Goal: Obtain resource: Obtain resource

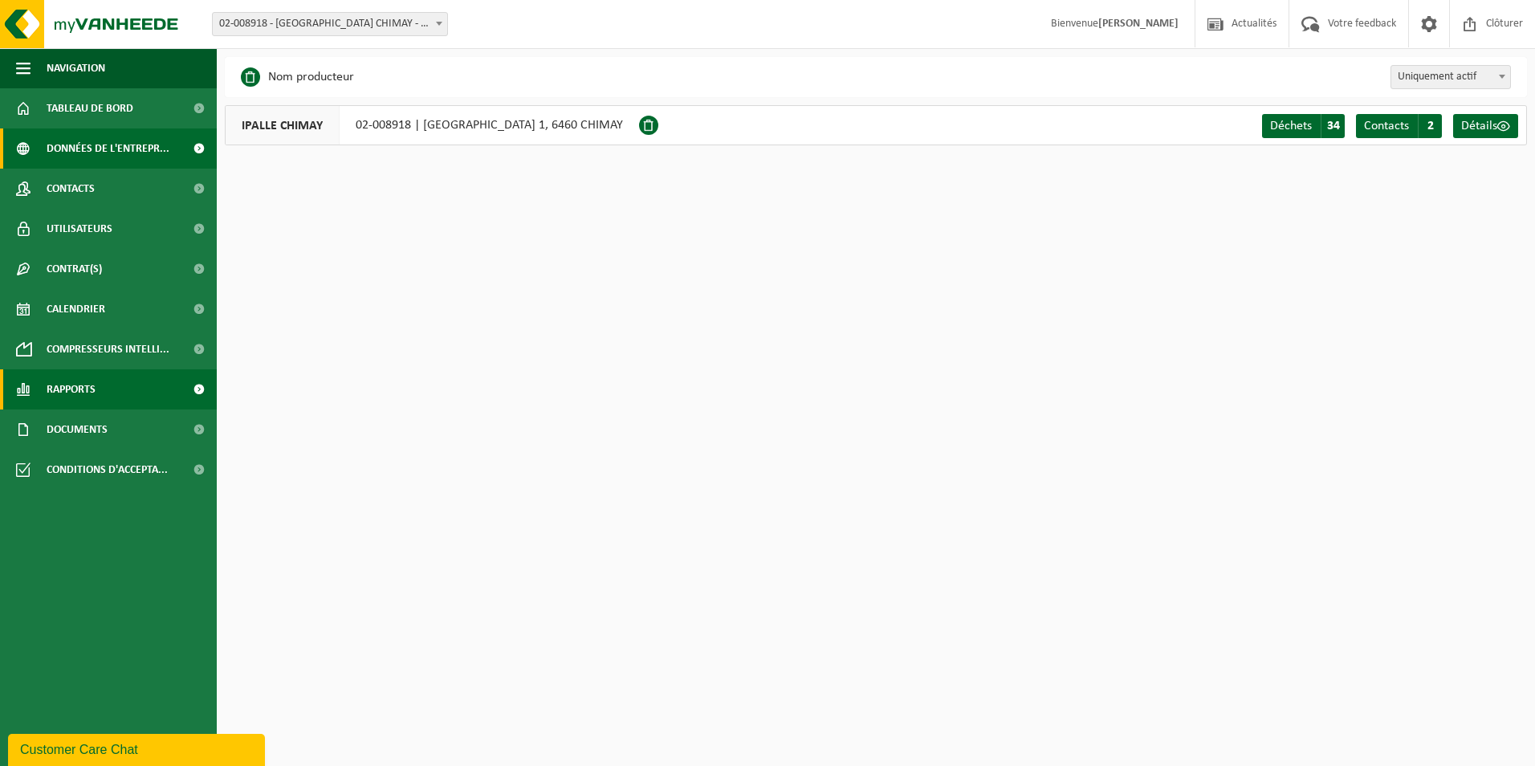
click at [89, 385] on span "Rapports" at bounding box center [71, 389] width 49 height 40
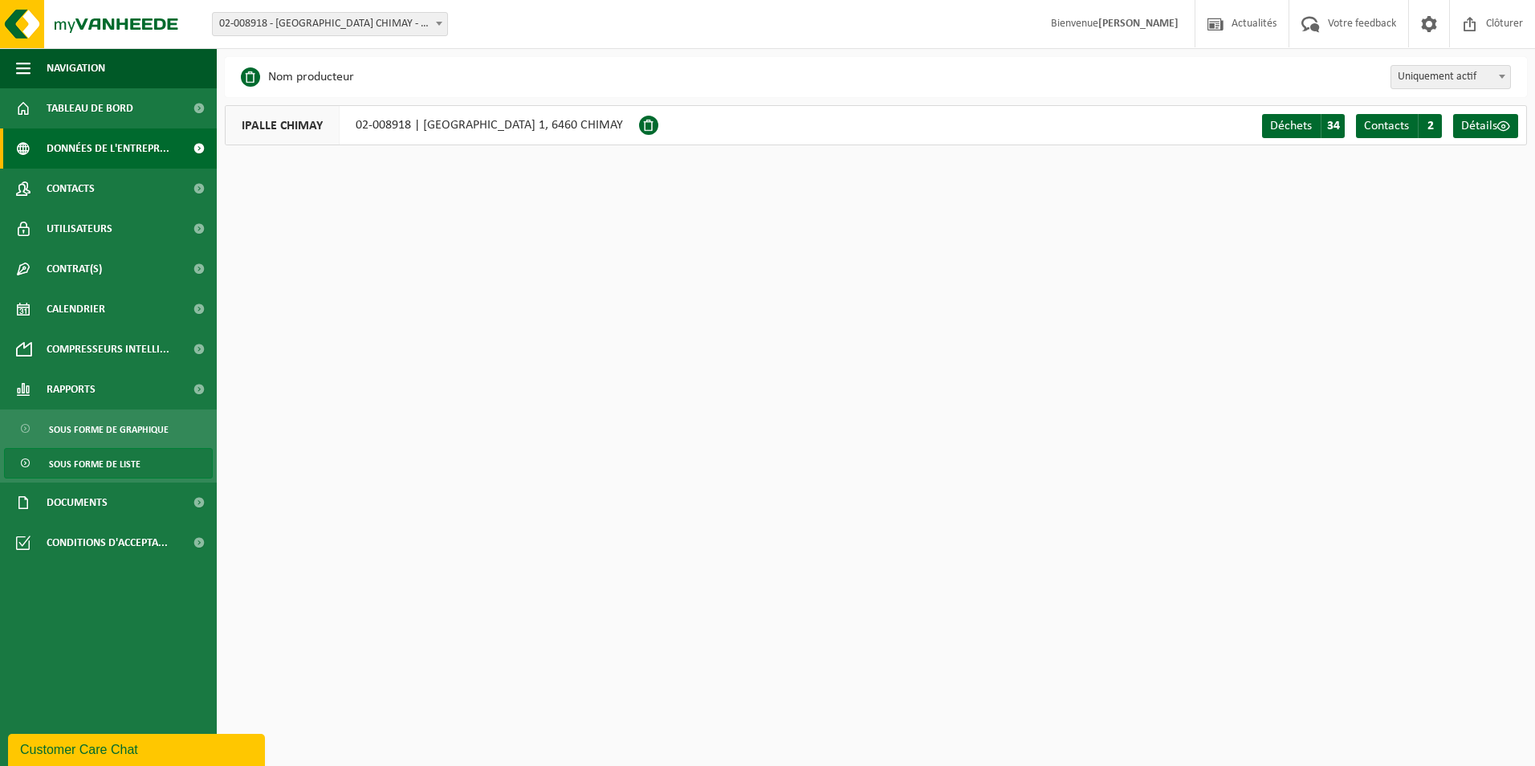
click at [135, 471] on span "Sous forme de liste" at bounding box center [95, 464] width 92 height 31
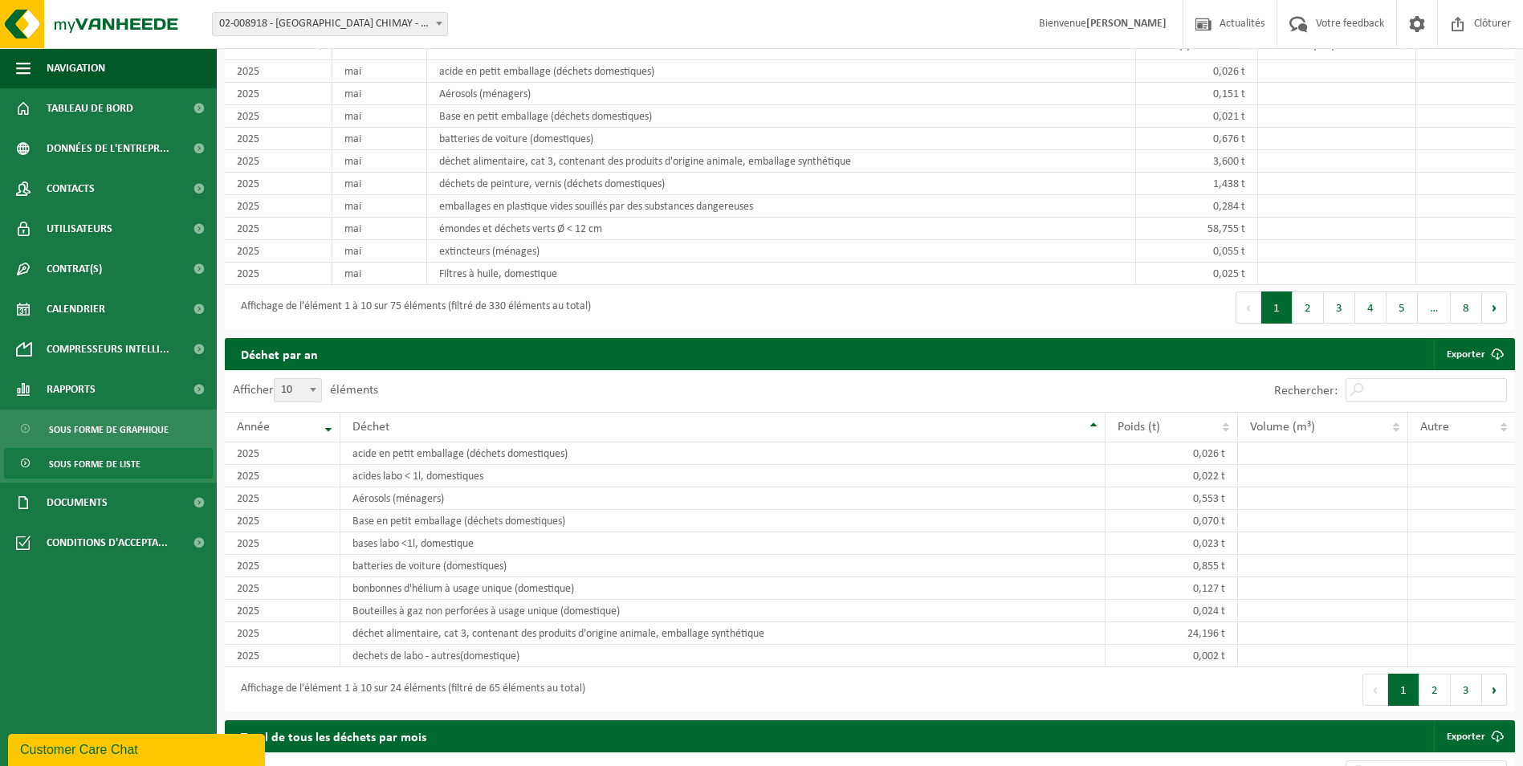
scroll to position [1267, 0]
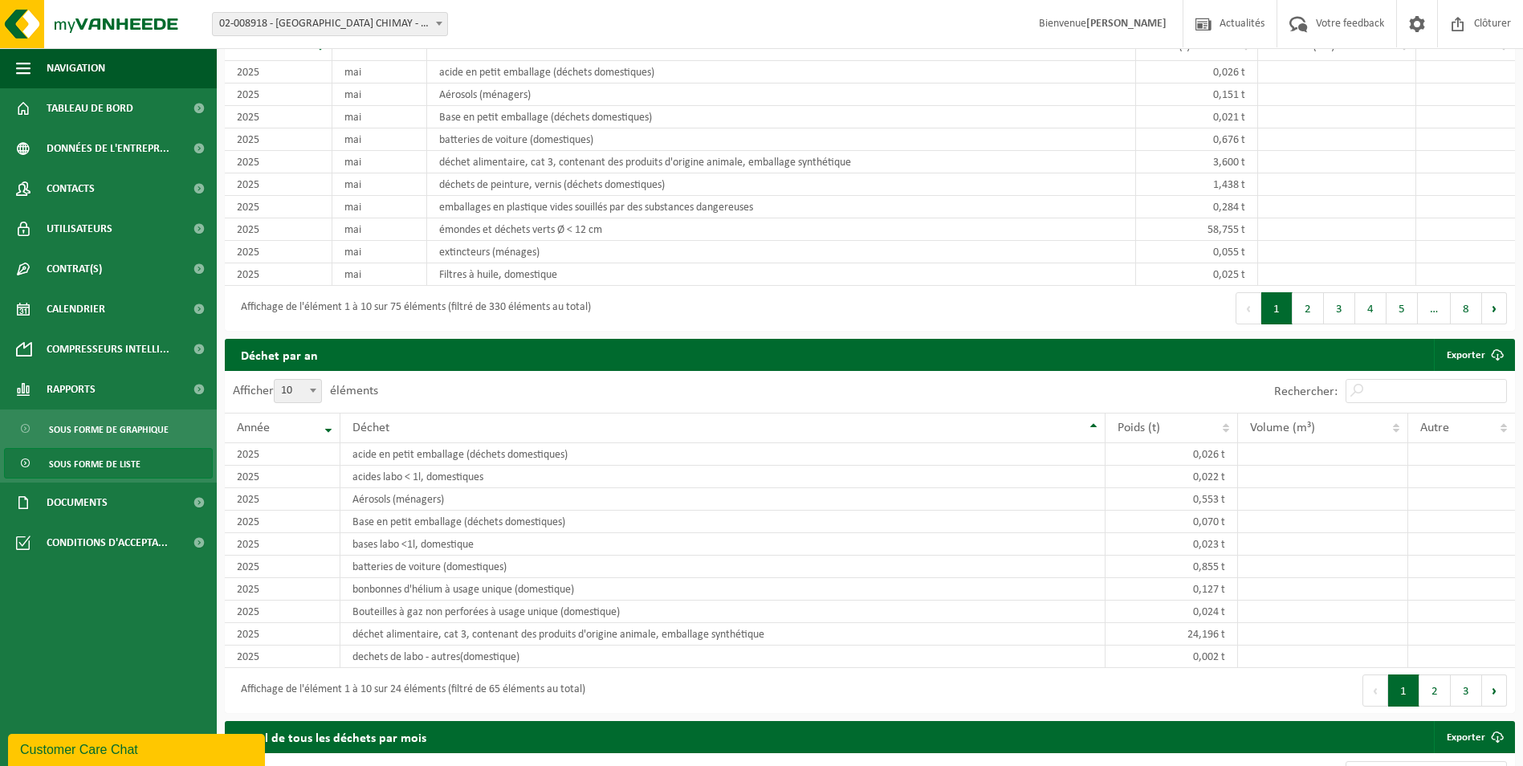
click at [1444, 680] on button "2" at bounding box center [1435, 690] width 31 height 32
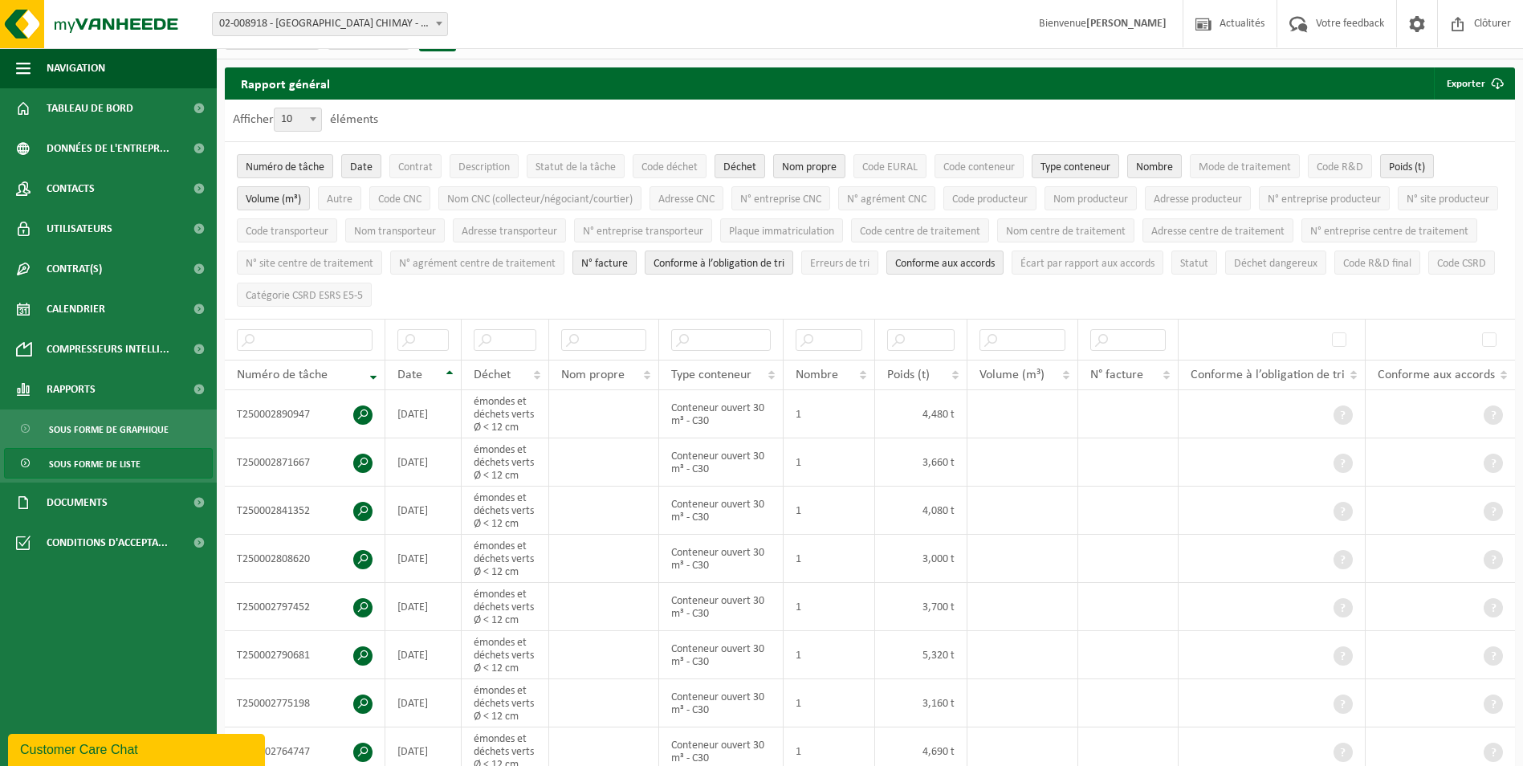
scroll to position [0, 0]
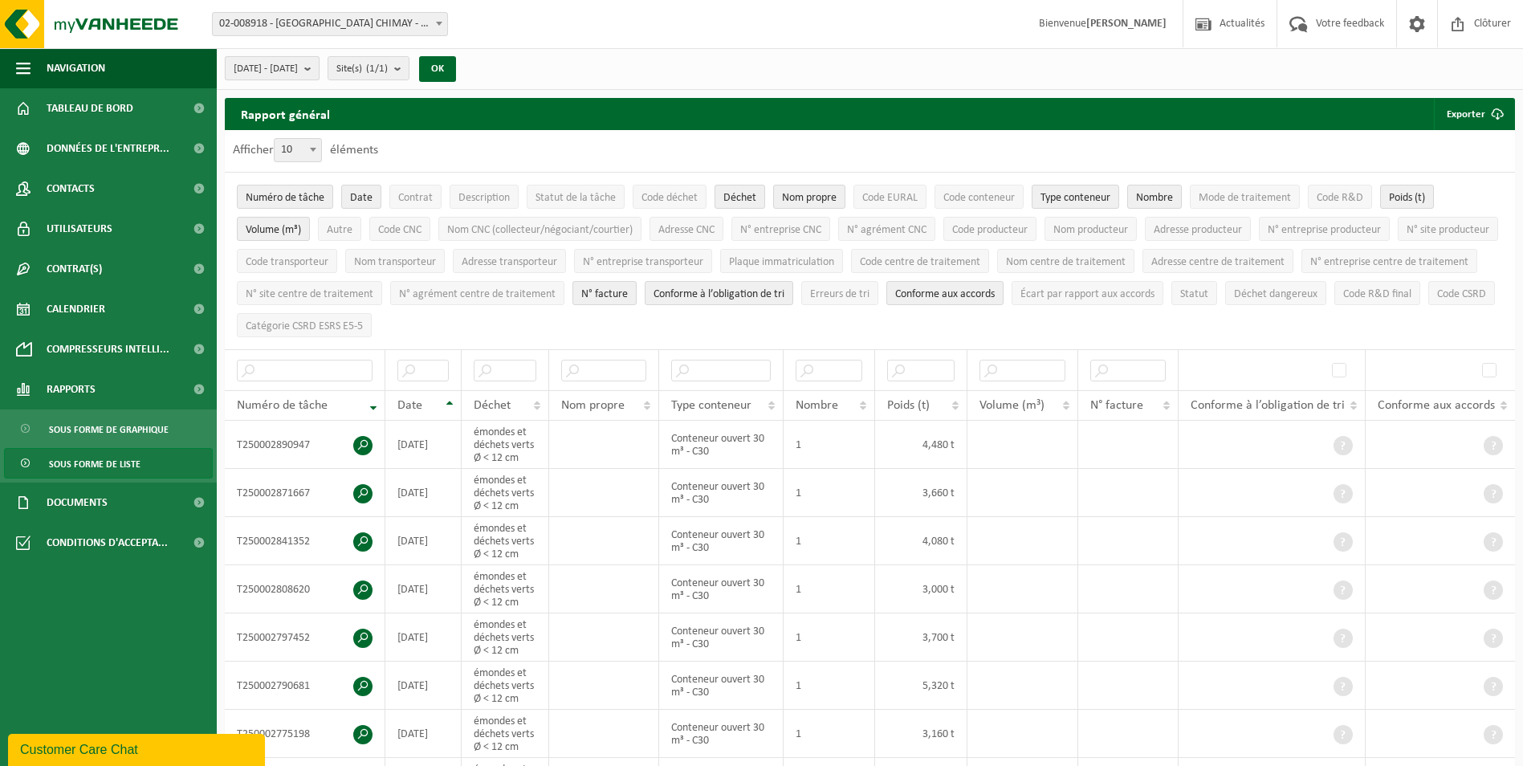
click at [319, 67] on b "submit" at bounding box center [311, 68] width 14 height 22
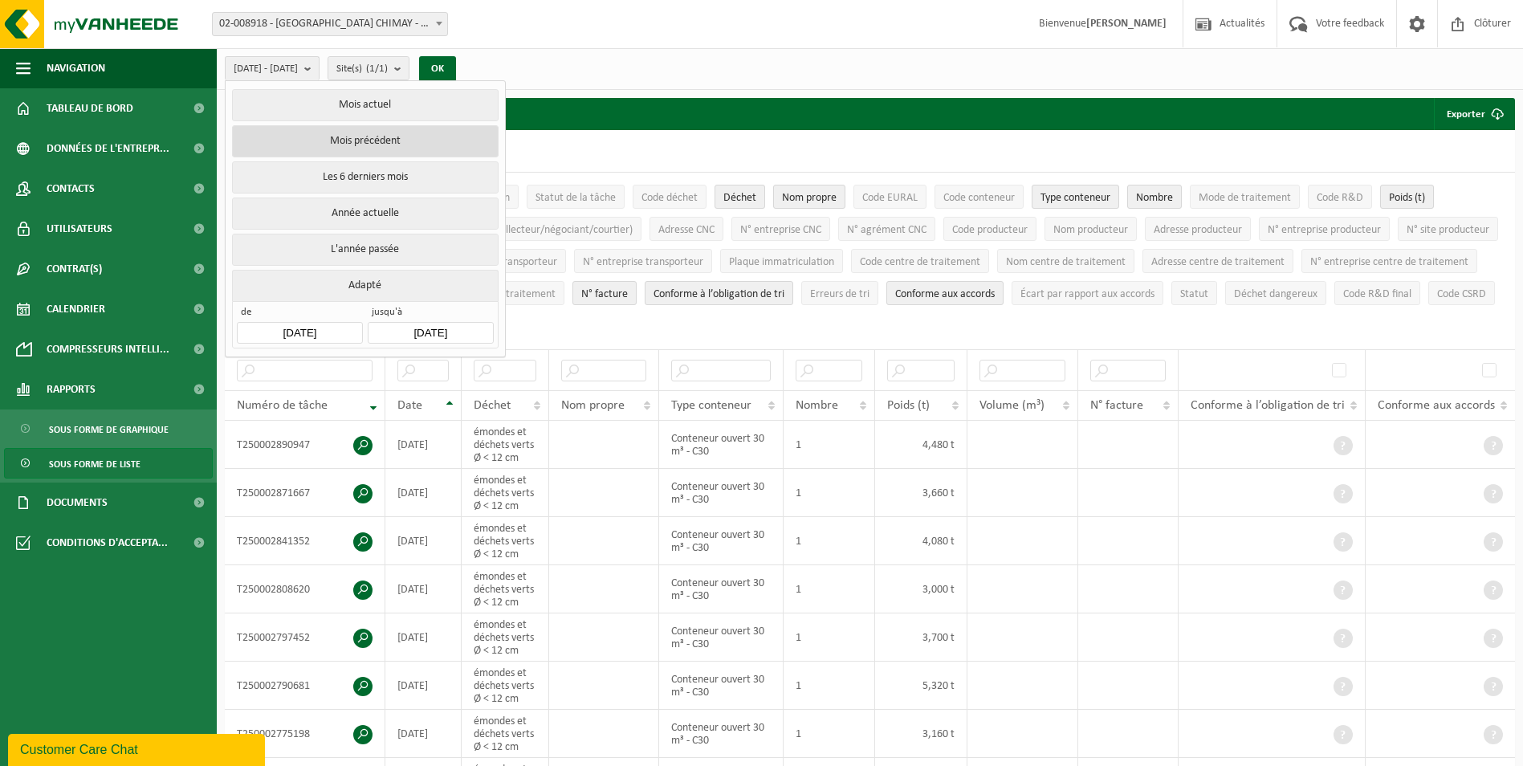
click at [373, 141] on button "Mois précédent" at bounding box center [365, 141] width 266 height 32
type input "2025-09-01"
type input "2025-09-30"
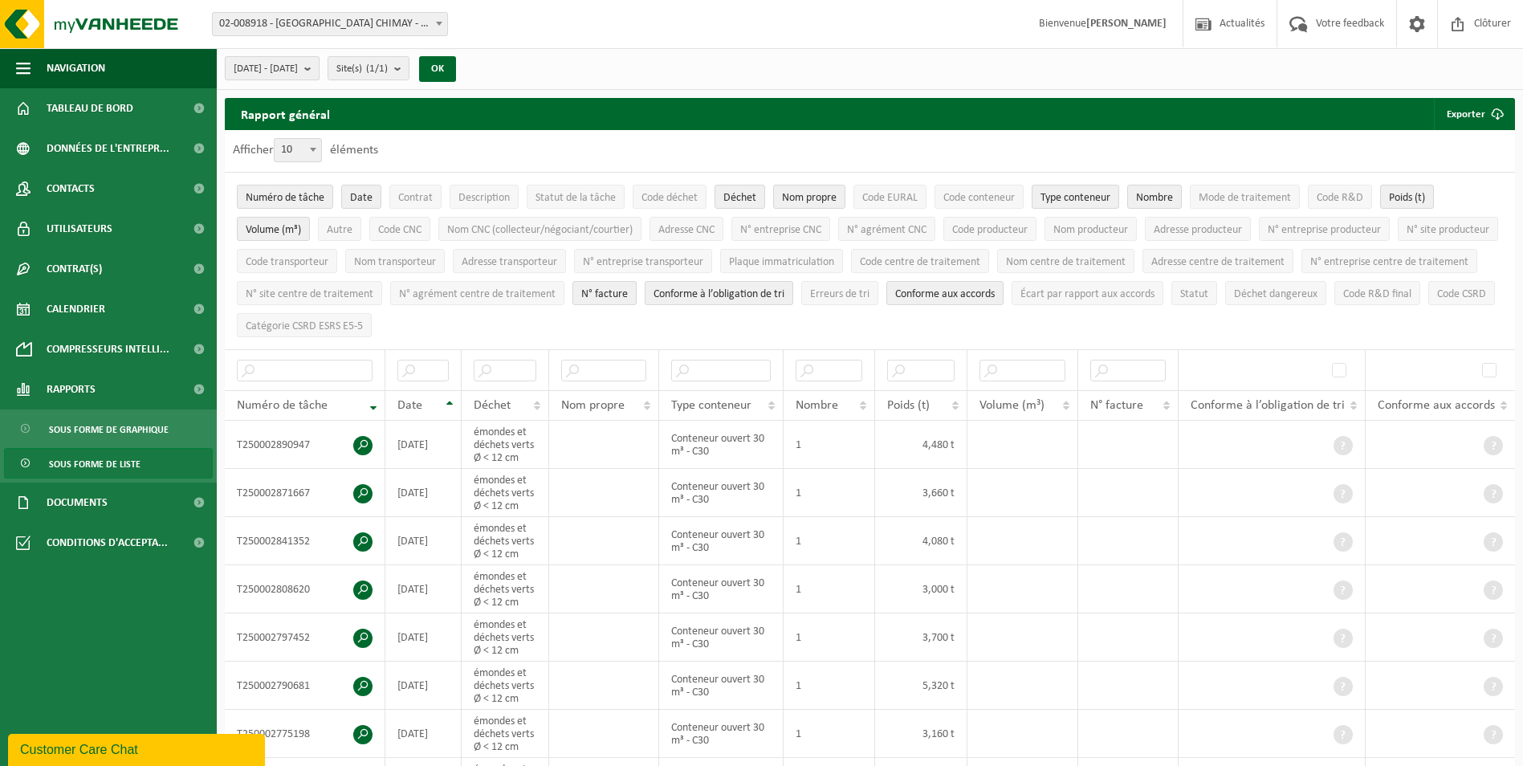
click at [319, 69] on b "submit" at bounding box center [311, 68] width 14 height 22
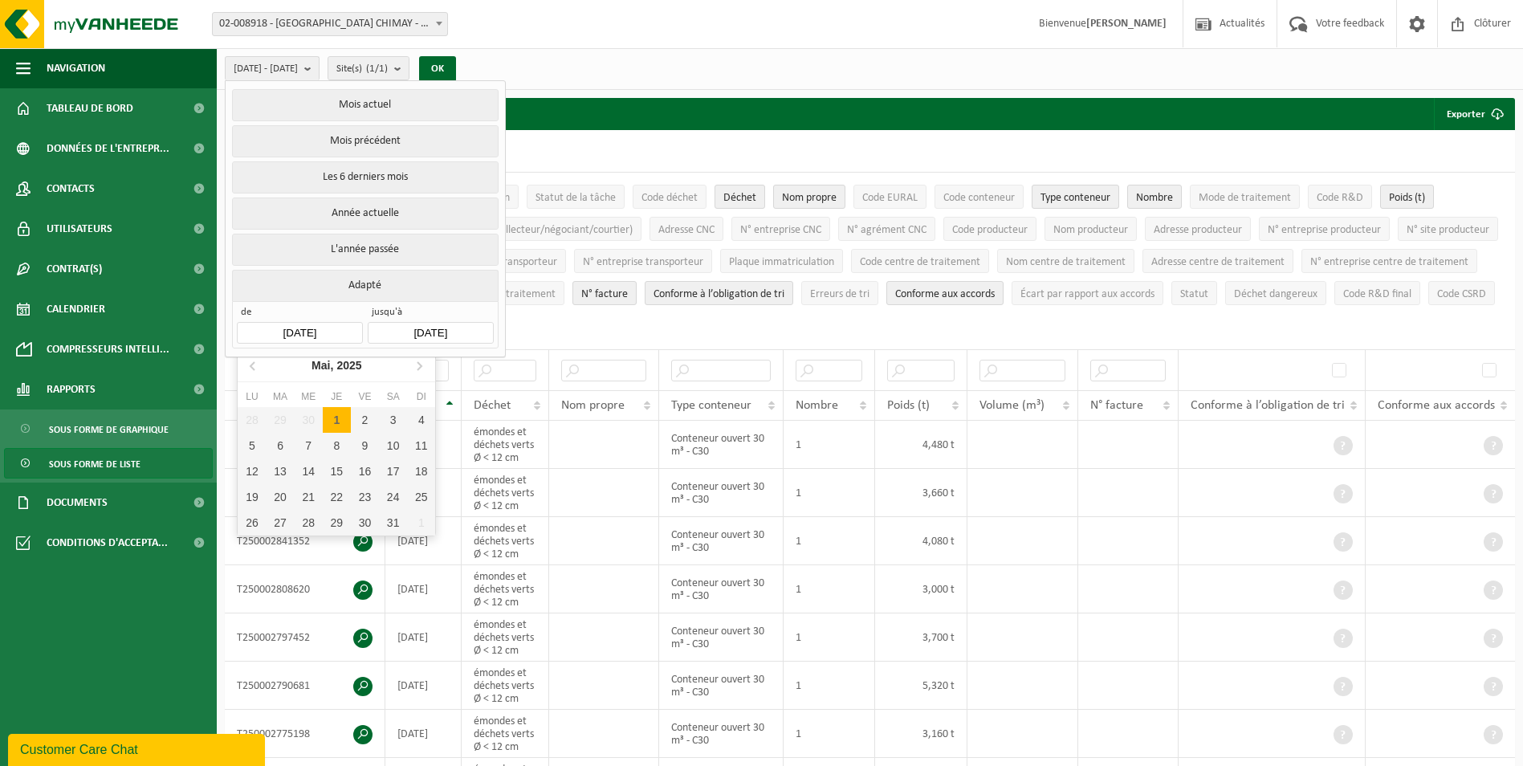
click at [338, 327] on input "2025-09-01" at bounding box center [299, 333] width 125 height 22
click at [416, 364] on icon at bounding box center [419, 365] width 26 height 26
click at [283, 419] on div "1" at bounding box center [281, 420] width 28 height 26
type input "2025-07-01"
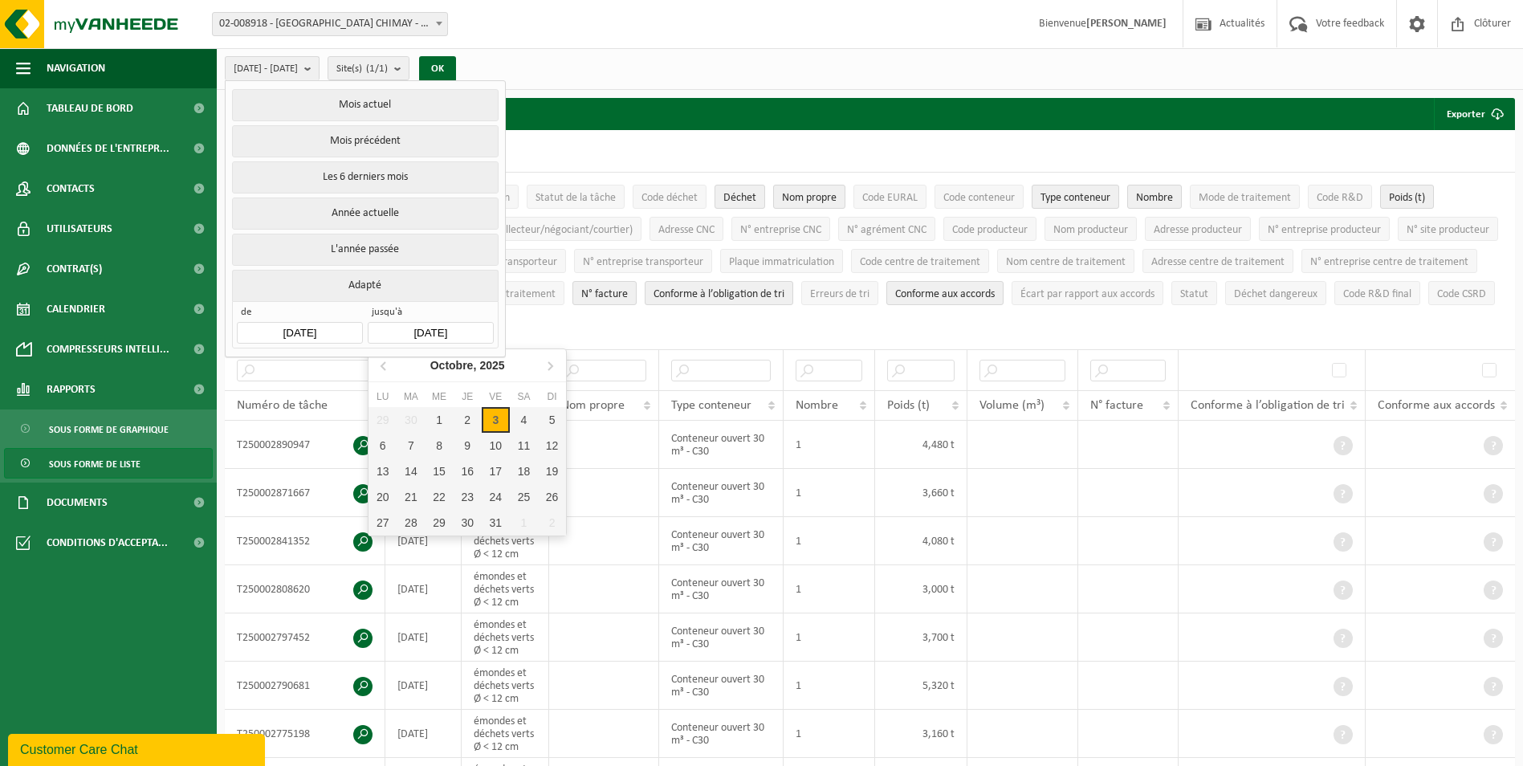
click at [456, 331] on input "2025-10-03" at bounding box center [430, 333] width 125 height 22
click at [382, 369] on icon at bounding box center [385, 365] width 26 height 26
drag, startPoint x: 381, startPoint y: 369, endPoint x: 393, endPoint y: 371, distance: 12.2
click at [381, 369] on icon at bounding box center [385, 365] width 26 height 26
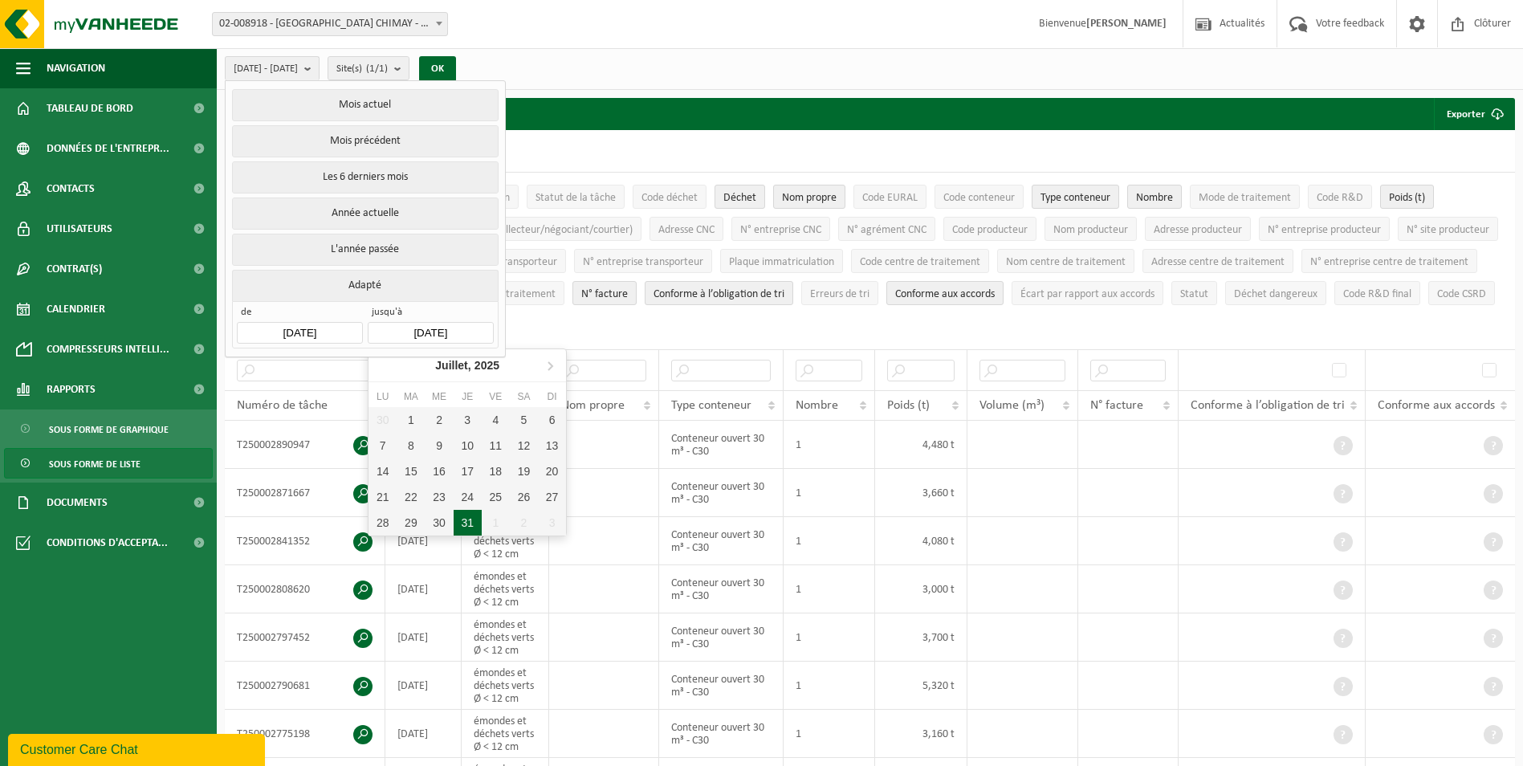
click at [472, 515] on div "31" at bounding box center [468, 523] width 28 height 26
type input "2025-07-31"
type input "2025-07-01"
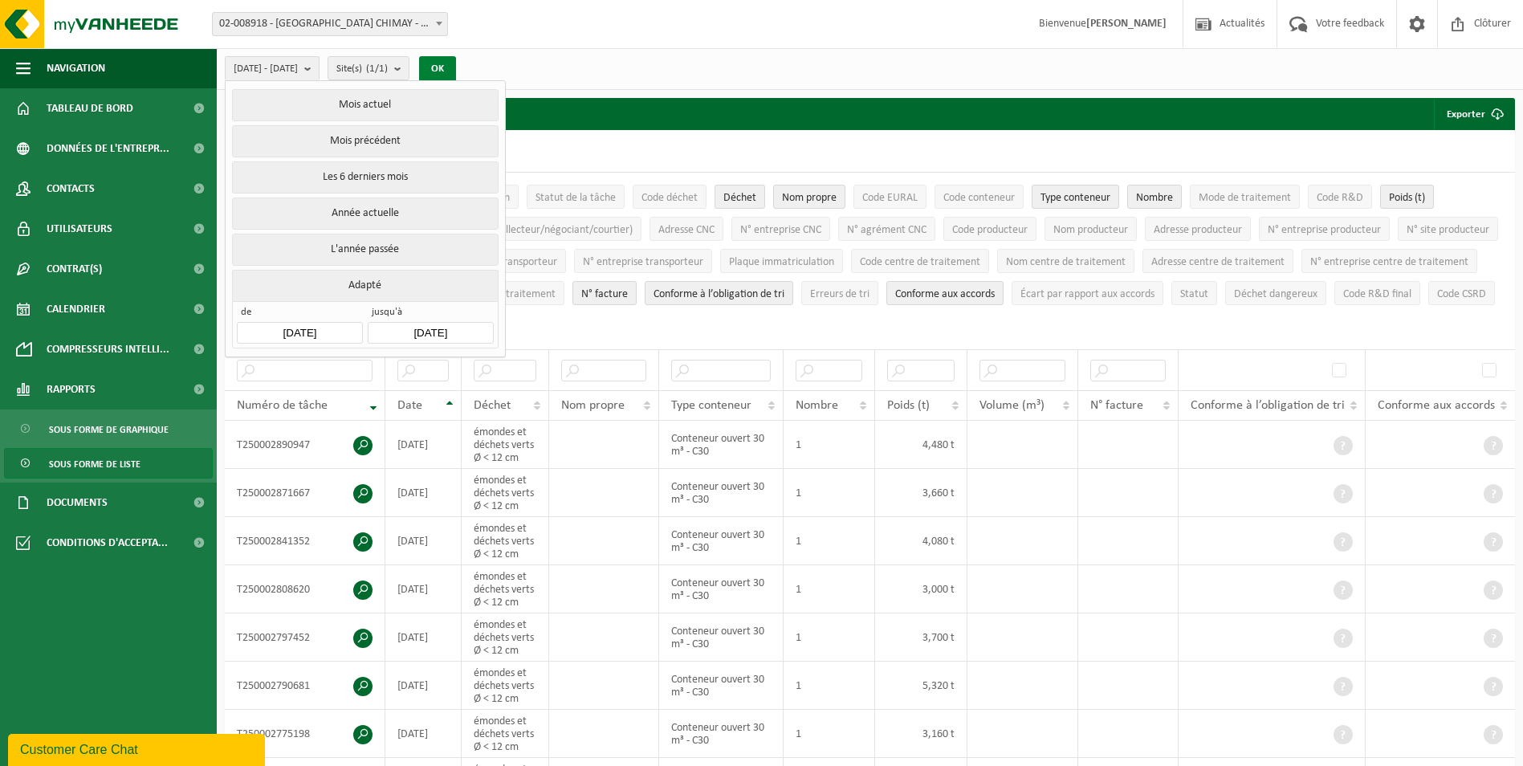
click at [456, 69] on button "OK" at bounding box center [437, 69] width 37 height 26
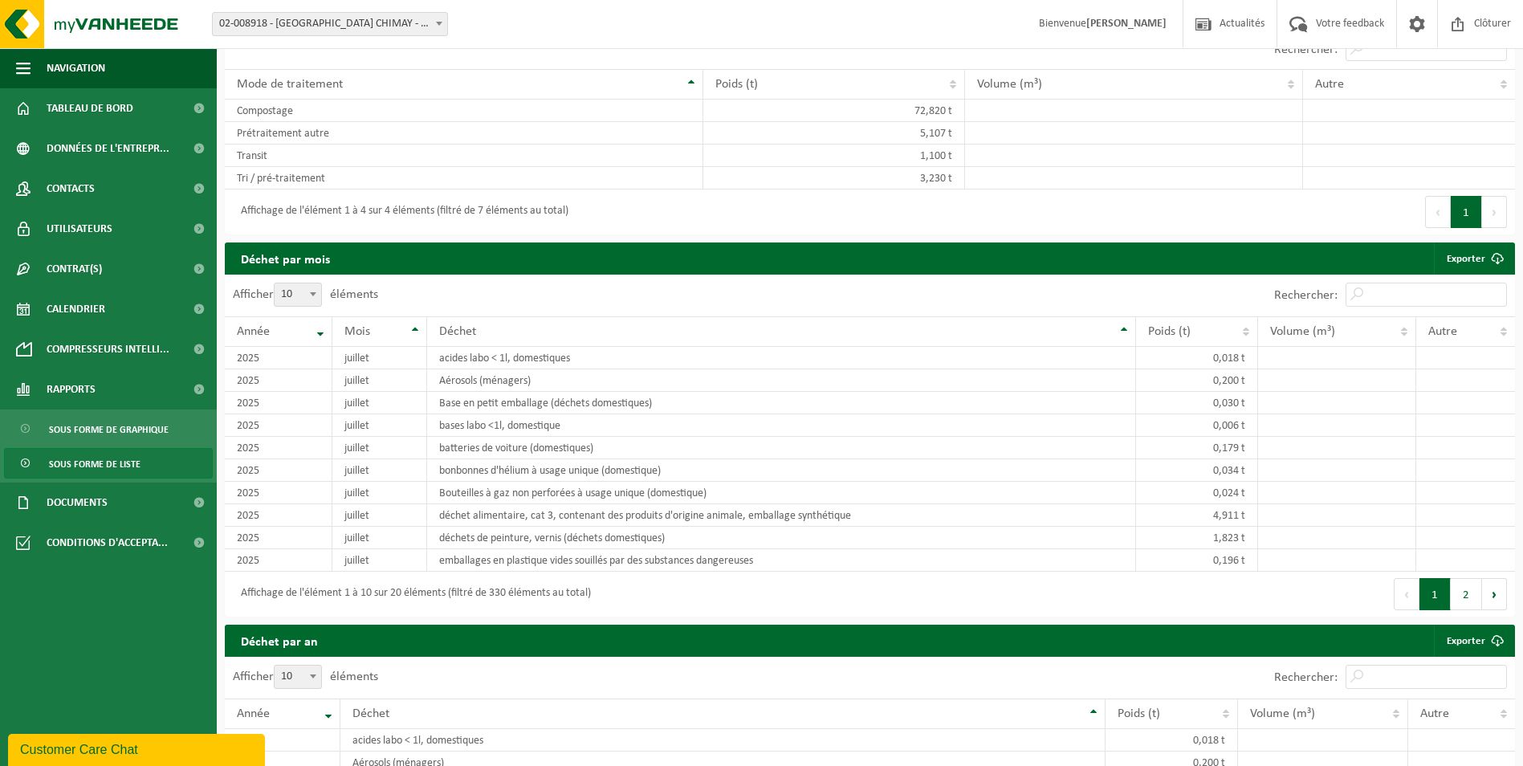
scroll to position [963, 0]
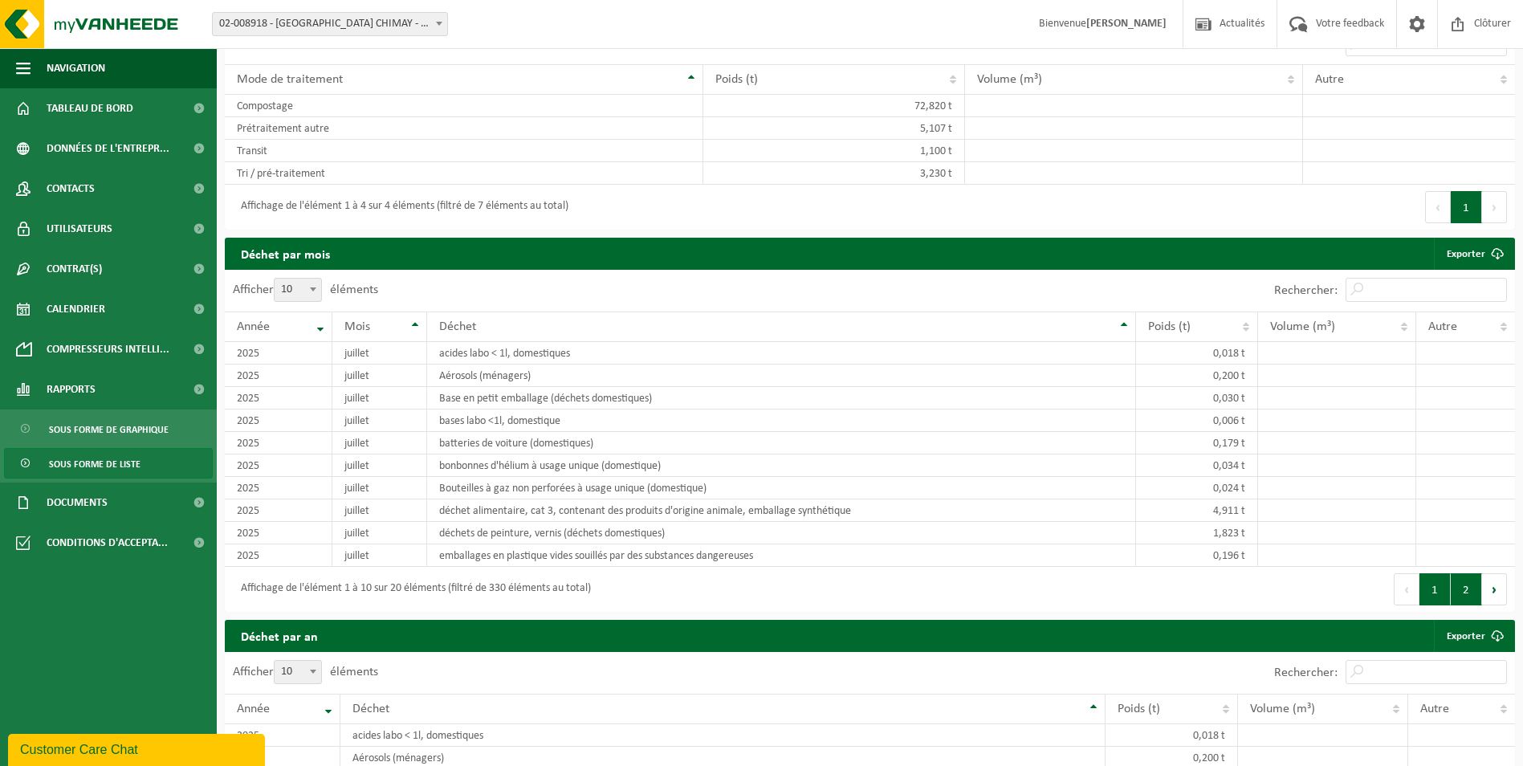
click at [1456, 605] on button "2" at bounding box center [1466, 589] width 31 height 32
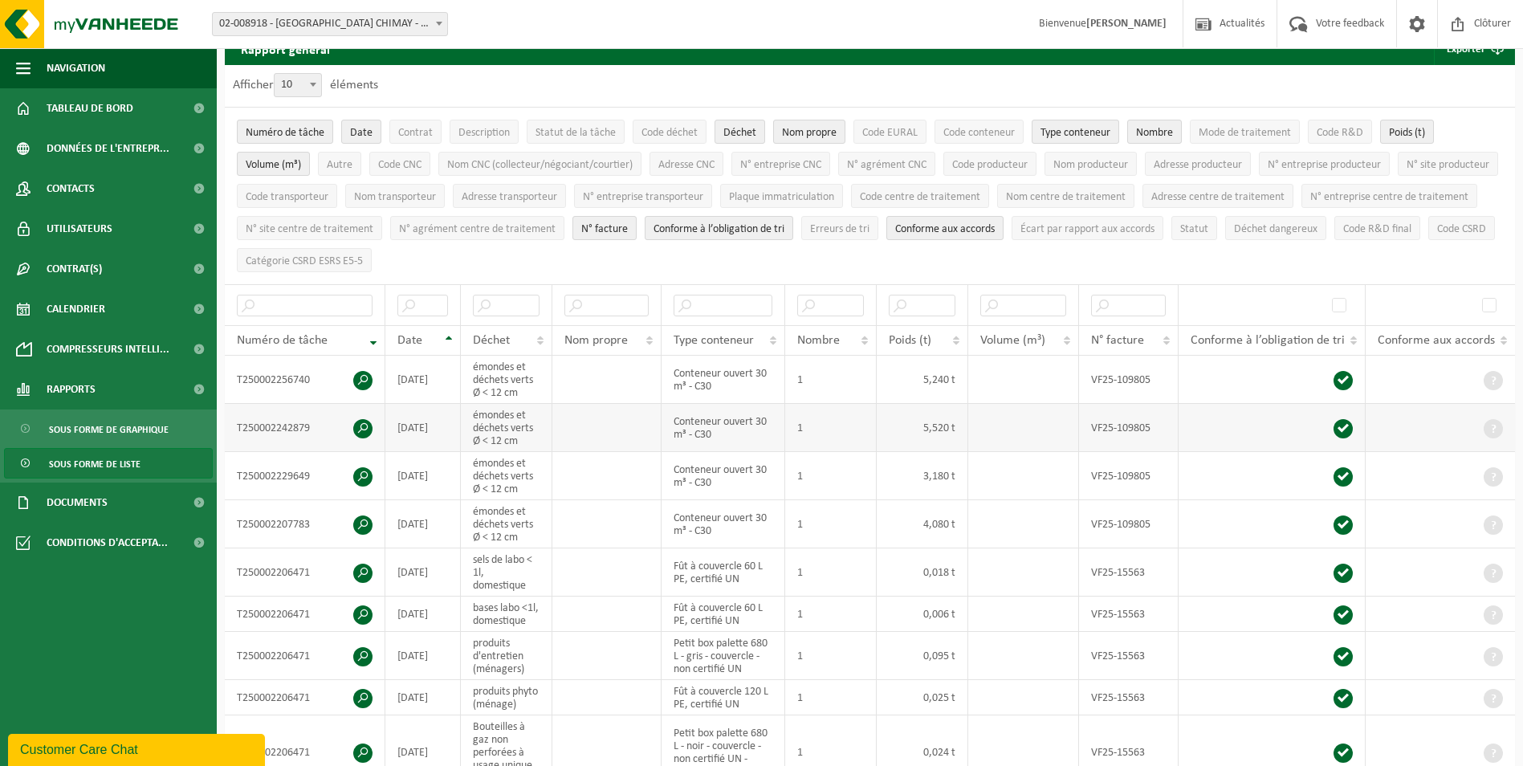
scroll to position [0, 0]
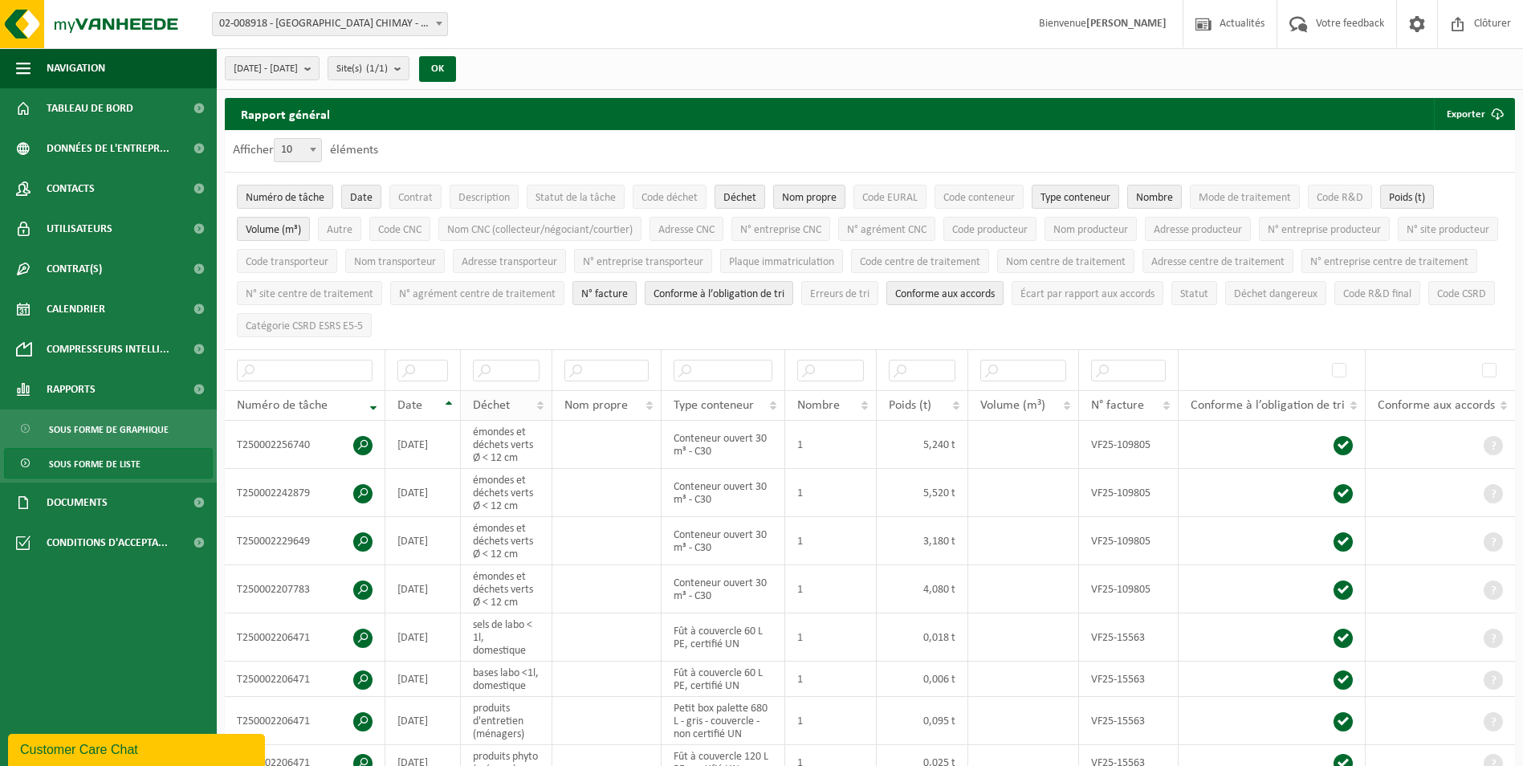
click at [487, 399] on span "Déchet" at bounding box center [491, 405] width 37 height 13
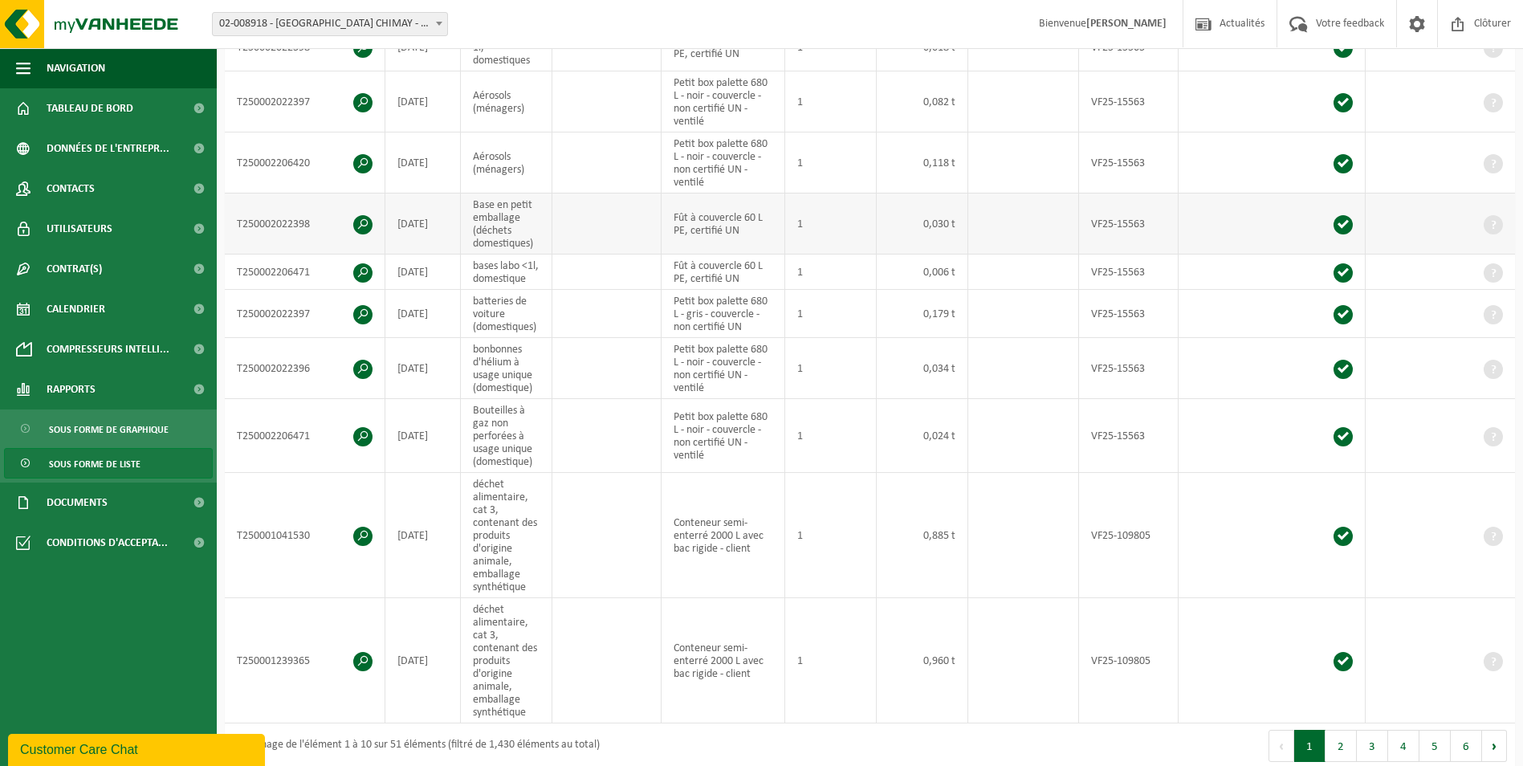
scroll to position [401, 0]
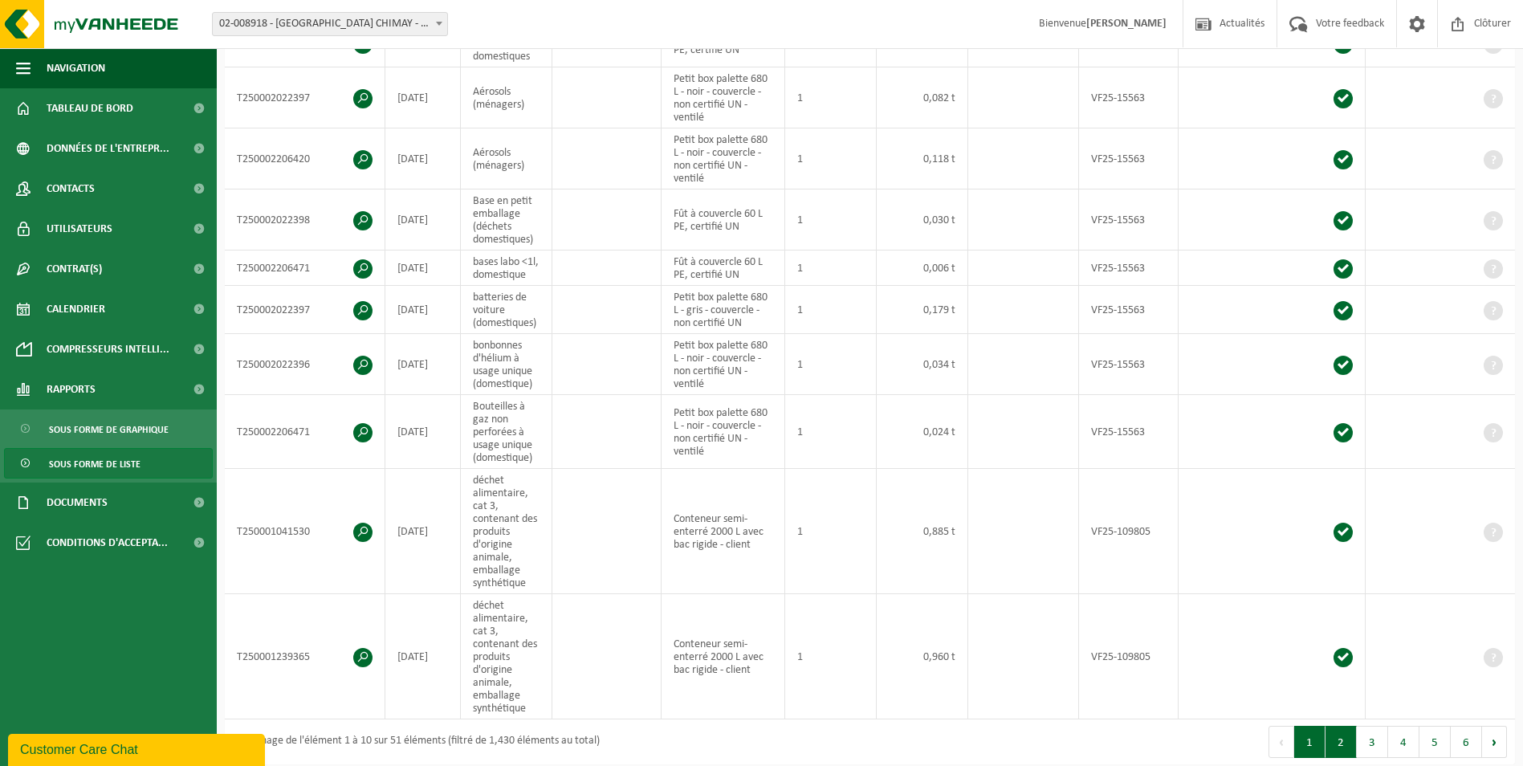
click at [1339, 748] on button "2" at bounding box center [1341, 742] width 31 height 32
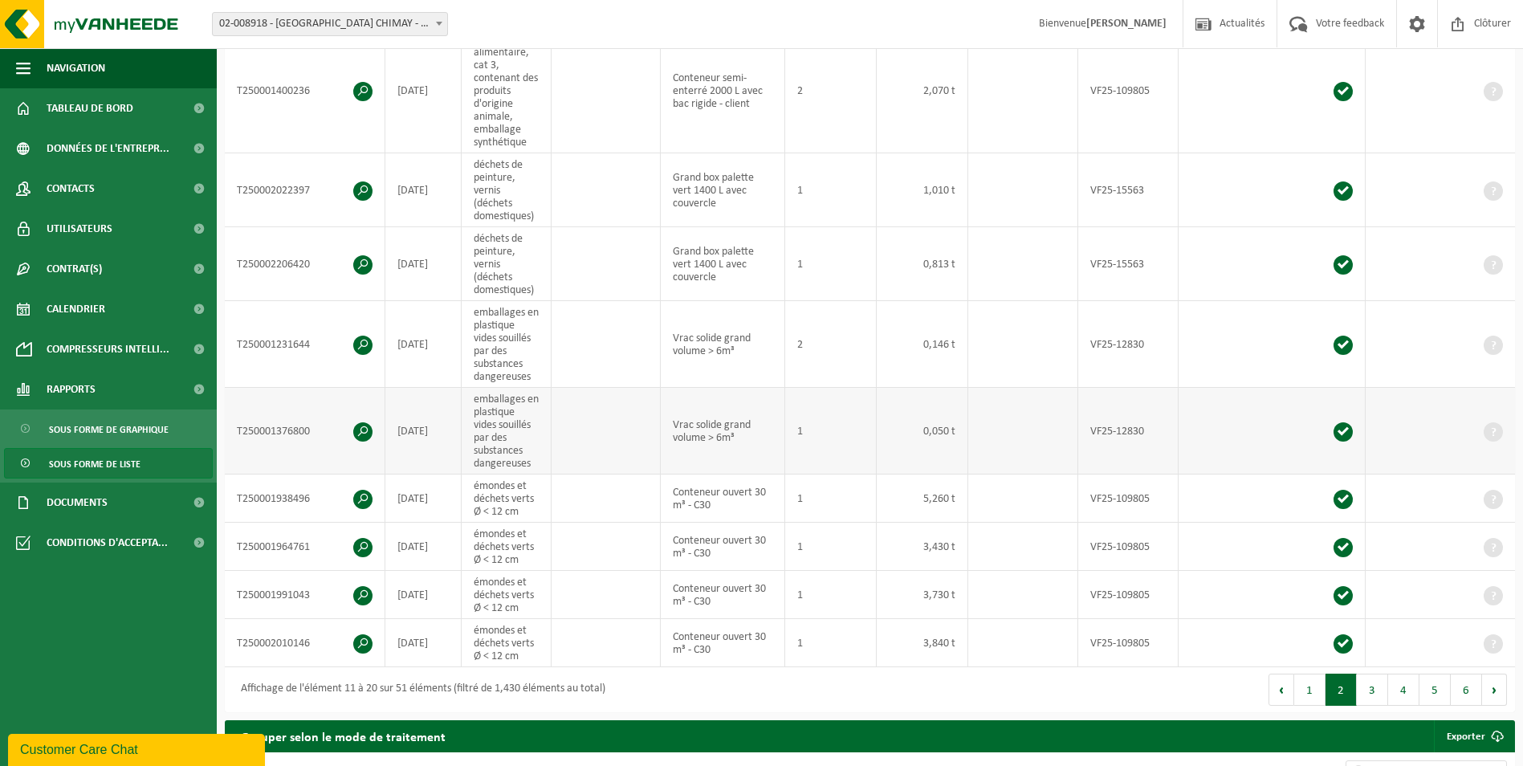
scroll to position [613, 0]
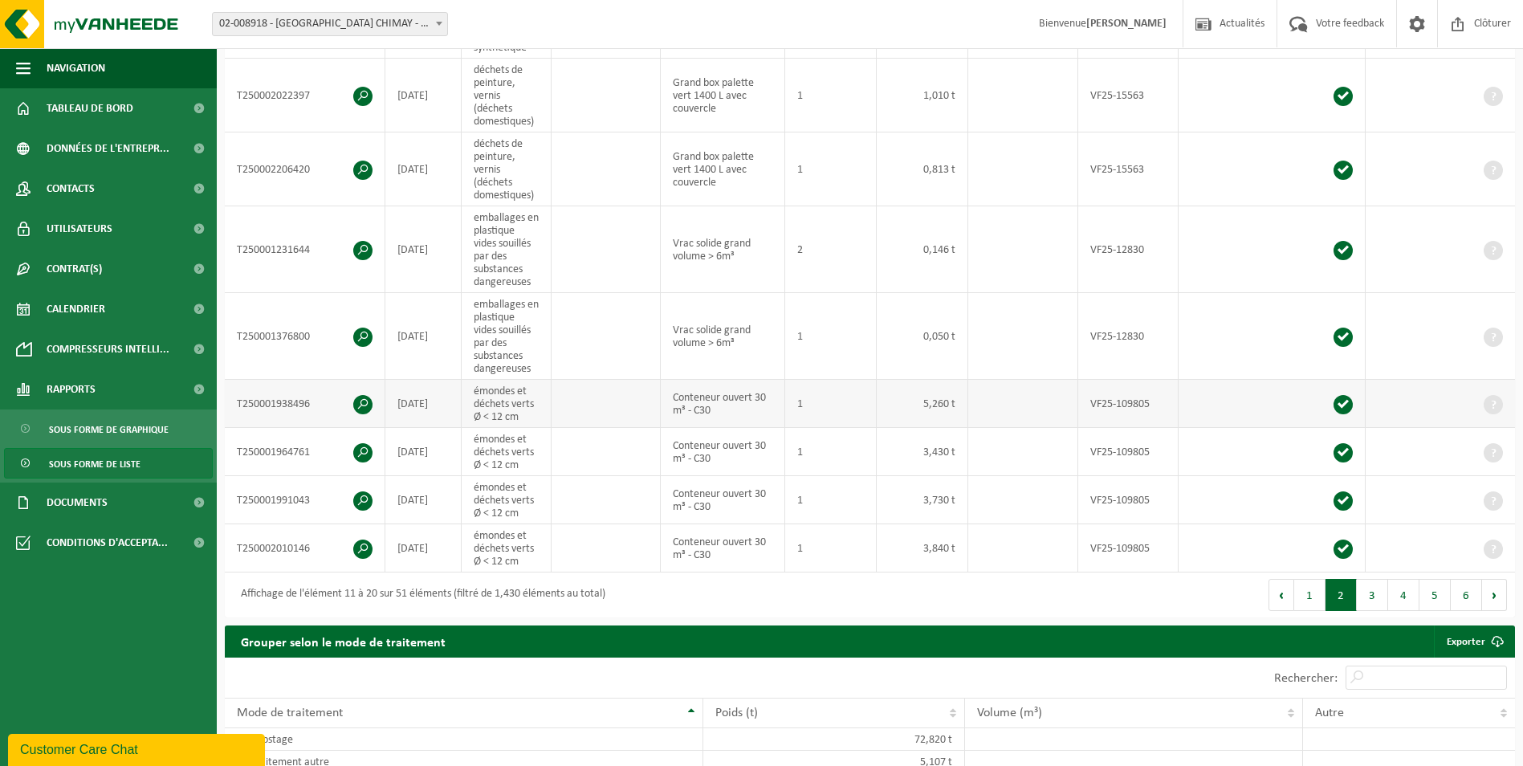
click at [429, 402] on td "2025-07-01" at bounding box center [423, 404] width 76 height 48
click at [441, 458] on td "2025-07-03" at bounding box center [423, 452] width 76 height 48
click at [431, 499] on td "2025-07-05" at bounding box center [423, 500] width 76 height 48
click at [432, 537] on td "2025-07-08" at bounding box center [423, 548] width 76 height 48
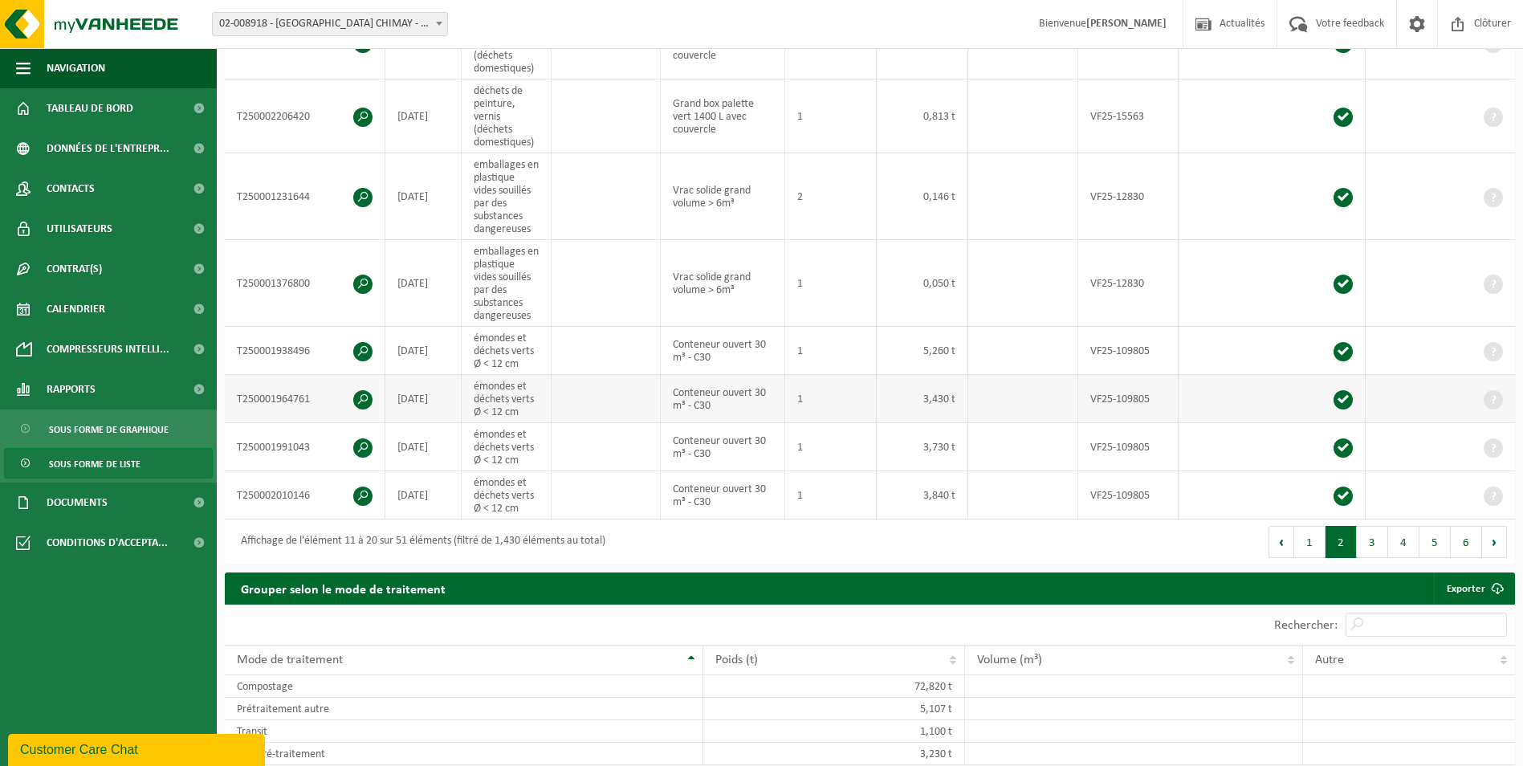
scroll to position [693, 0]
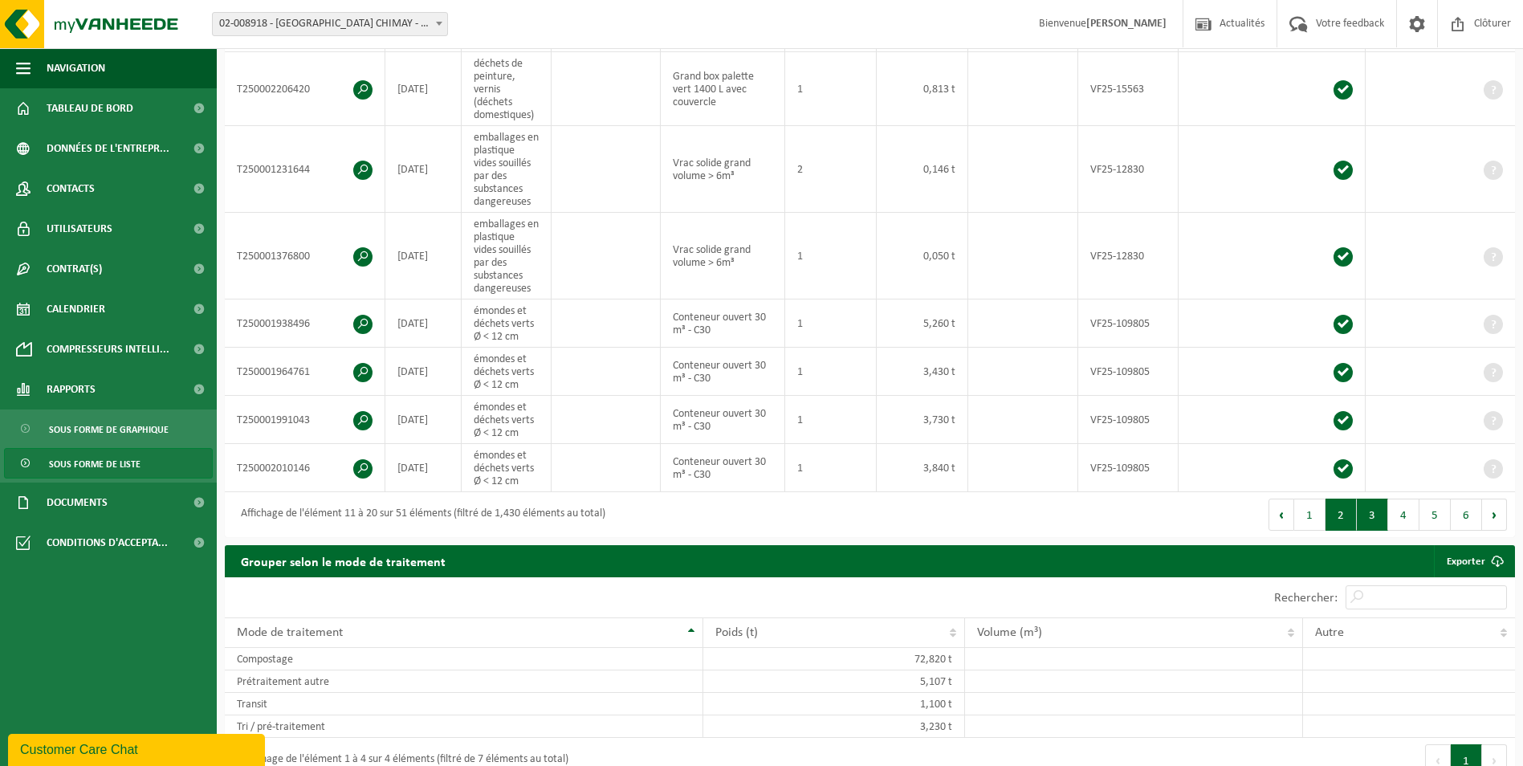
click at [1379, 513] on button "3" at bounding box center [1372, 515] width 31 height 32
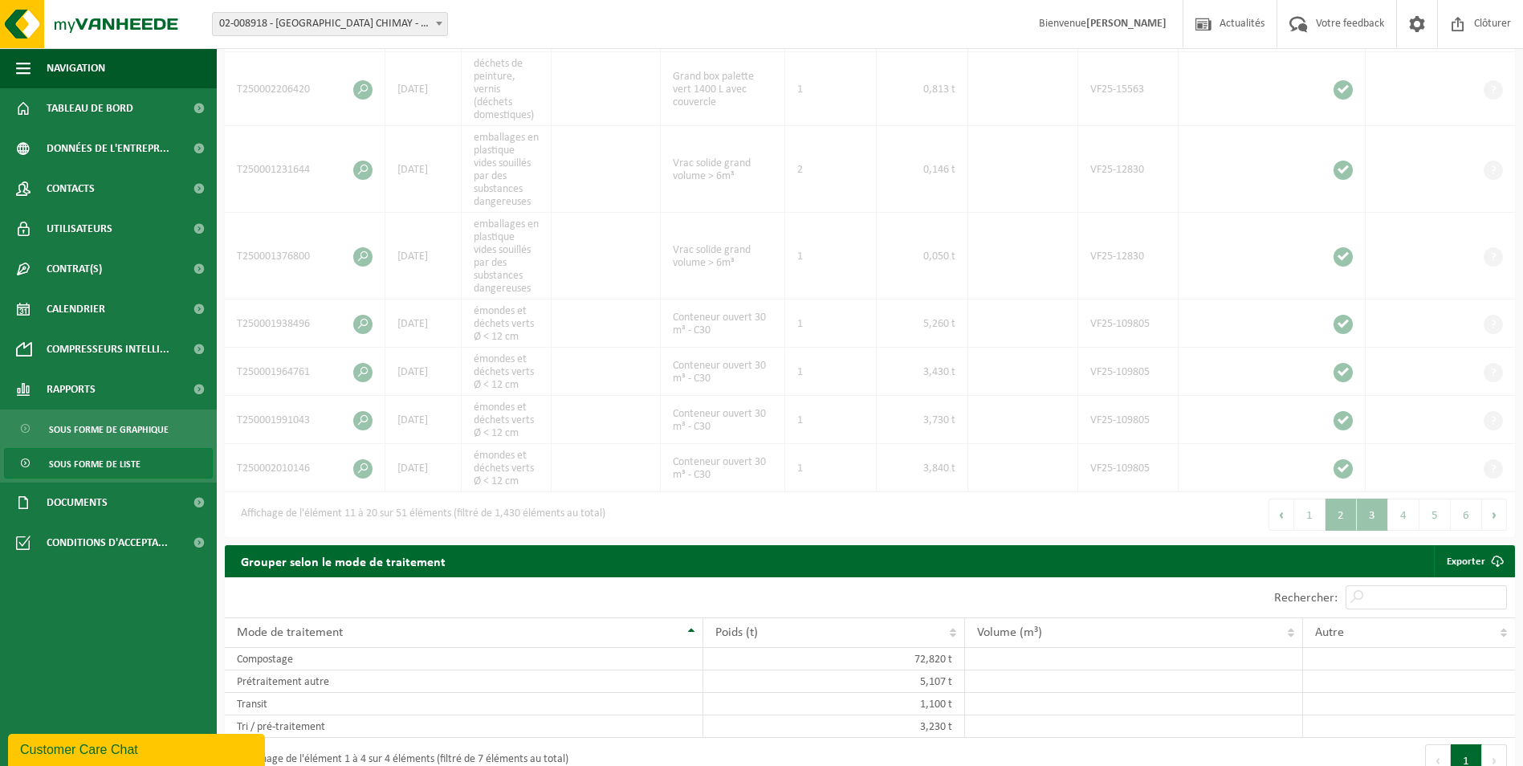
scroll to position [552, 0]
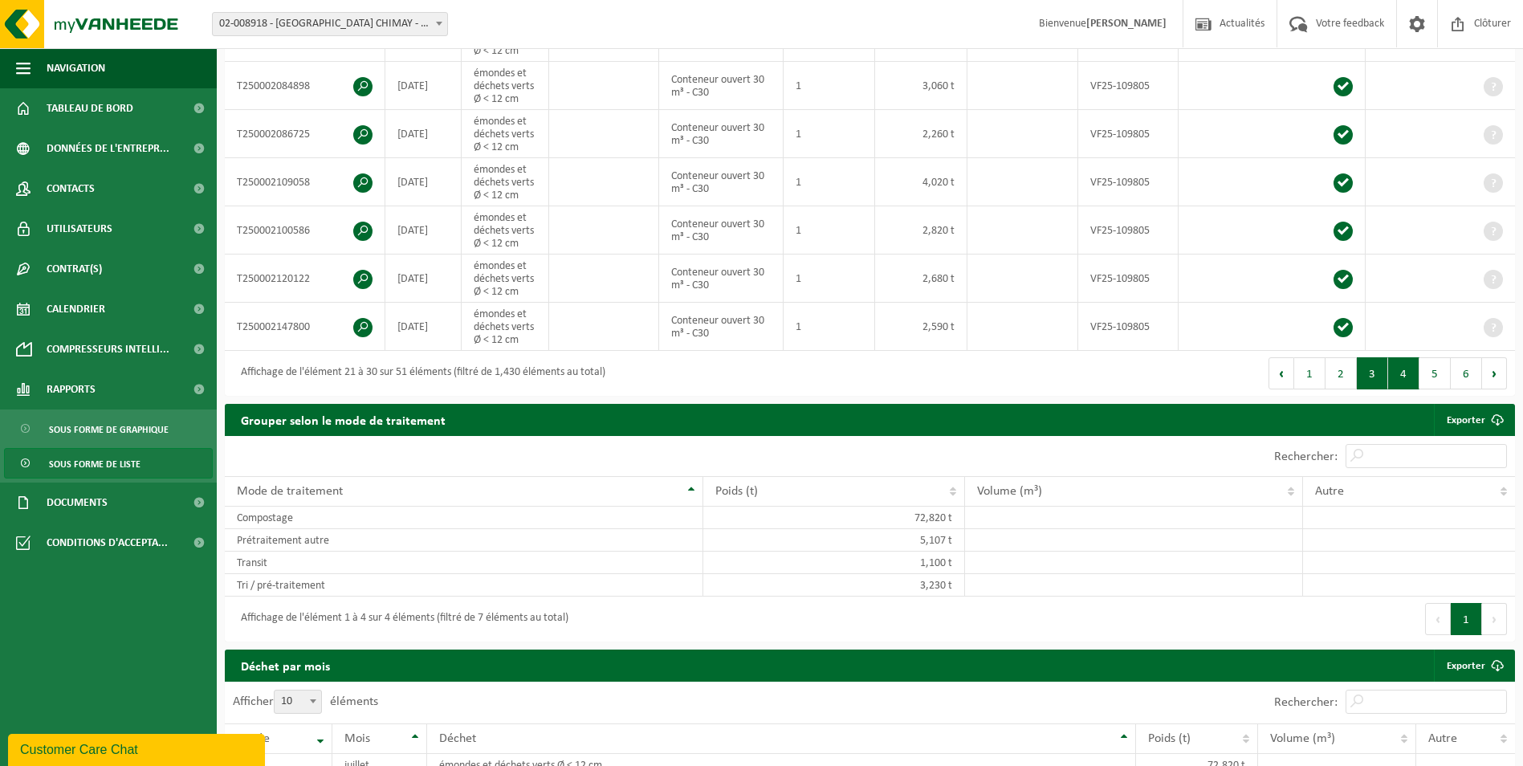
click at [1393, 369] on button "4" at bounding box center [1403, 373] width 31 height 32
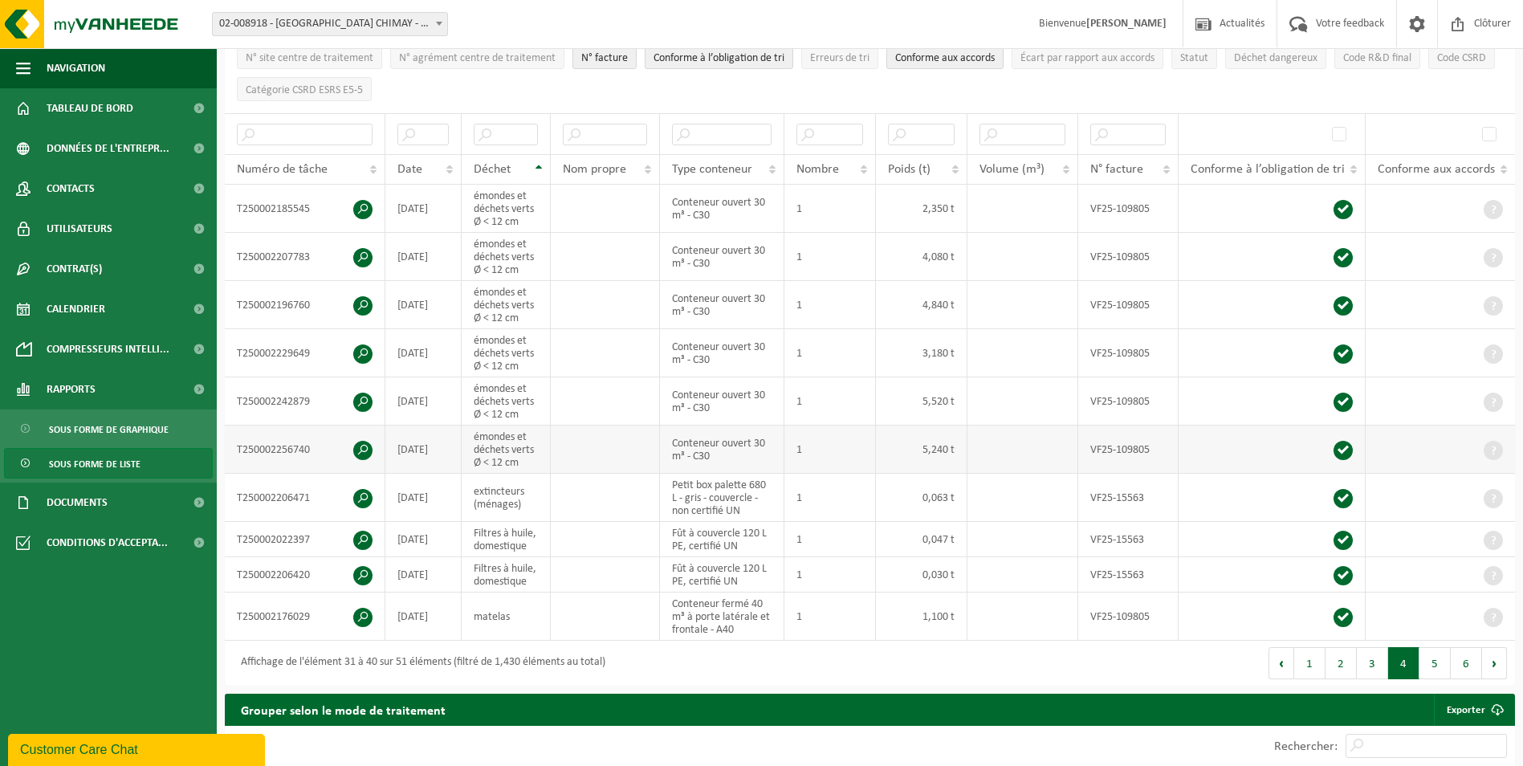
scroll to position [218, 0]
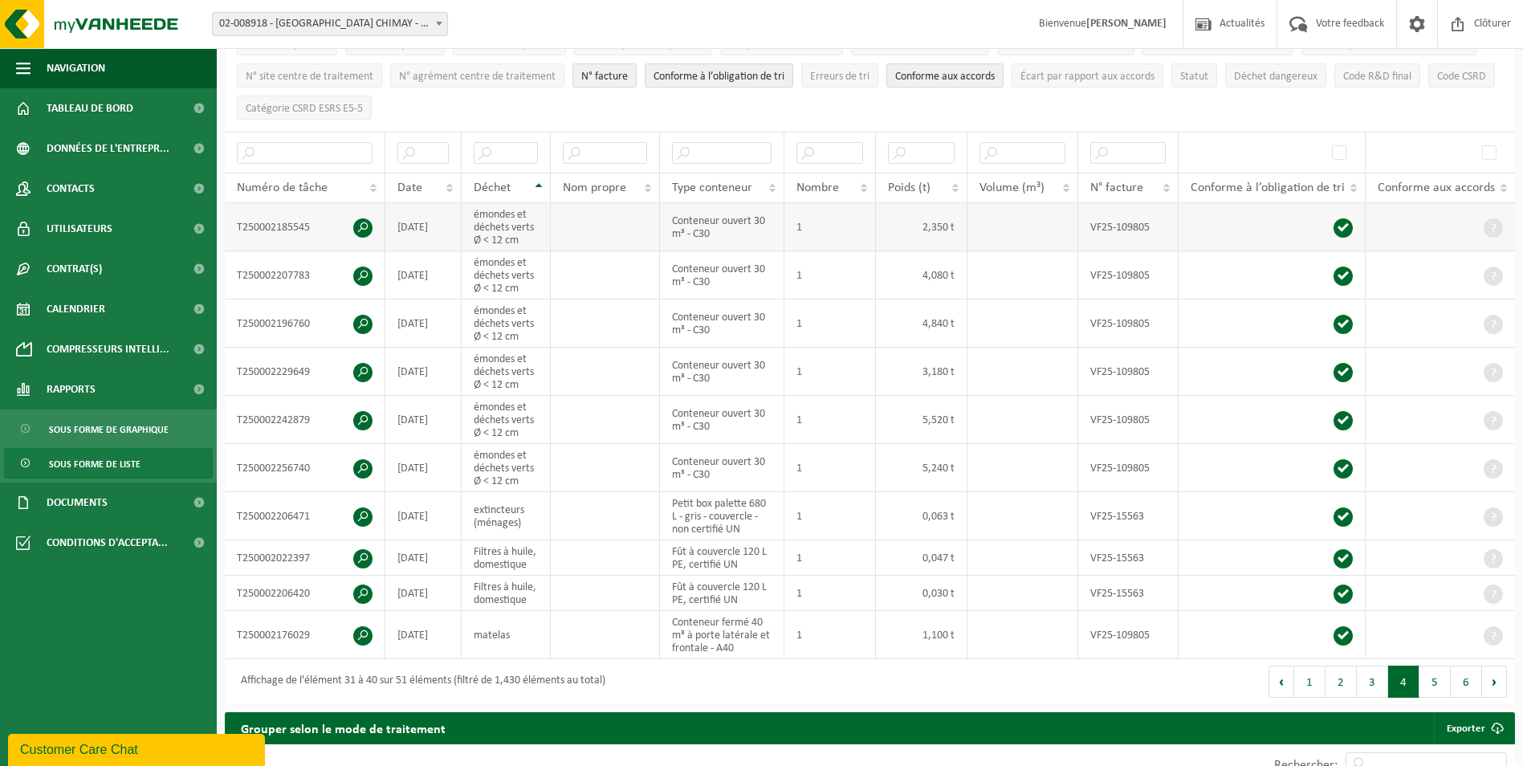
click at [278, 224] on td "T250002185545" at bounding box center [305, 227] width 161 height 48
copy td "T250002185545"
click at [142, 502] on link "Documents" at bounding box center [108, 503] width 217 height 40
click at [120, 589] on link "Documents" at bounding box center [108, 576] width 209 height 31
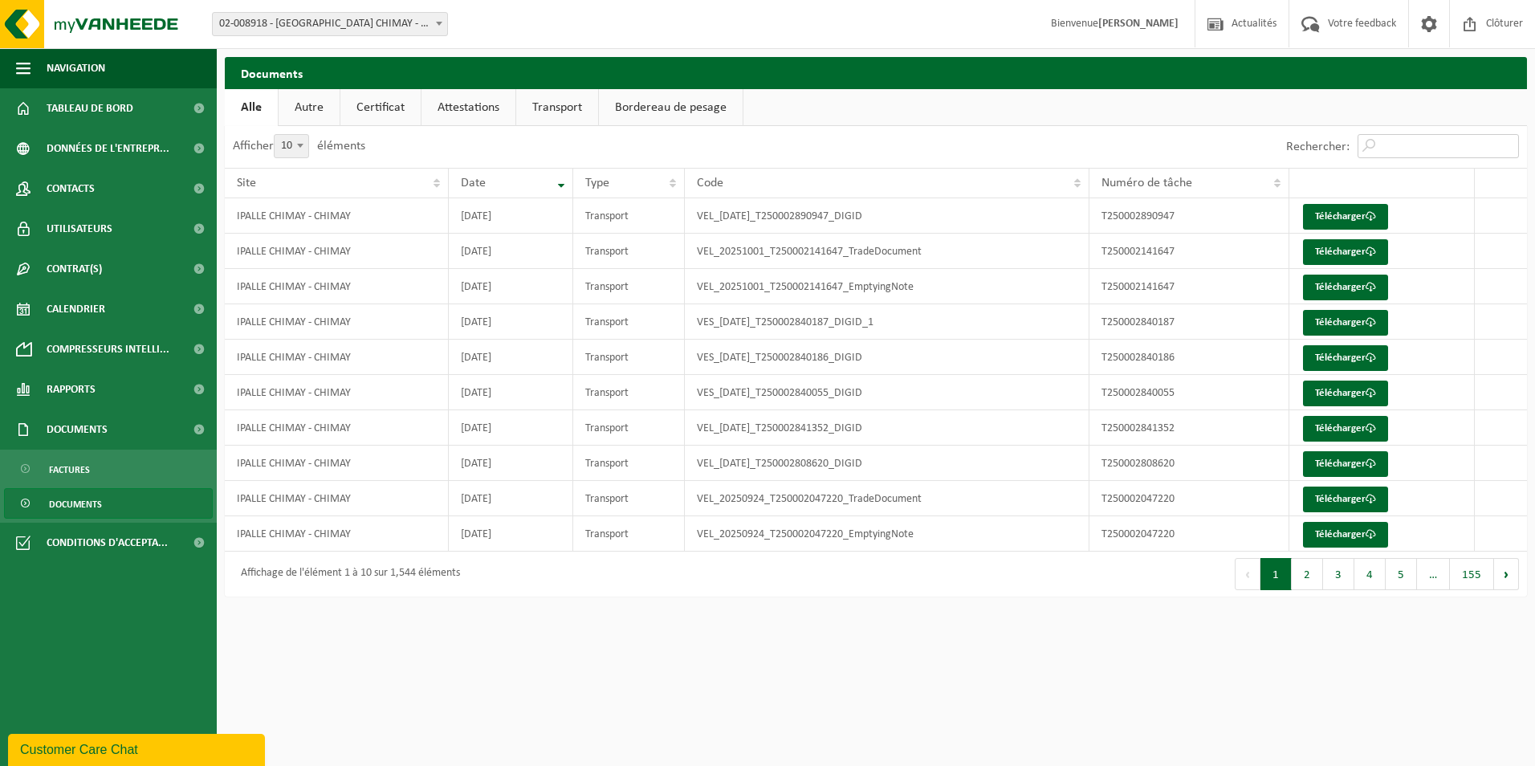
click at [1395, 153] on input "Rechercher:" at bounding box center [1438, 146] width 161 height 24
paste input "T250002185545"
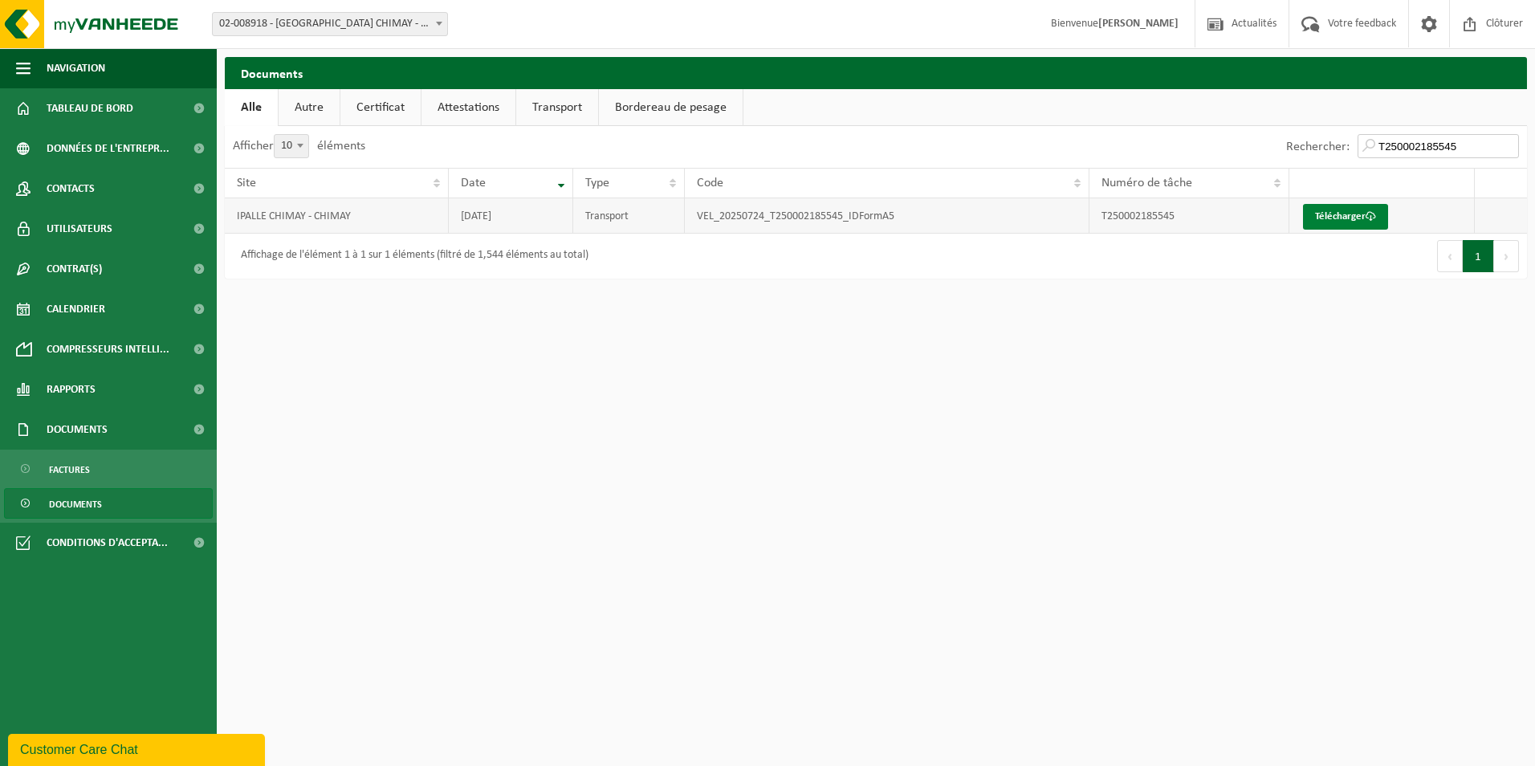
type input "T250002185545"
click at [1350, 221] on link "Télécharger" at bounding box center [1345, 217] width 85 height 26
click at [120, 383] on link "Rapports" at bounding box center [108, 389] width 217 height 40
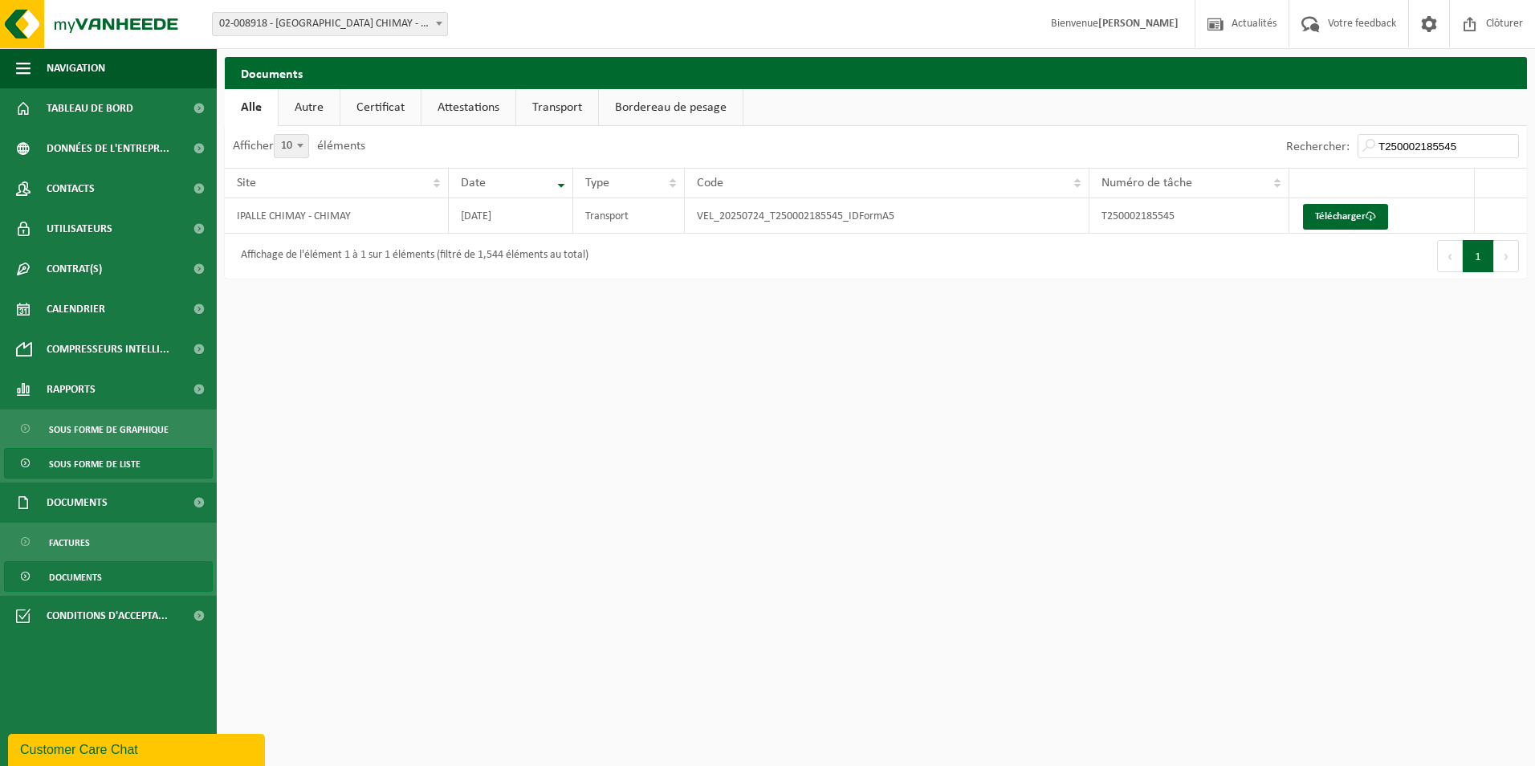
click at [129, 463] on span "Sous forme de liste" at bounding box center [95, 464] width 92 height 31
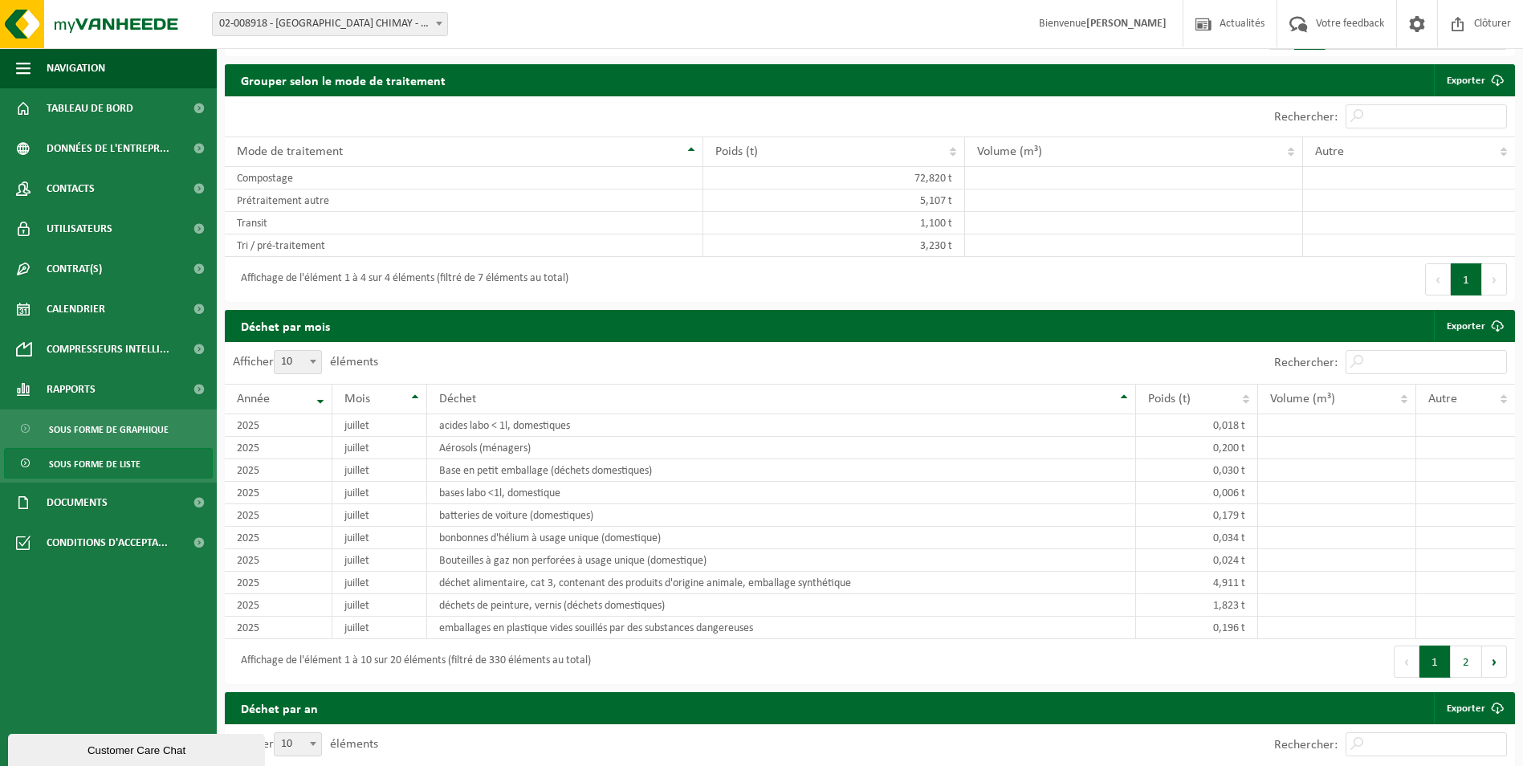
scroll to position [963, 0]
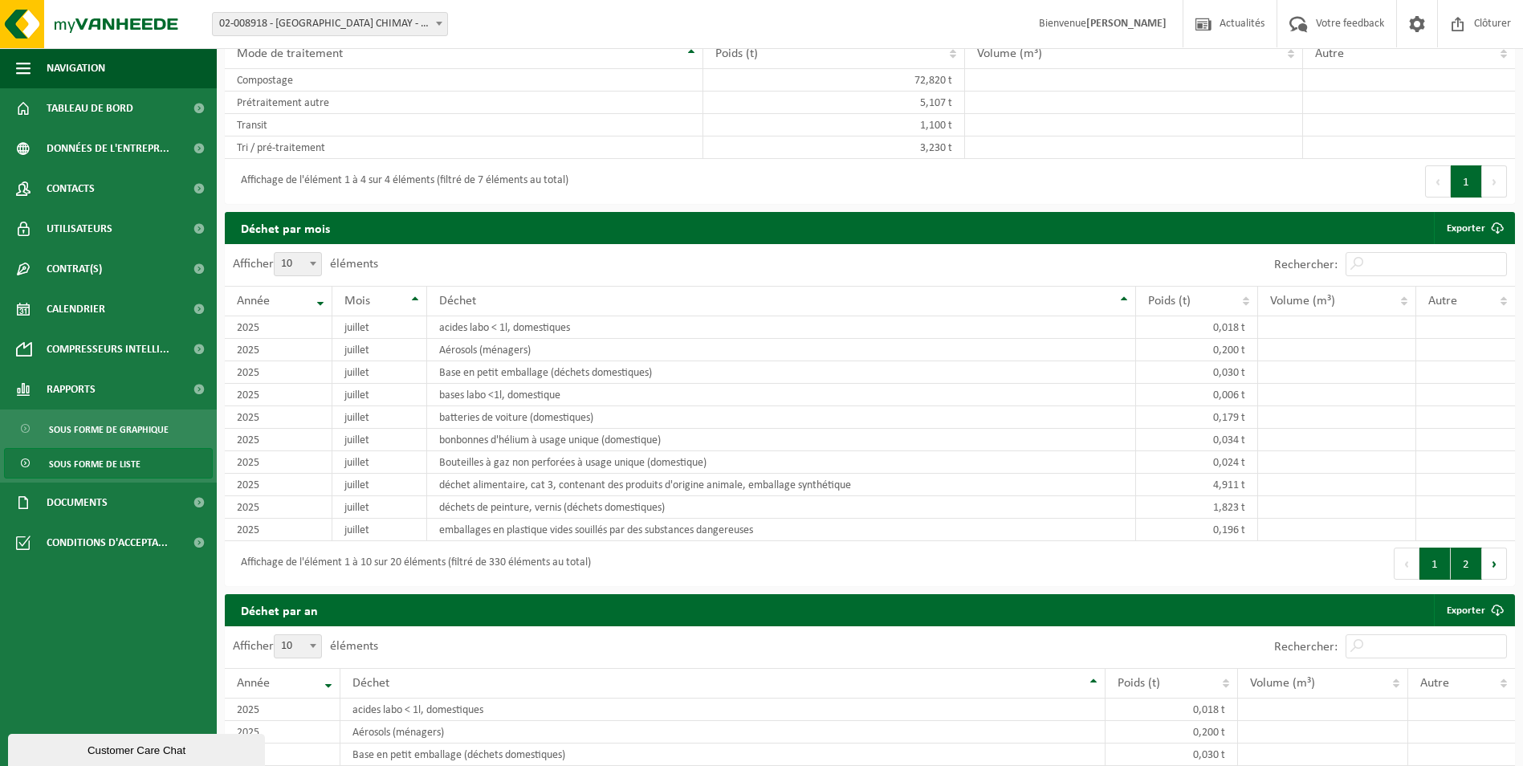
click at [1472, 558] on button "2" at bounding box center [1466, 564] width 31 height 32
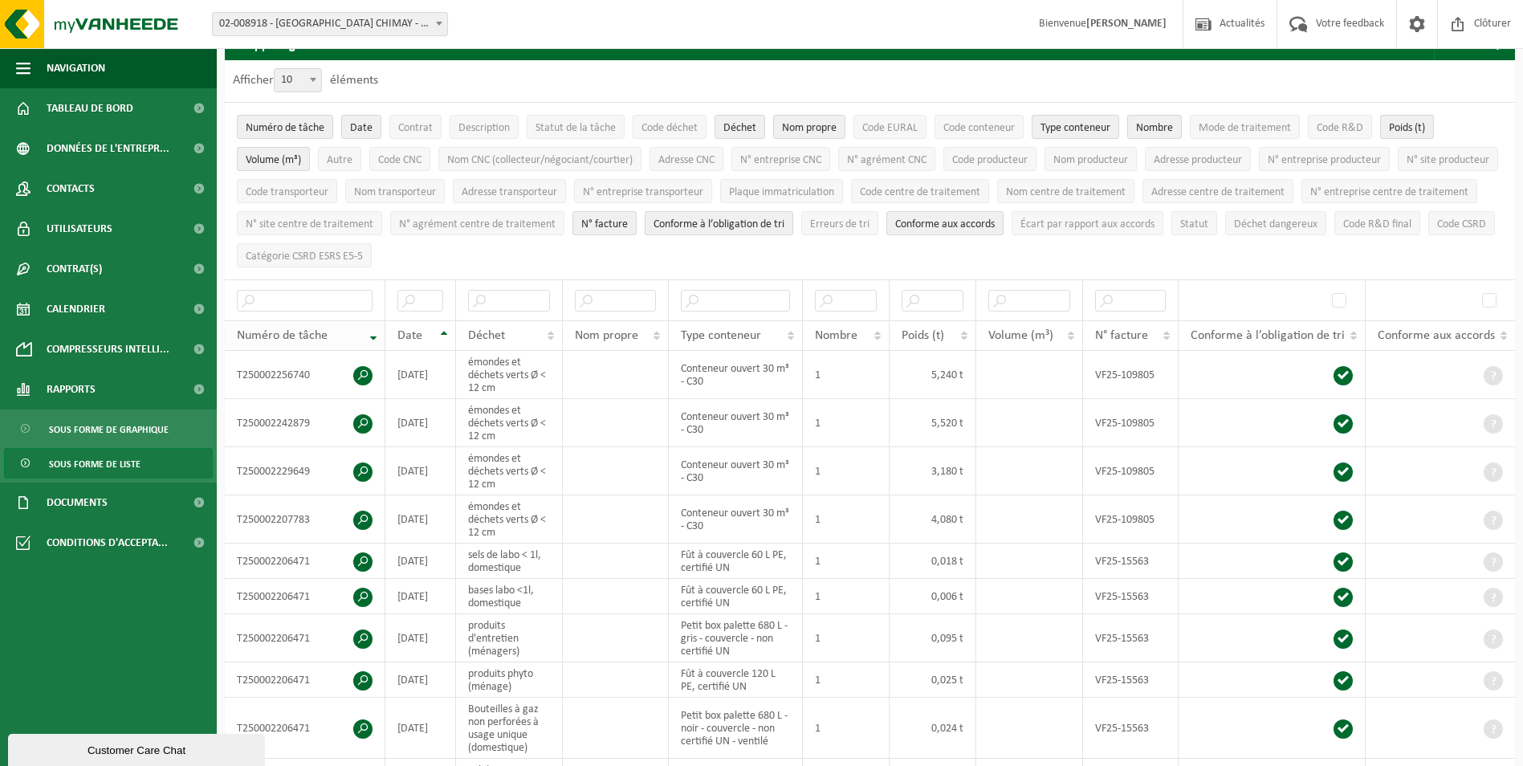
scroll to position [0, 0]
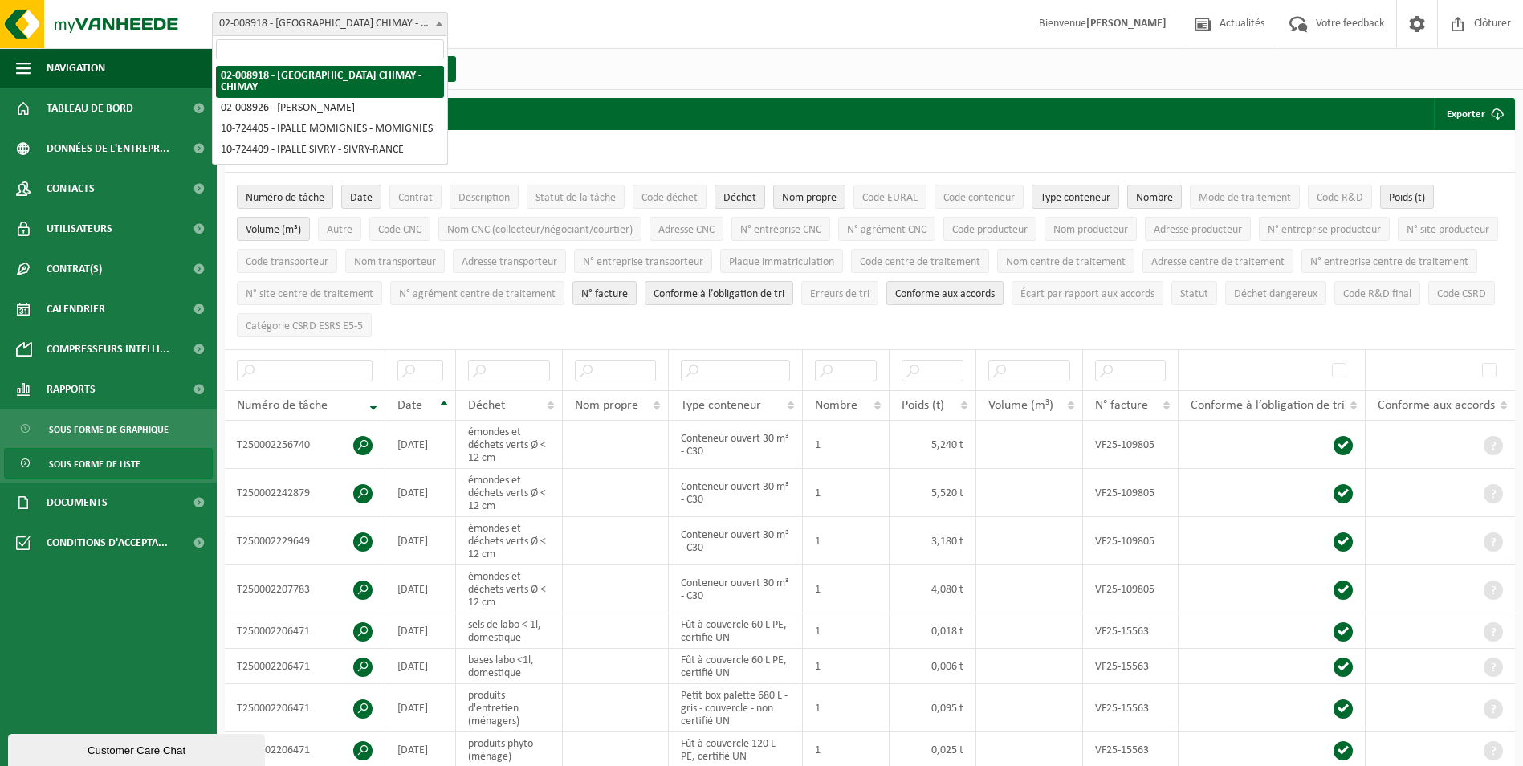
click at [423, 18] on span "02-008918 - [GEOGRAPHIC_DATA] CHIMAY - CHIMAY" at bounding box center [330, 24] width 234 height 22
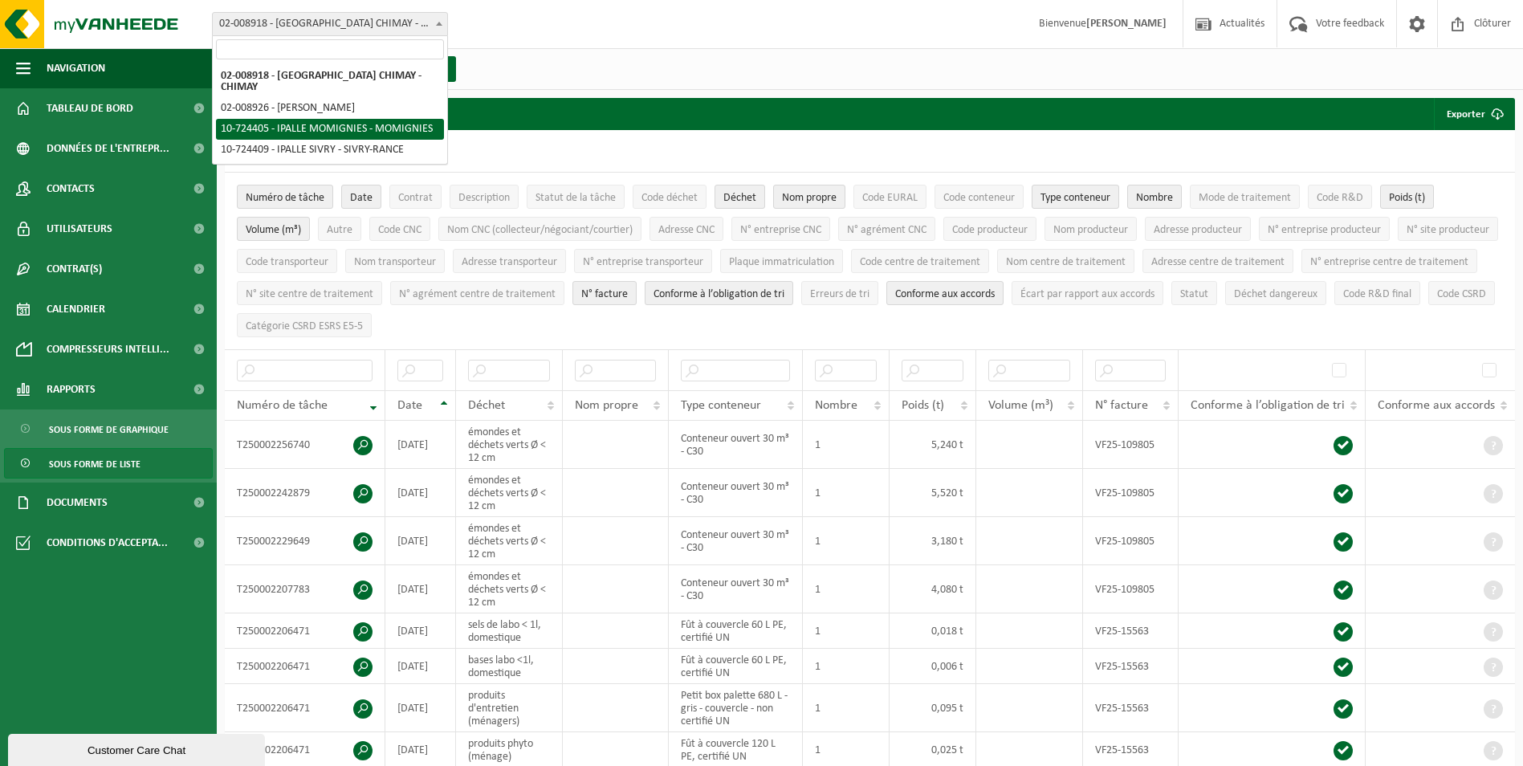
select select "9991"
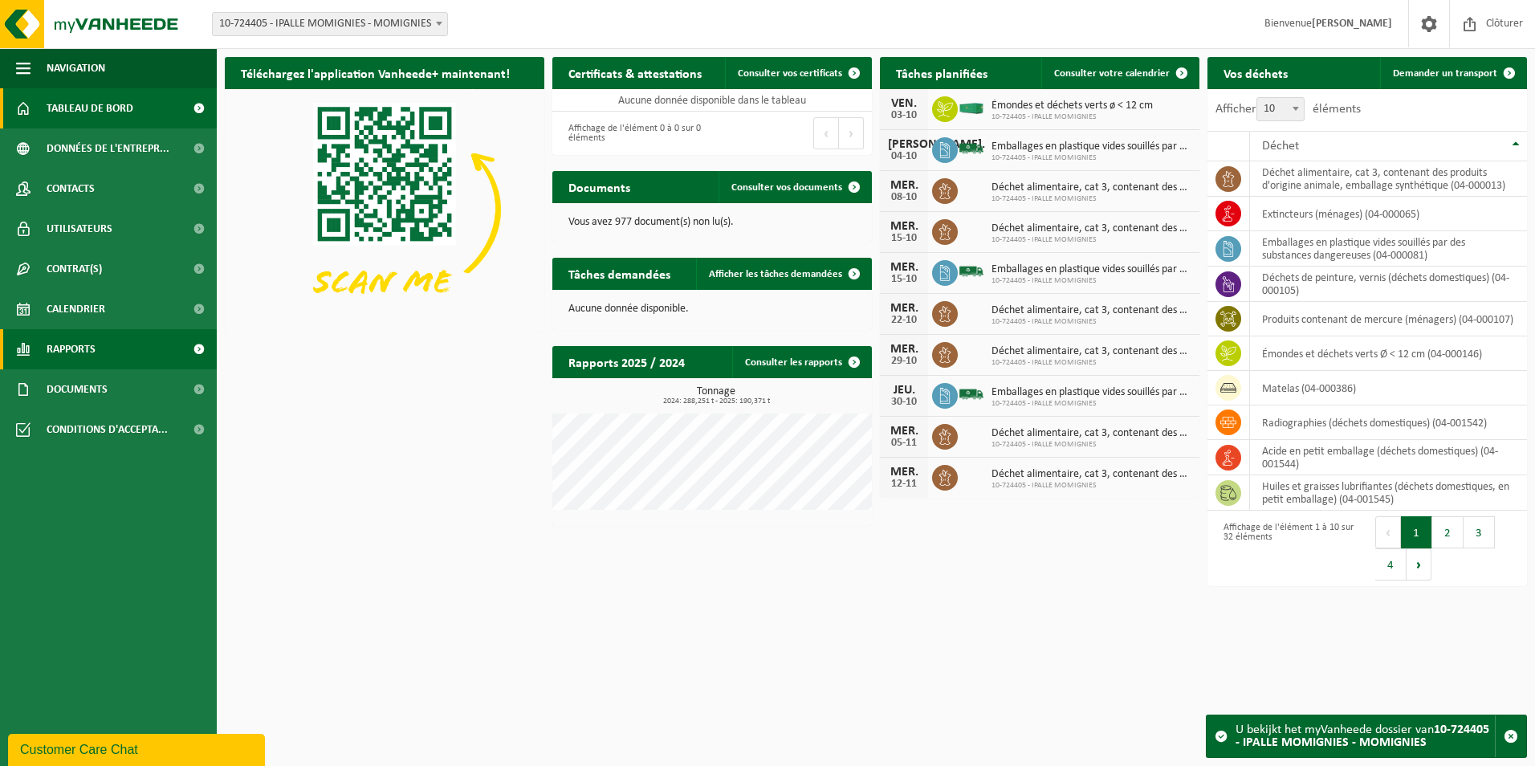
click at [103, 352] on link "Rapports" at bounding box center [108, 349] width 217 height 40
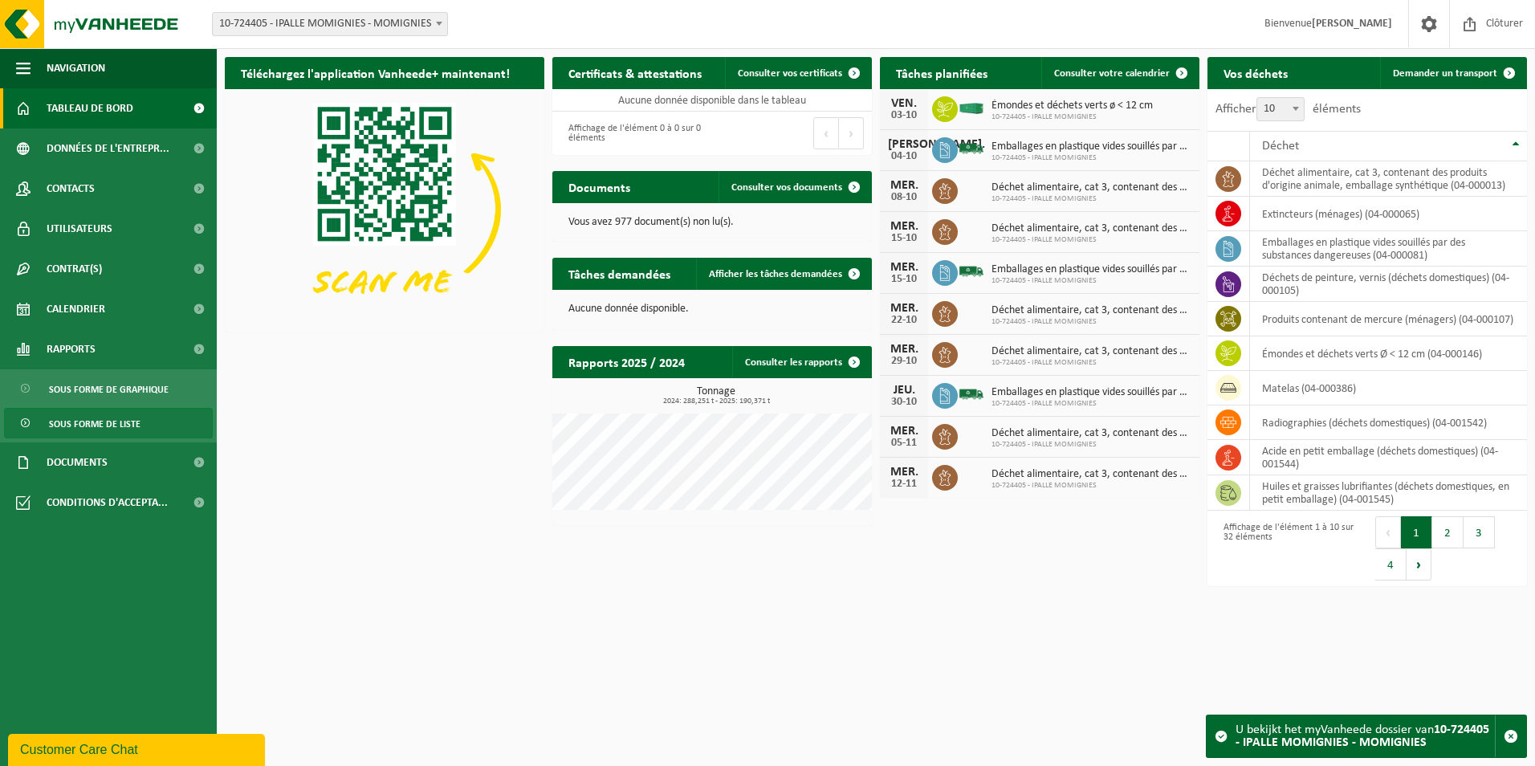
click at [96, 420] on span "Sous forme de liste" at bounding box center [95, 424] width 92 height 31
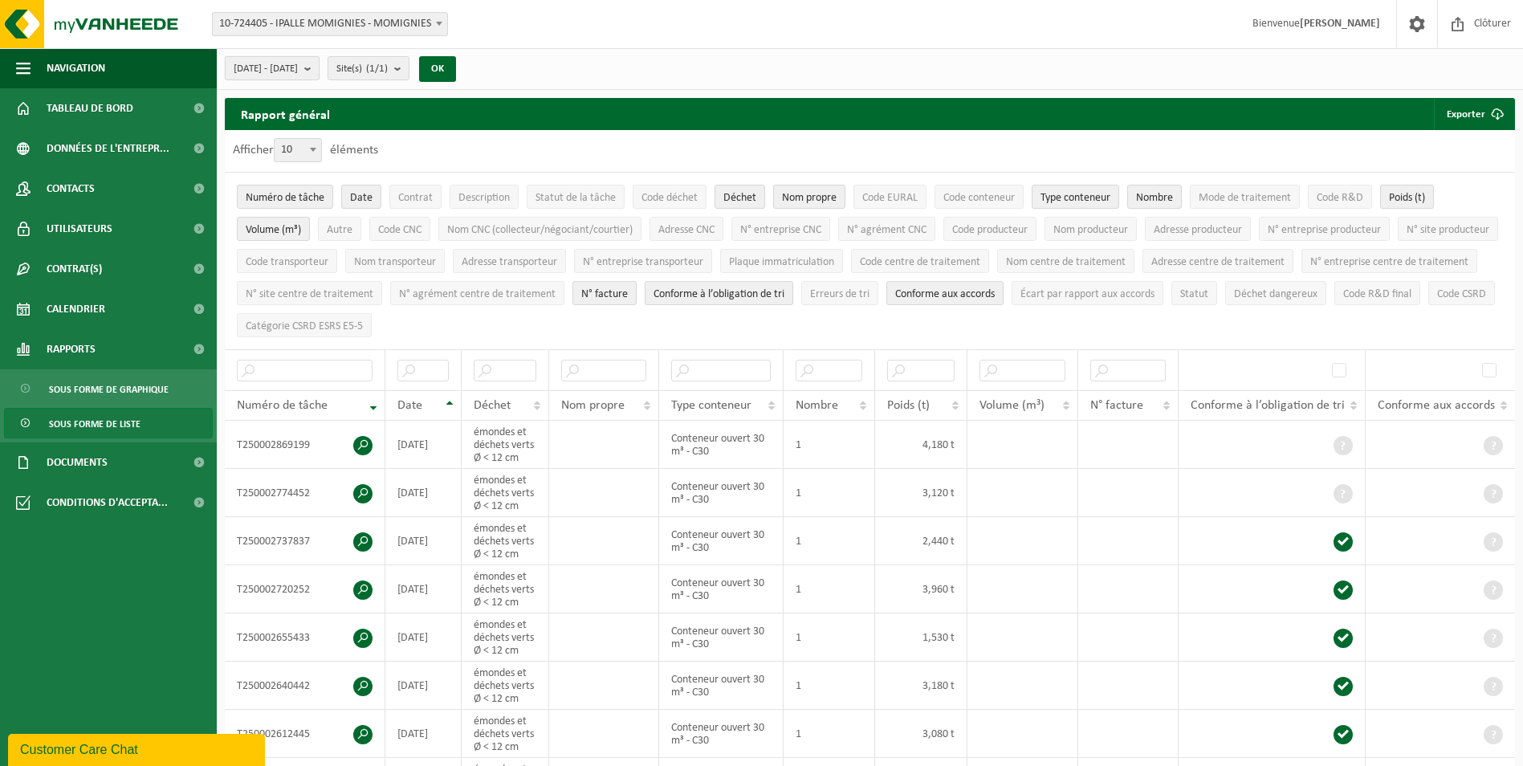
click at [319, 67] on b "submit" at bounding box center [311, 68] width 14 height 22
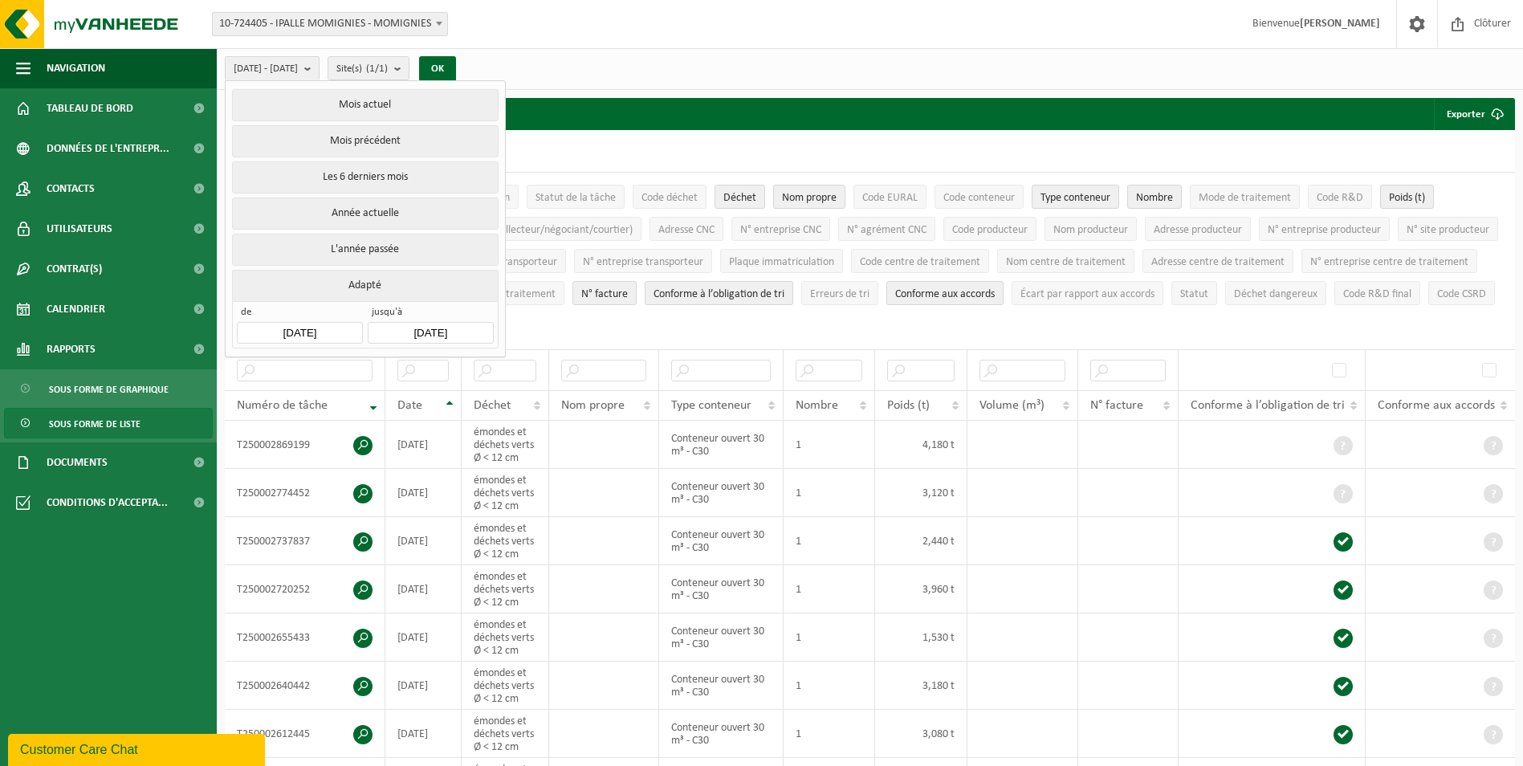
click at [316, 328] on input "2025-05-01" at bounding box center [299, 333] width 125 height 22
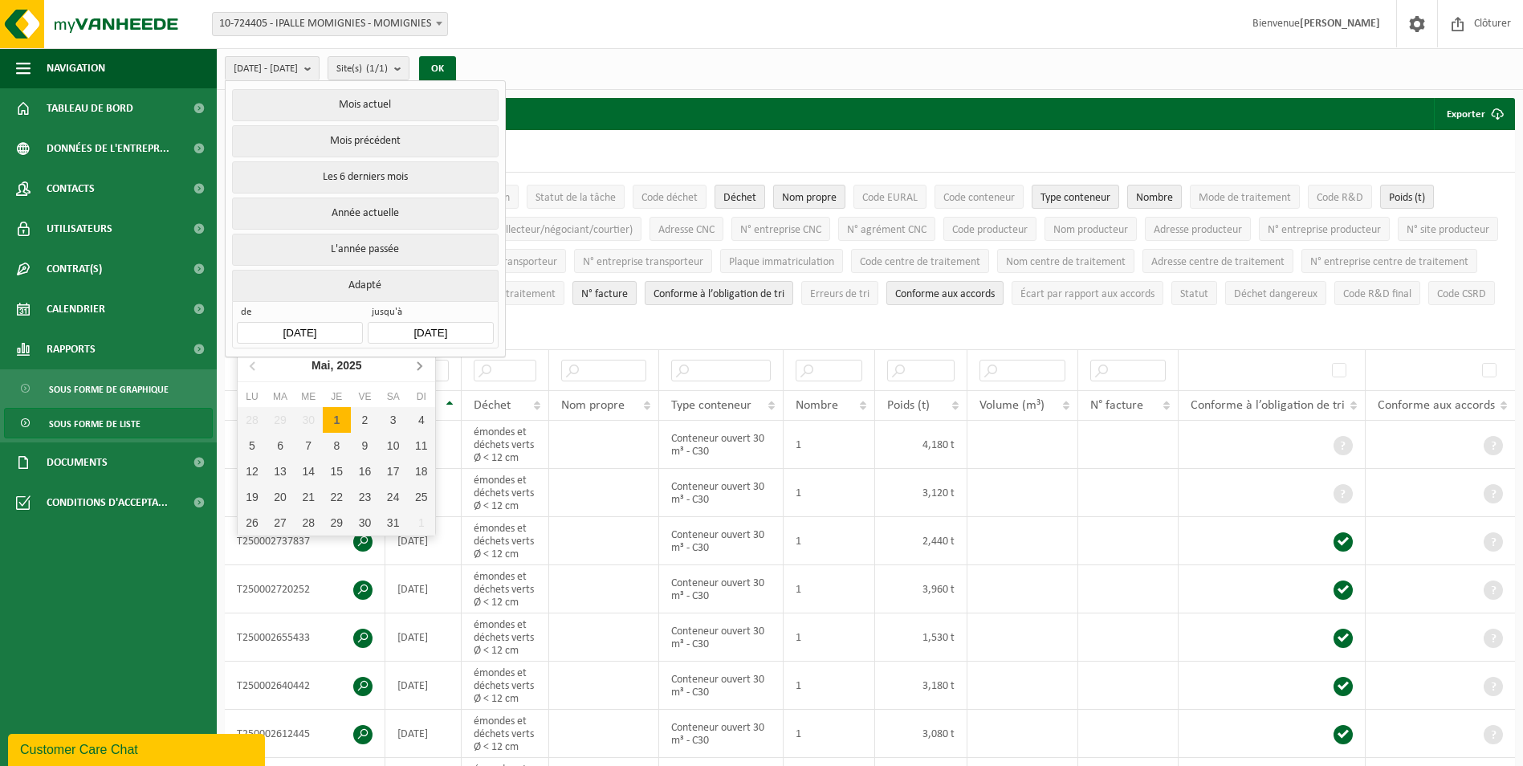
click at [422, 371] on icon at bounding box center [419, 365] width 26 height 26
click at [287, 422] on div "1" at bounding box center [281, 420] width 28 height 26
type input "2025-07-01"
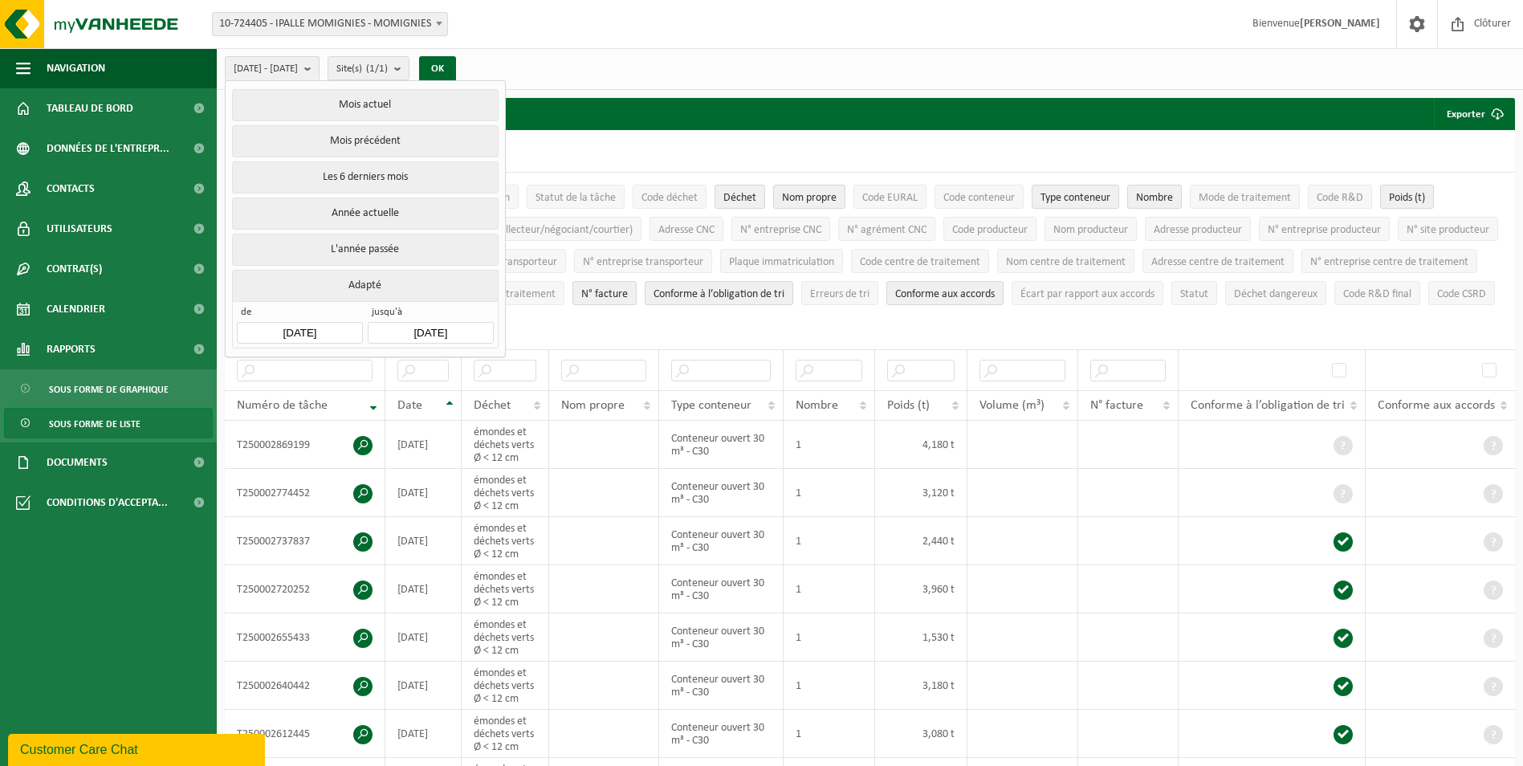
click at [472, 332] on input "2025-10-03" at bounding box center [430, 333] width 125 height 22
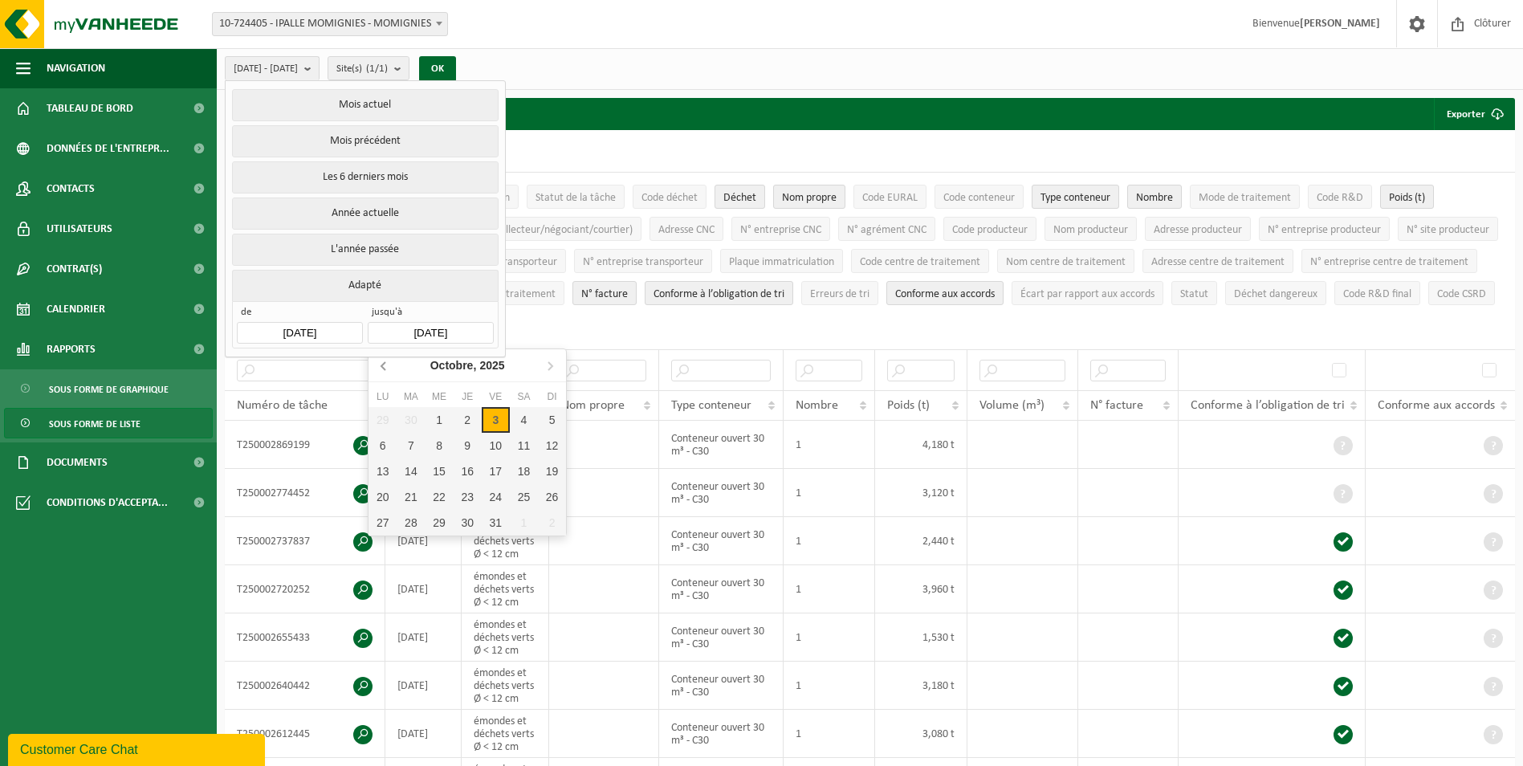
click at [380, 369] on icon at bounding box center [385, 365] width 26 height 26
click at [469, 519] on div "31" at bounding box center [468, 523] width 28 height 26
type input "2025-07-31"
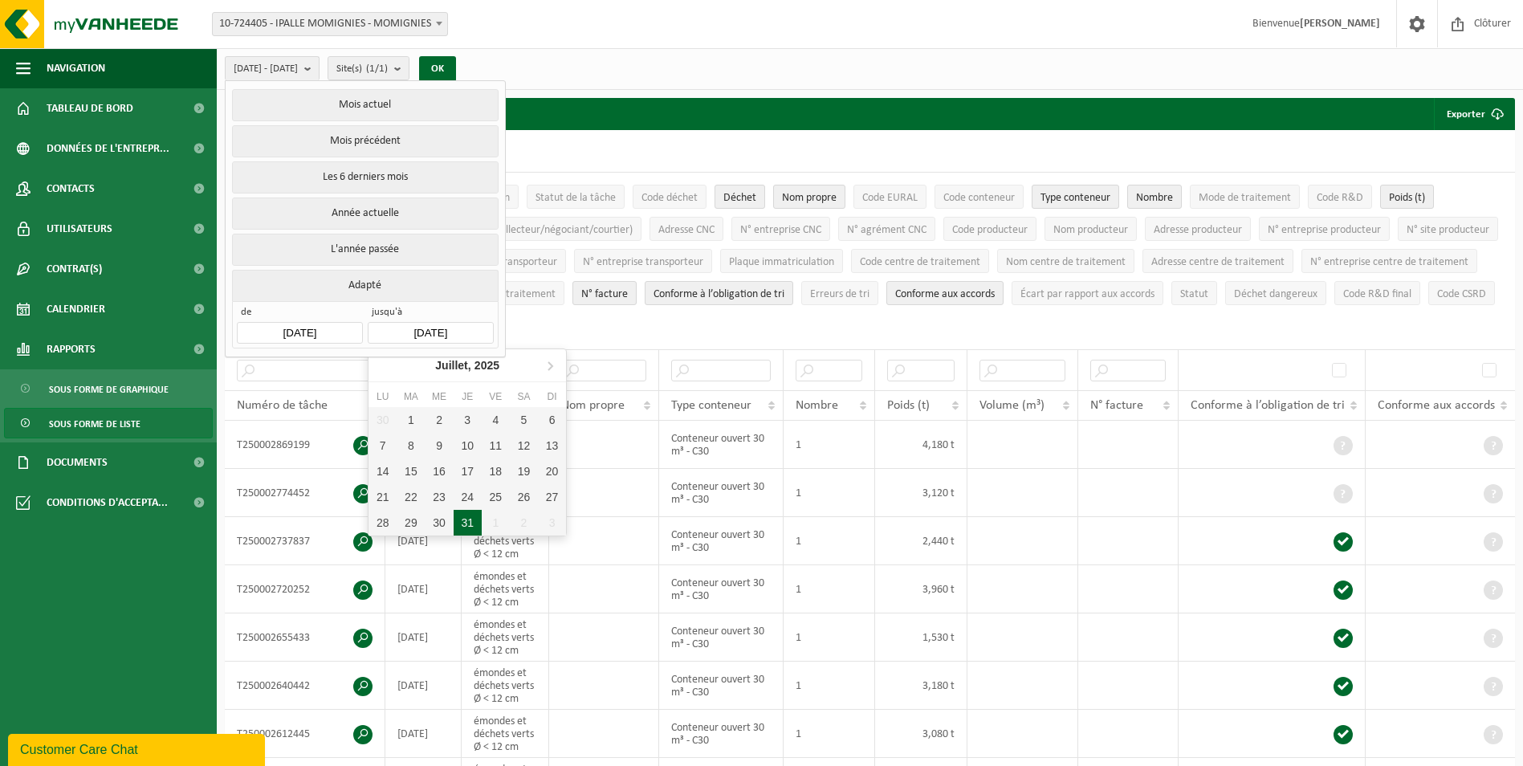
type input "[DATE]"
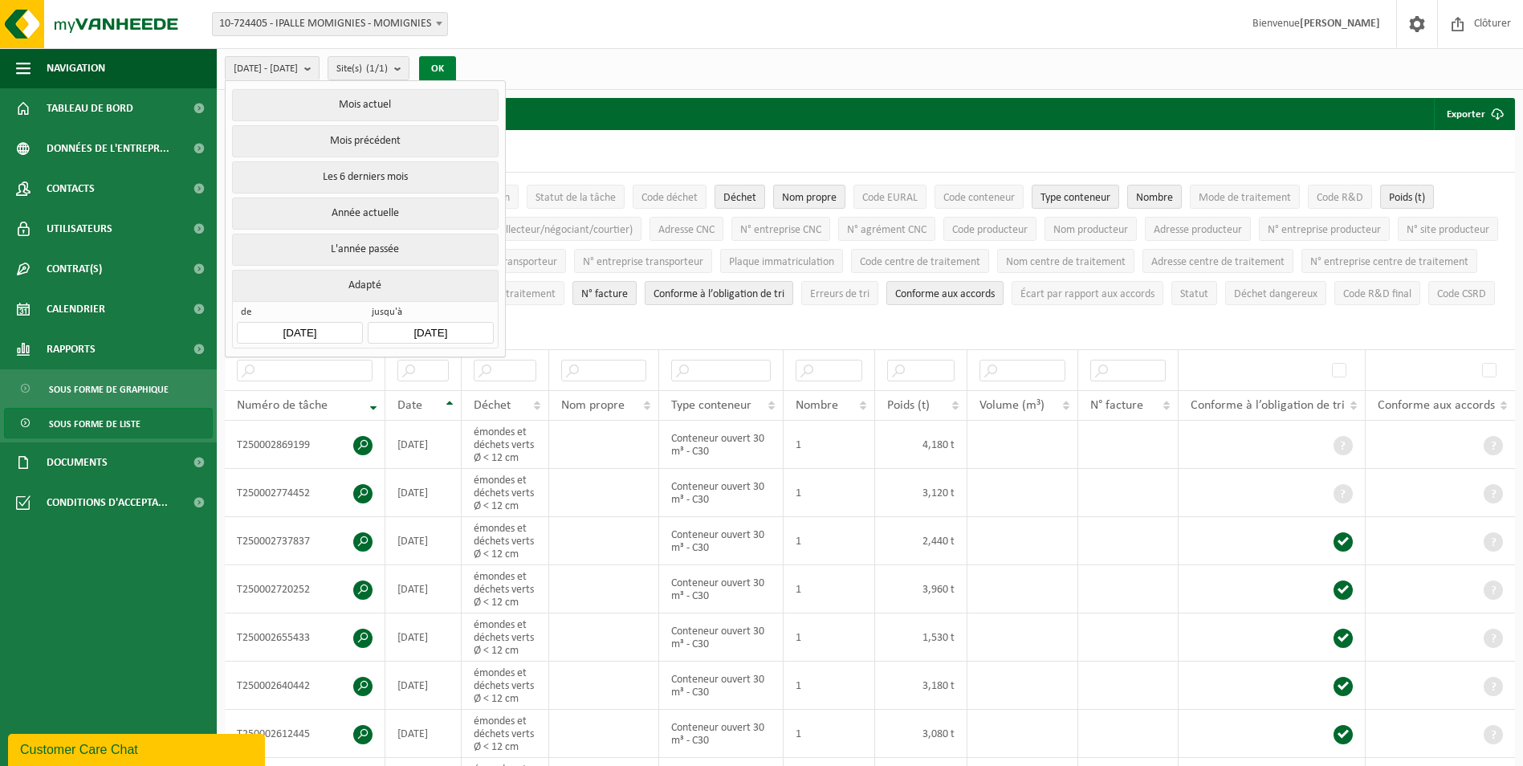
click at [456, 66] on button "OK" at bounding box center [437, 69] width 37 height 26
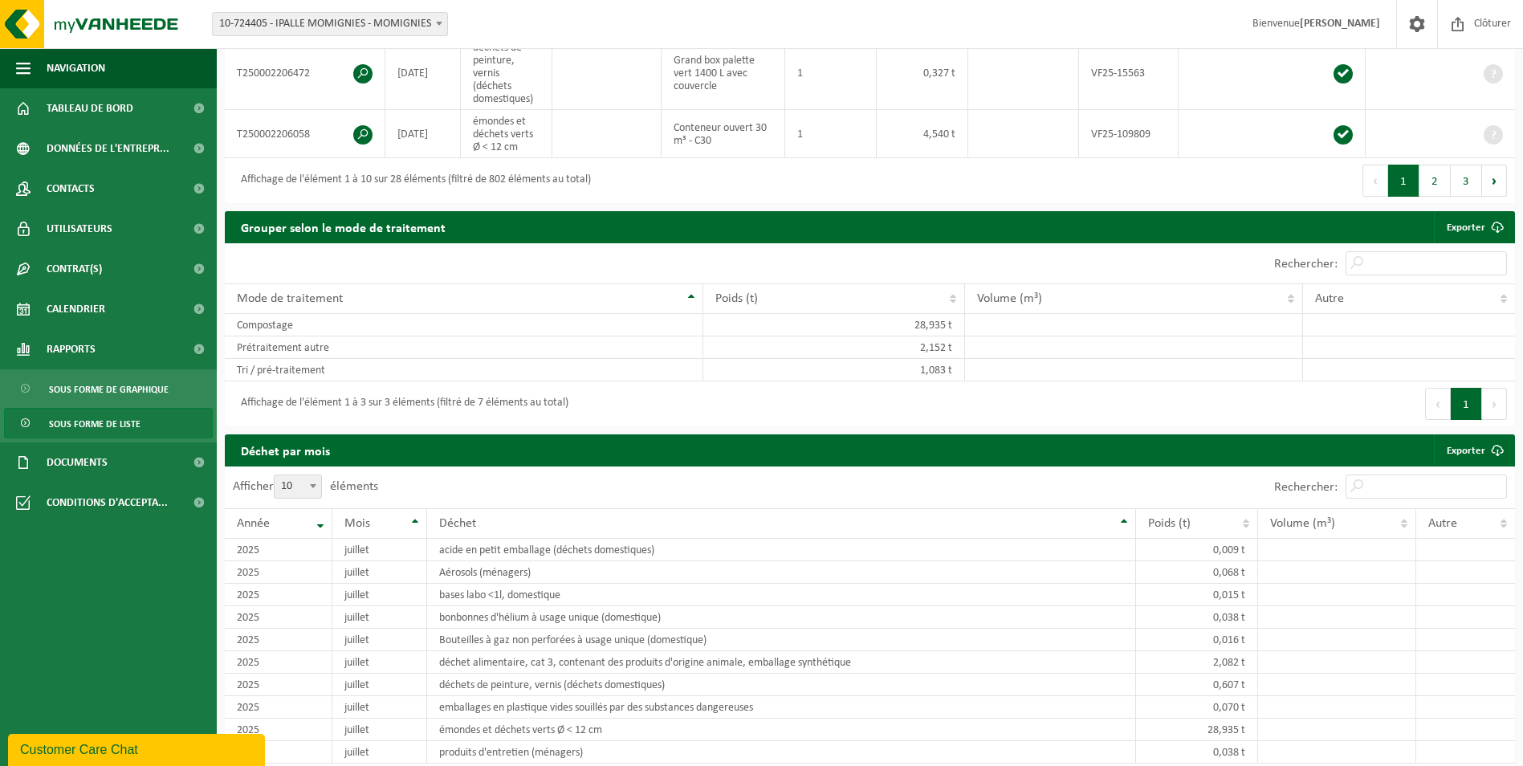
scroll to position [803, 0]
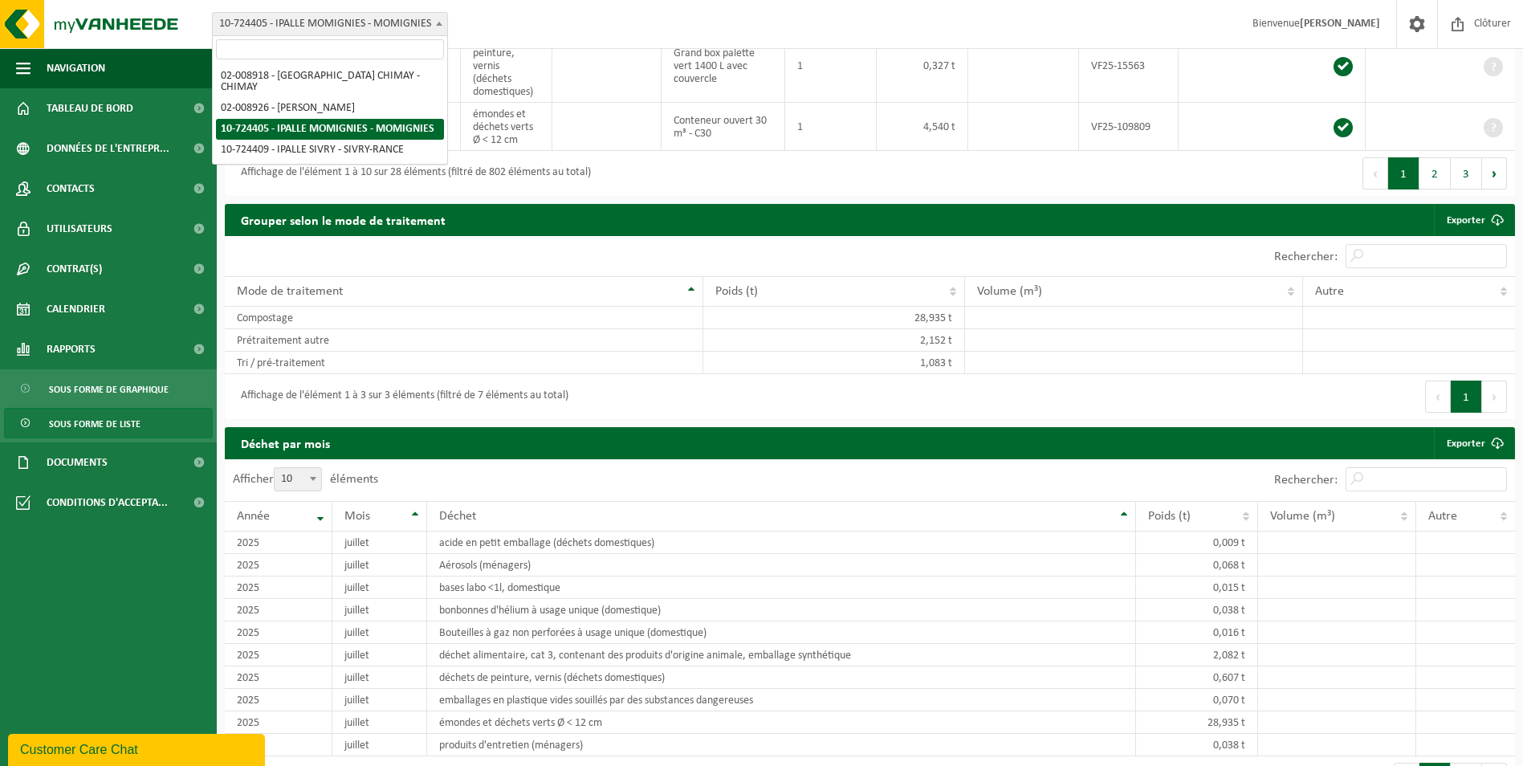
click at [328, 17] on span "10-724405 - IPALLE MOMIGNIES - MOMIGNIES" at bounding box center [330, 24] width 234 height 22
select select "26713"
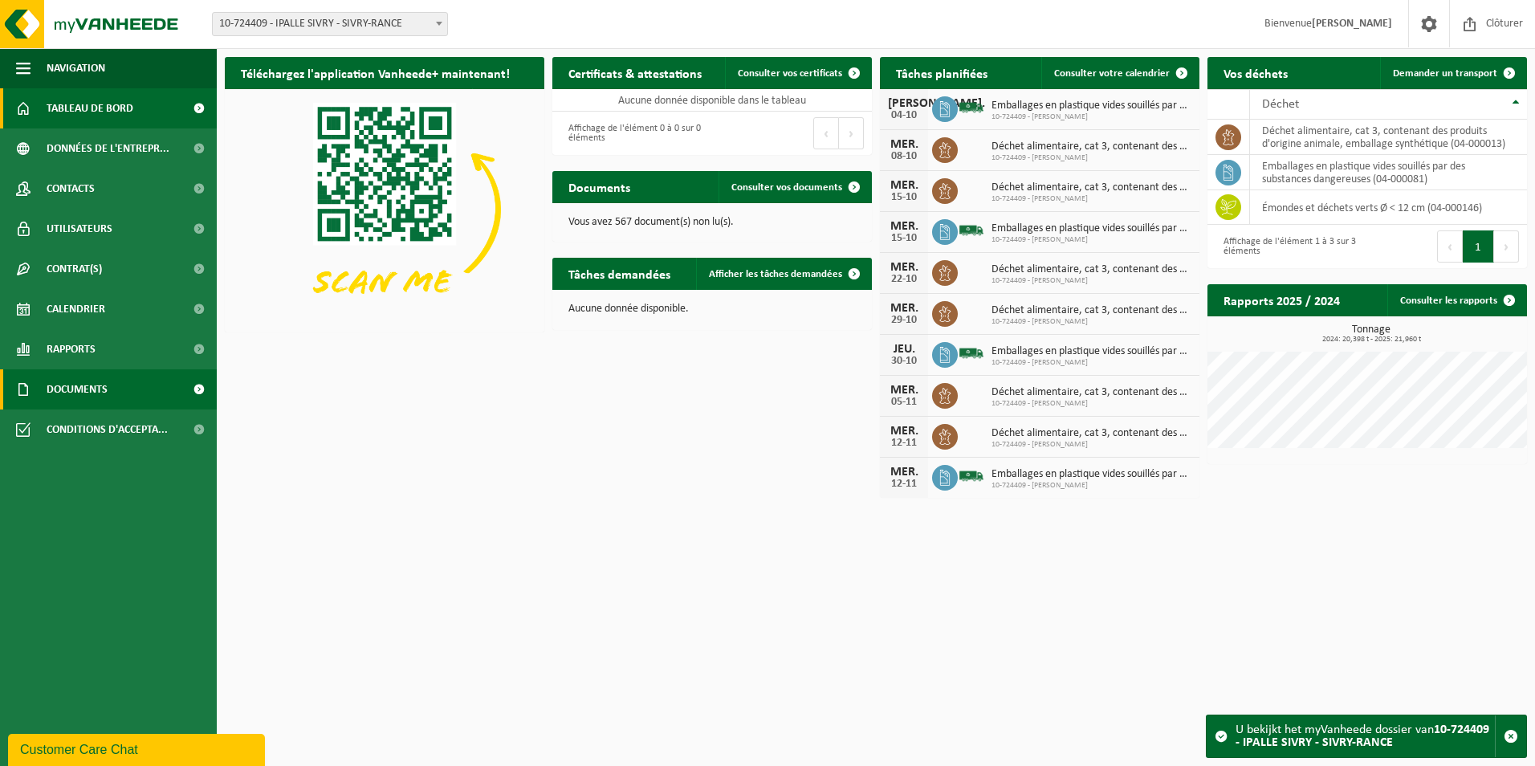
click at [94, 374] on span "Documents" at bounding box center [77, 389] width 61 height 40
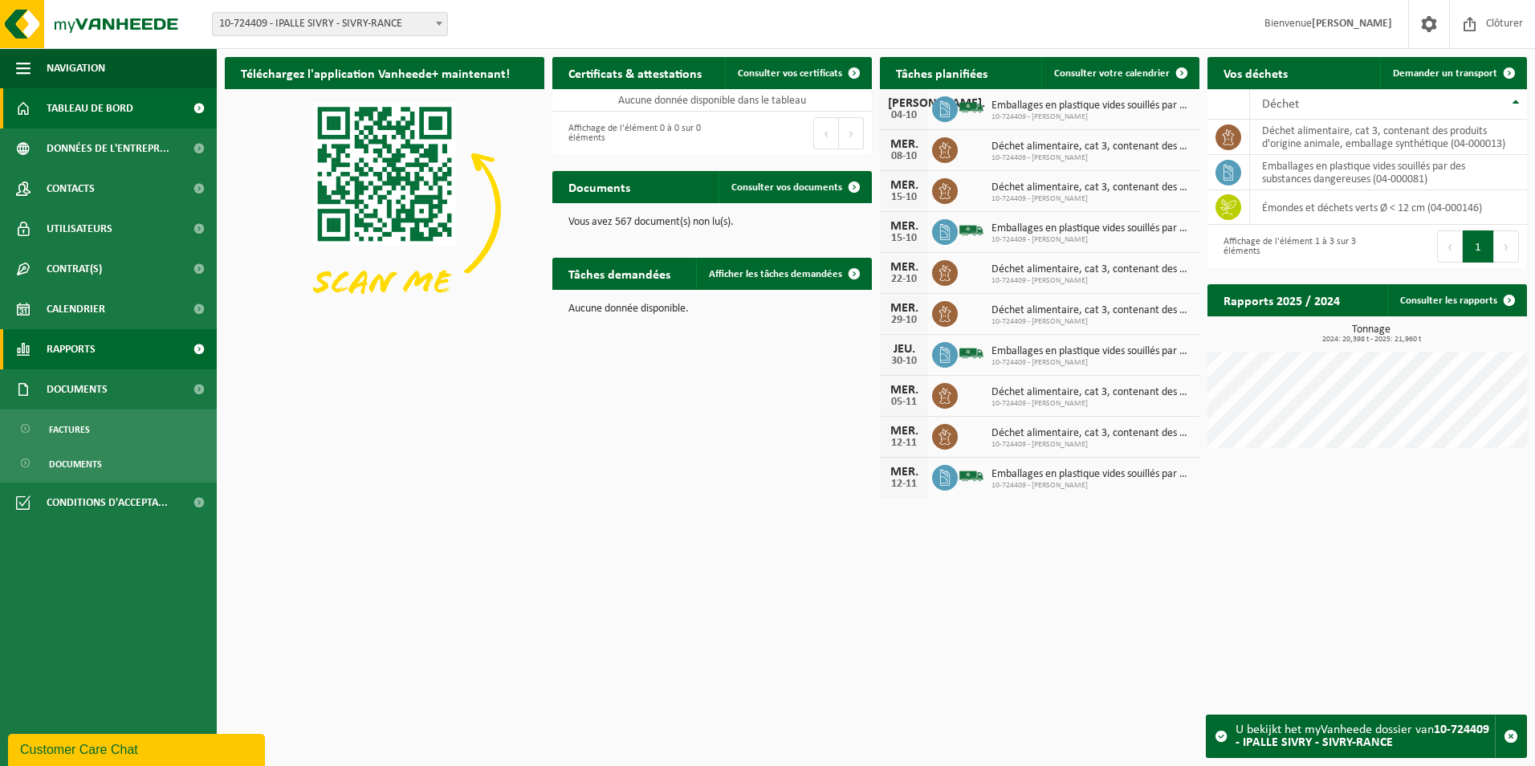
click at [92, 336] on span "Rapports" at bounding box center [71, 349] width 49 height 40
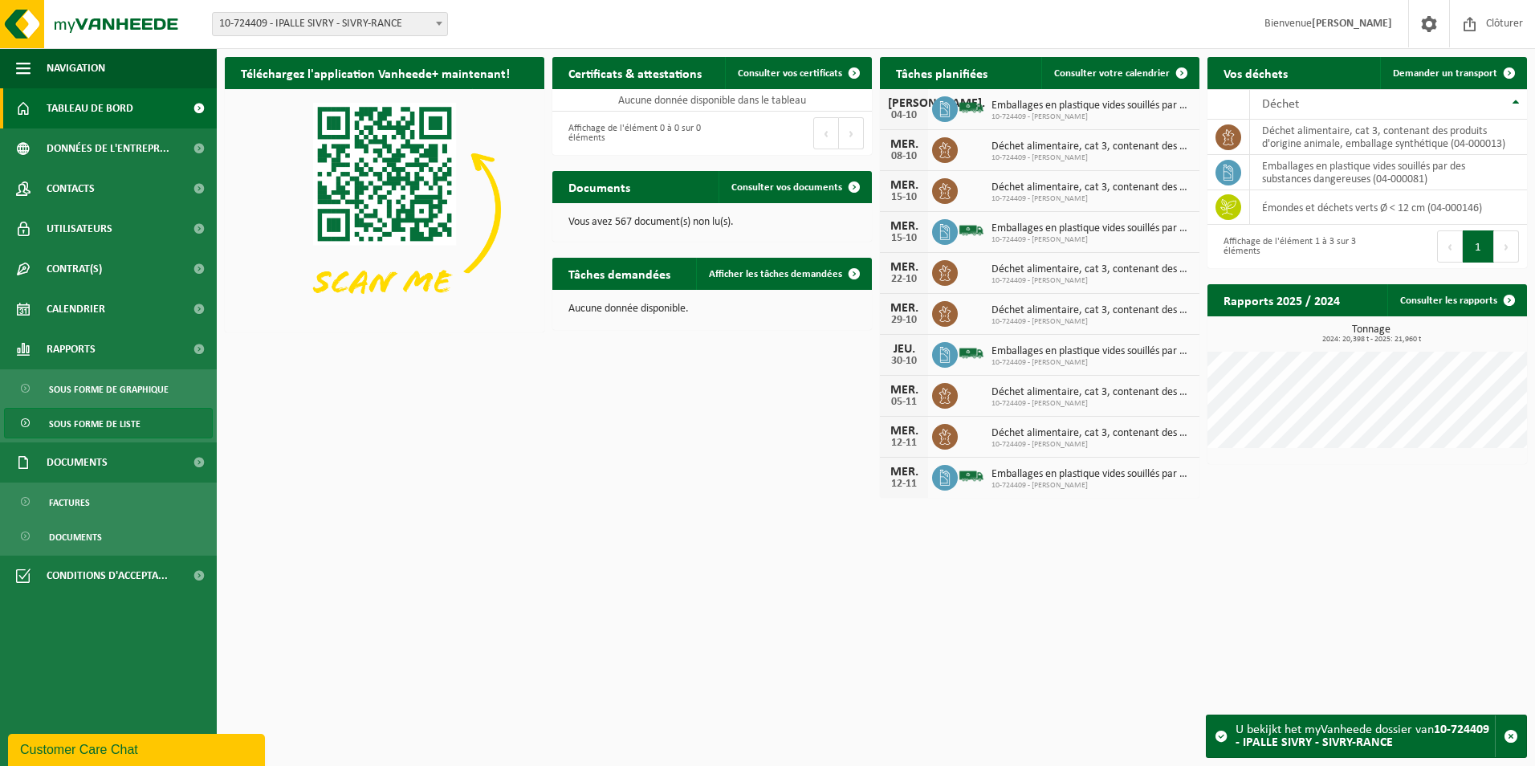
click at [142, 418] on link "Sous forme de liste" at bounding box center [108, 423] width 209 height 31
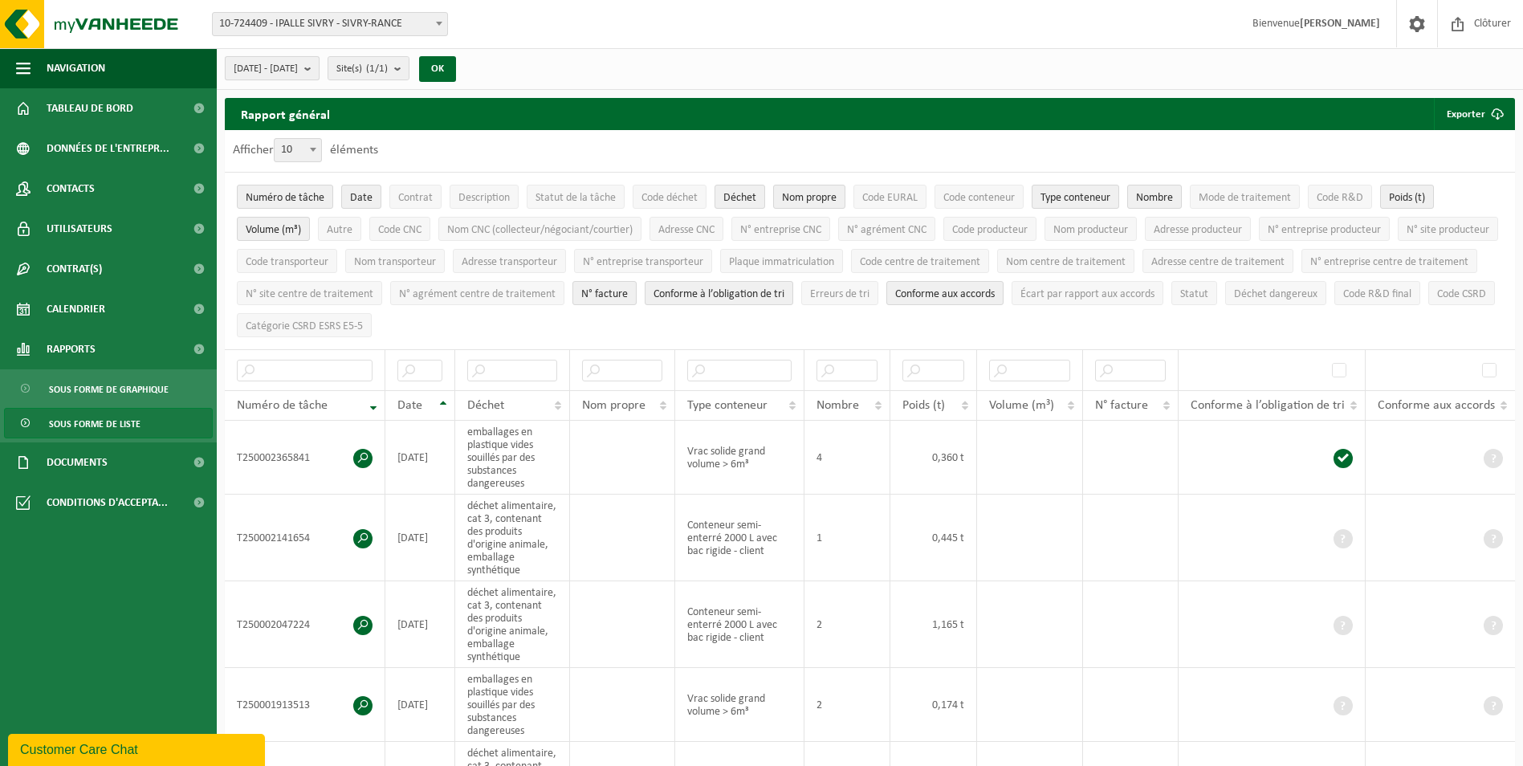
click at [298, 72] on span "[DATE] - [DATE]" at bounding box center [266, 69] width 64 height 24
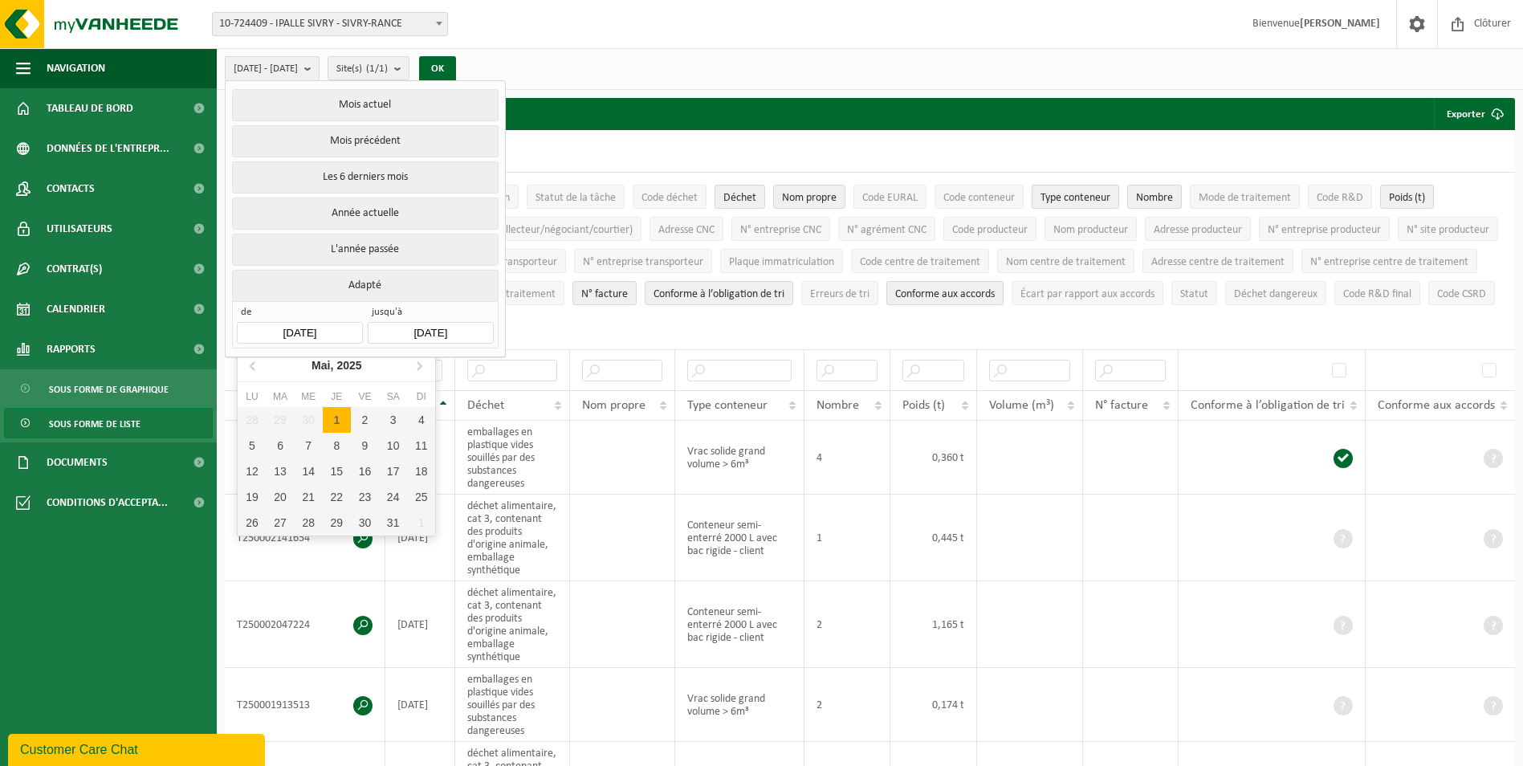
click at [316, 322] on input "2025-05-01" at bounding box center [299, 333] width 125 height 22
click at [413, 364] on icon at bounding box center [419, 365] width 26 height 26
click at [290, 415] on div "1" at bounding box center [281, 420] width 28 height 26
type input "2025-07-01"
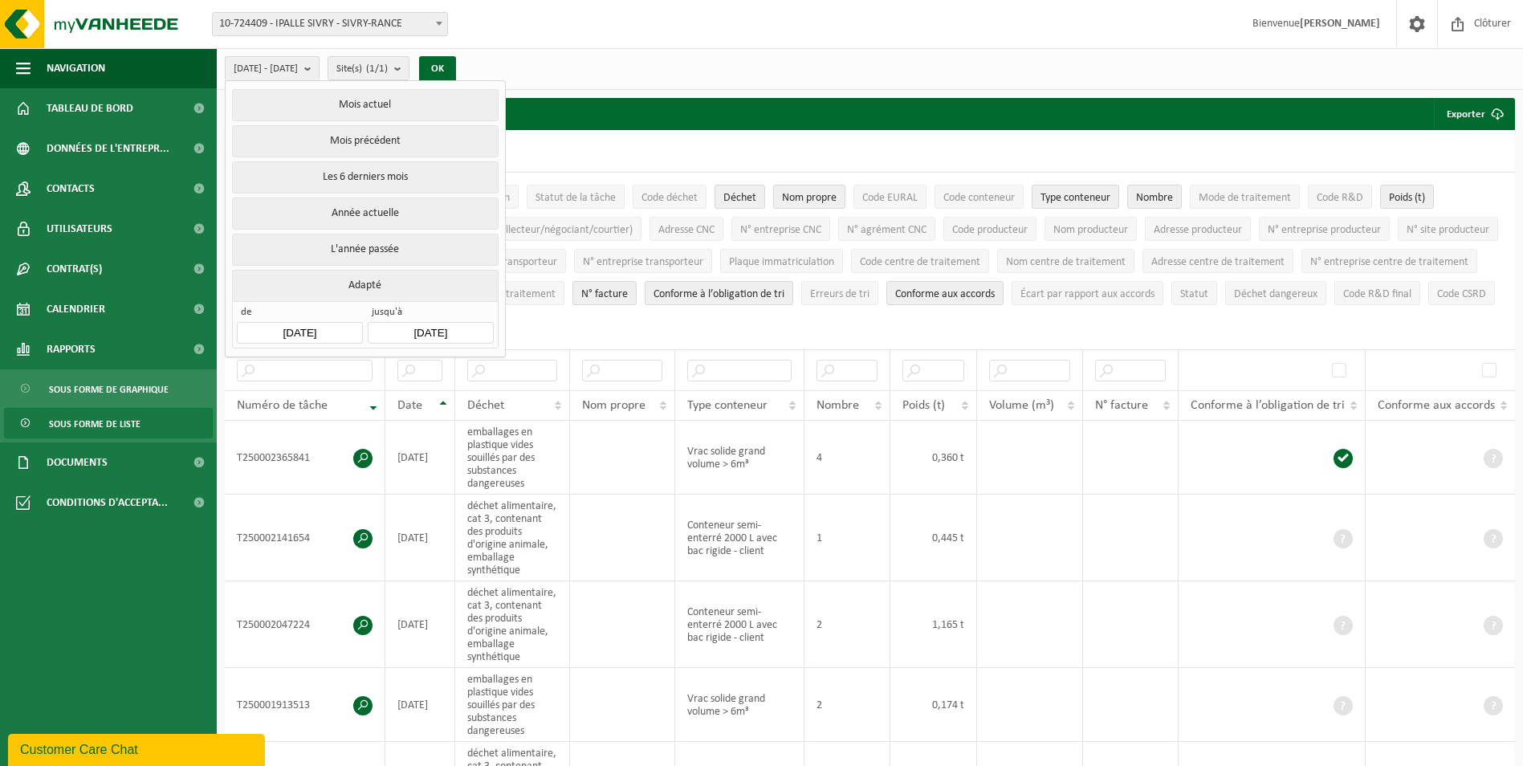
click at [459, 329] on input "2025-10-03" at bounding box center [430, 333] width 125 height 22
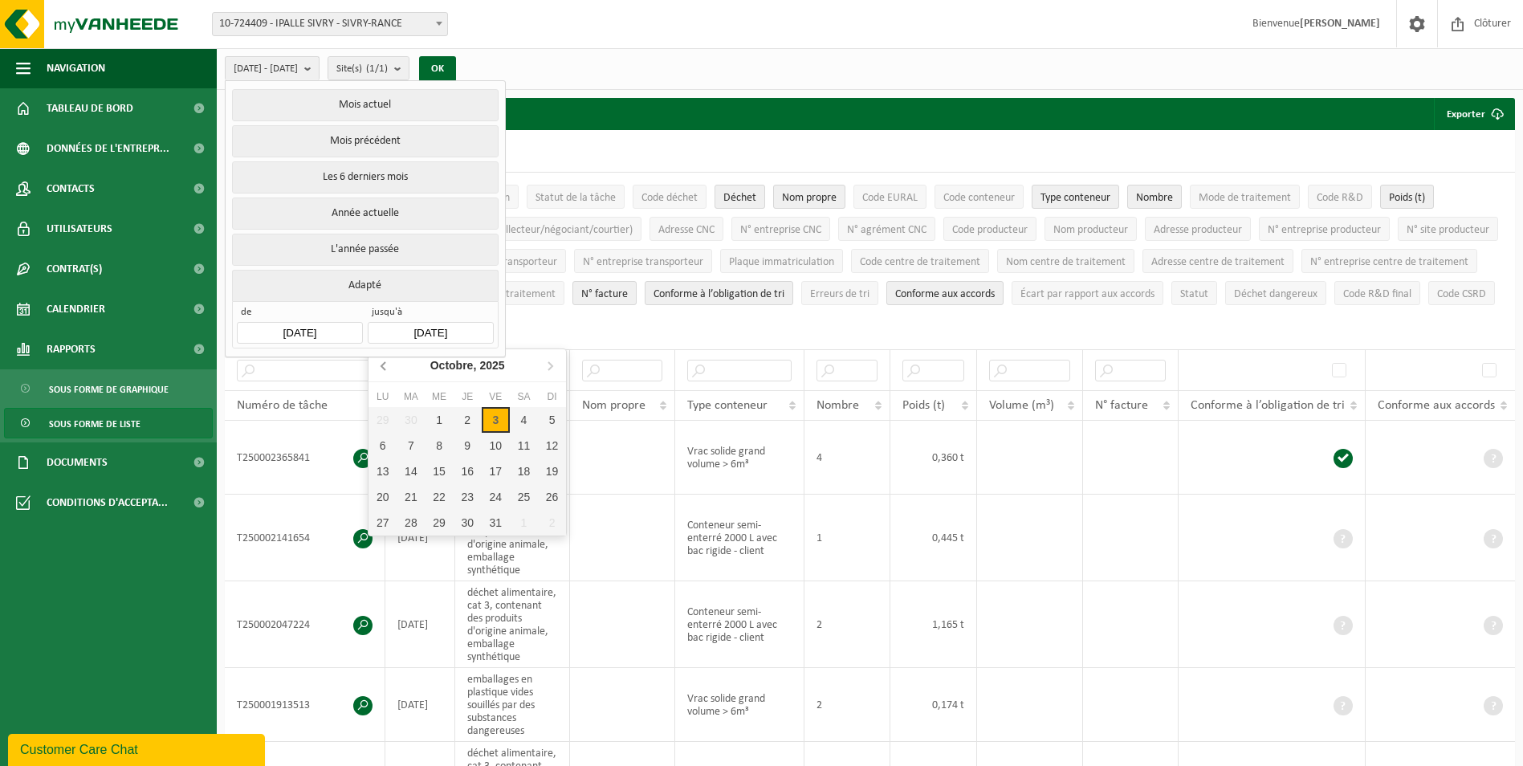
click at [381, 370] on icon at bounding box center [385, 365] width 26 height 26
click at [382, 362] on icon at bounding box center [385, 365] width 26 height 26
click at [468, 523] on div "31" at bounding box center [468, 523] width 28 height 26
type input "2025-07-31"
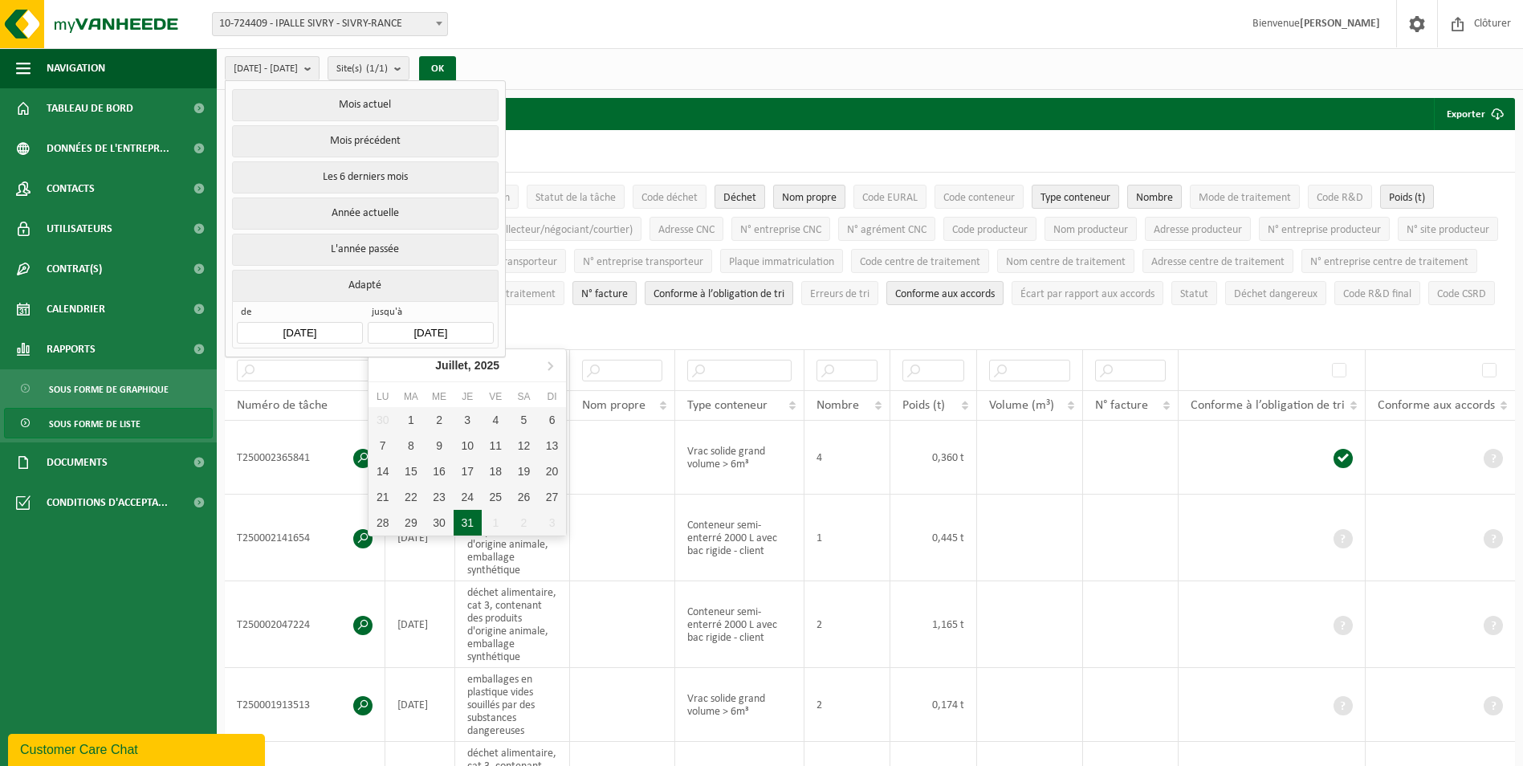
type input "2025-07-01"
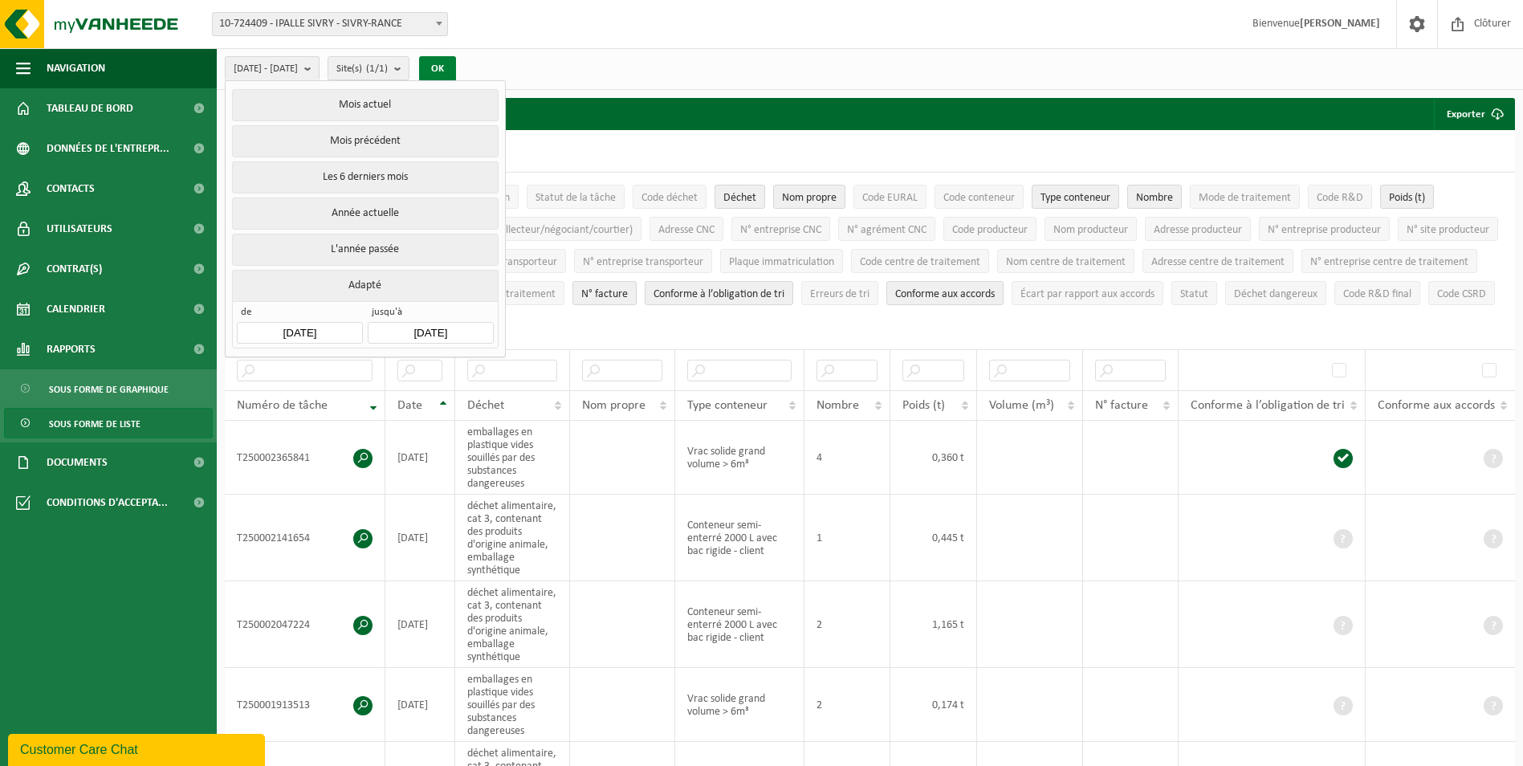
click at [456, 63] on button "OK" at bounding box center [437, 69] width 37 height 26
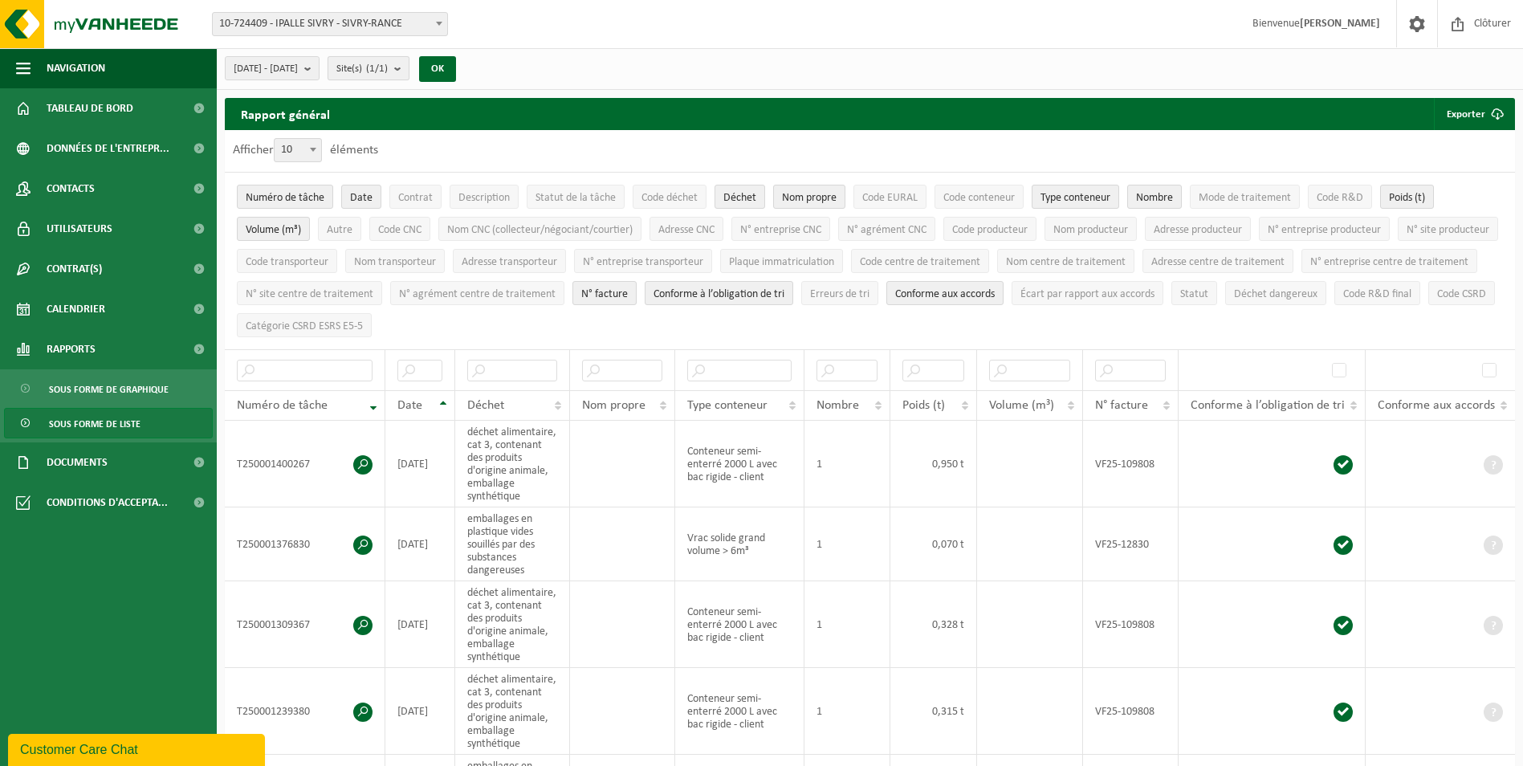
click at [388, 71] on count "(1/1)" at bounding box center [377, 68] width 22 height 10
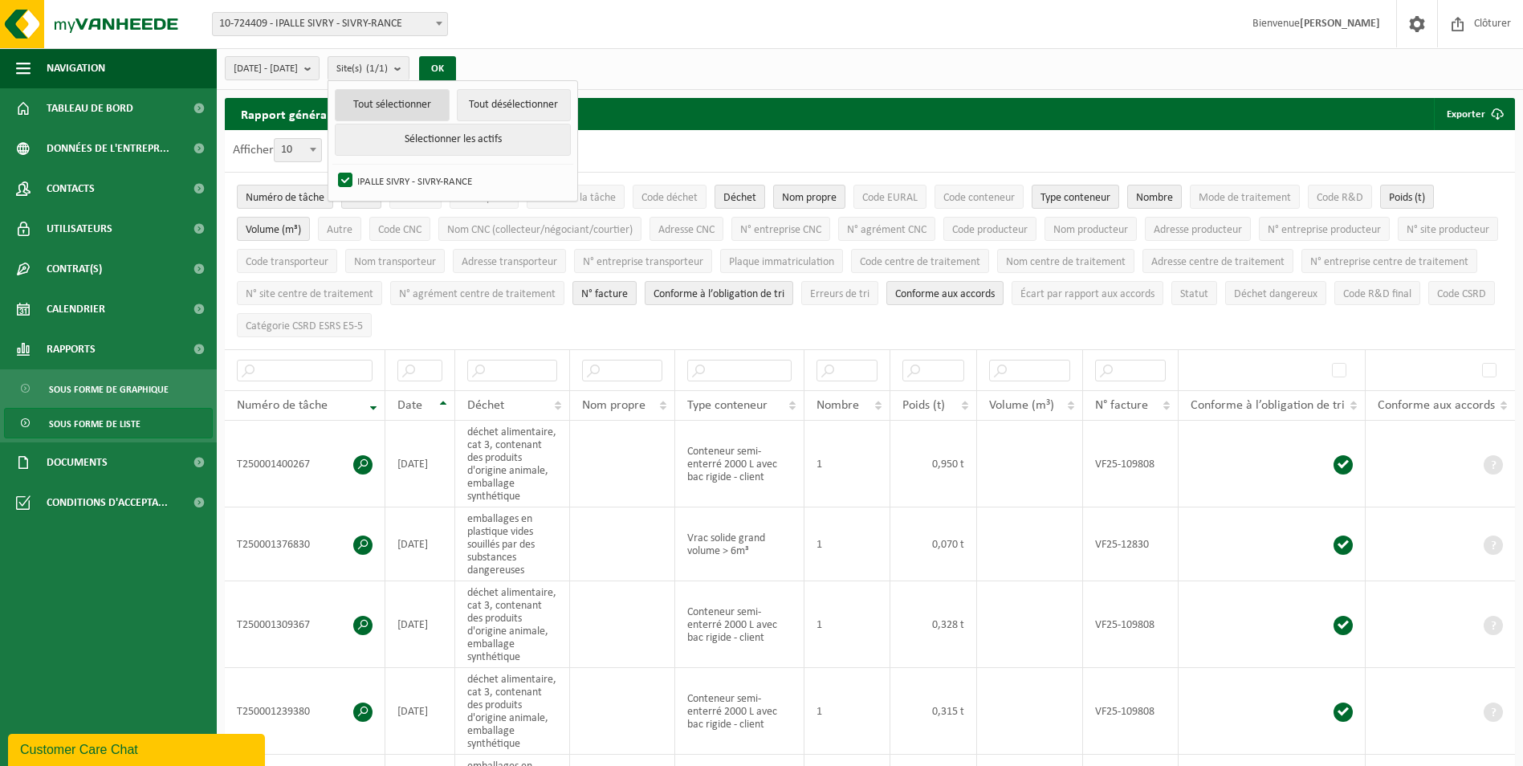
click at [430, 102] on button "Tout sélectionner" at bounding box center [392, 105] width 115 height 32
click at [606, 63] on div "2025-07-01 - 2025-07-31 Mois actuel Mois précédent Les 6 derniers mois Année ac…" at bounding box center [870, 69] width 1306 height 42
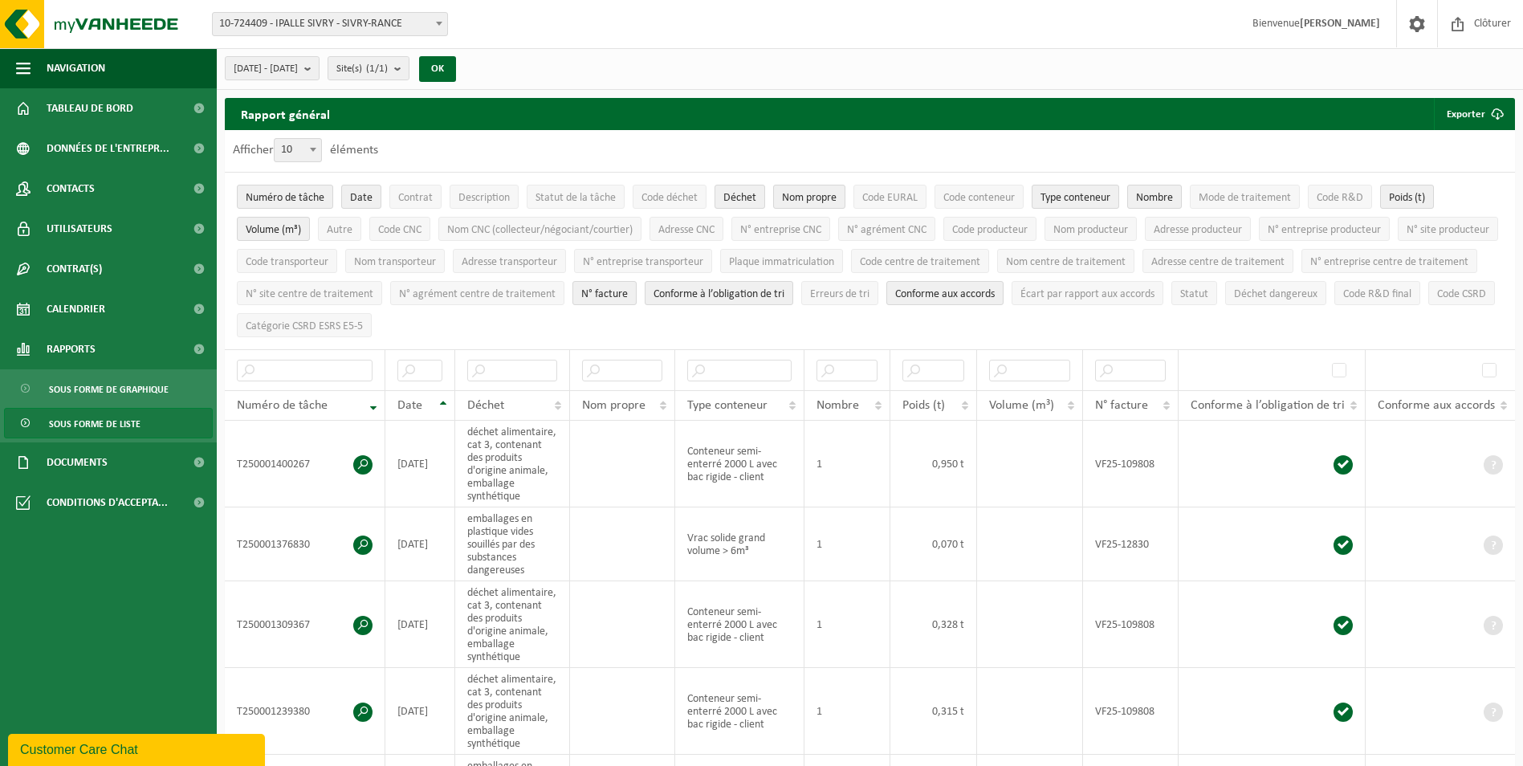
click at [157, 430] on link "Sous forme de liste" at bounding box center [108, 423] width 209 height 31
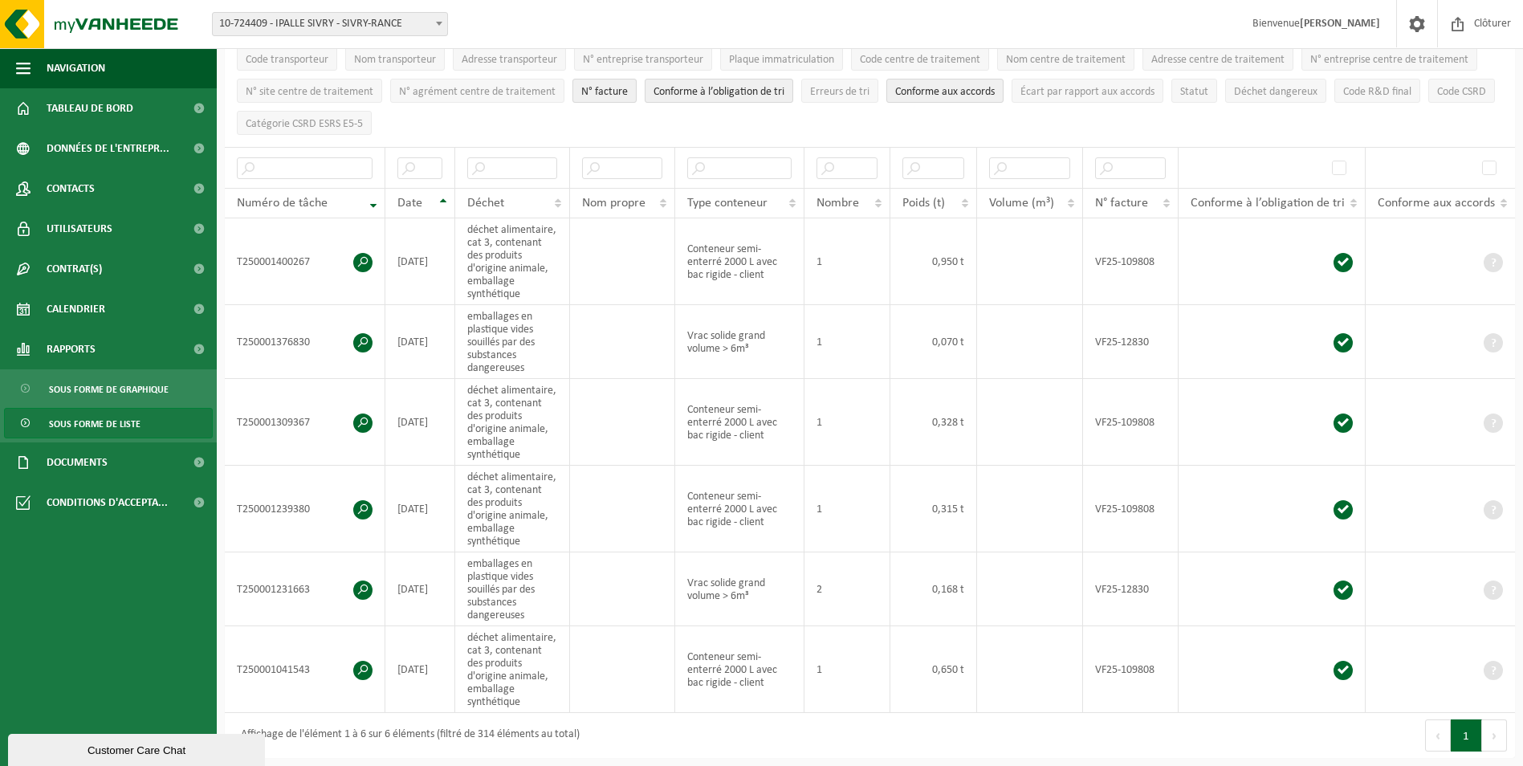
scroll to position [241, 0]
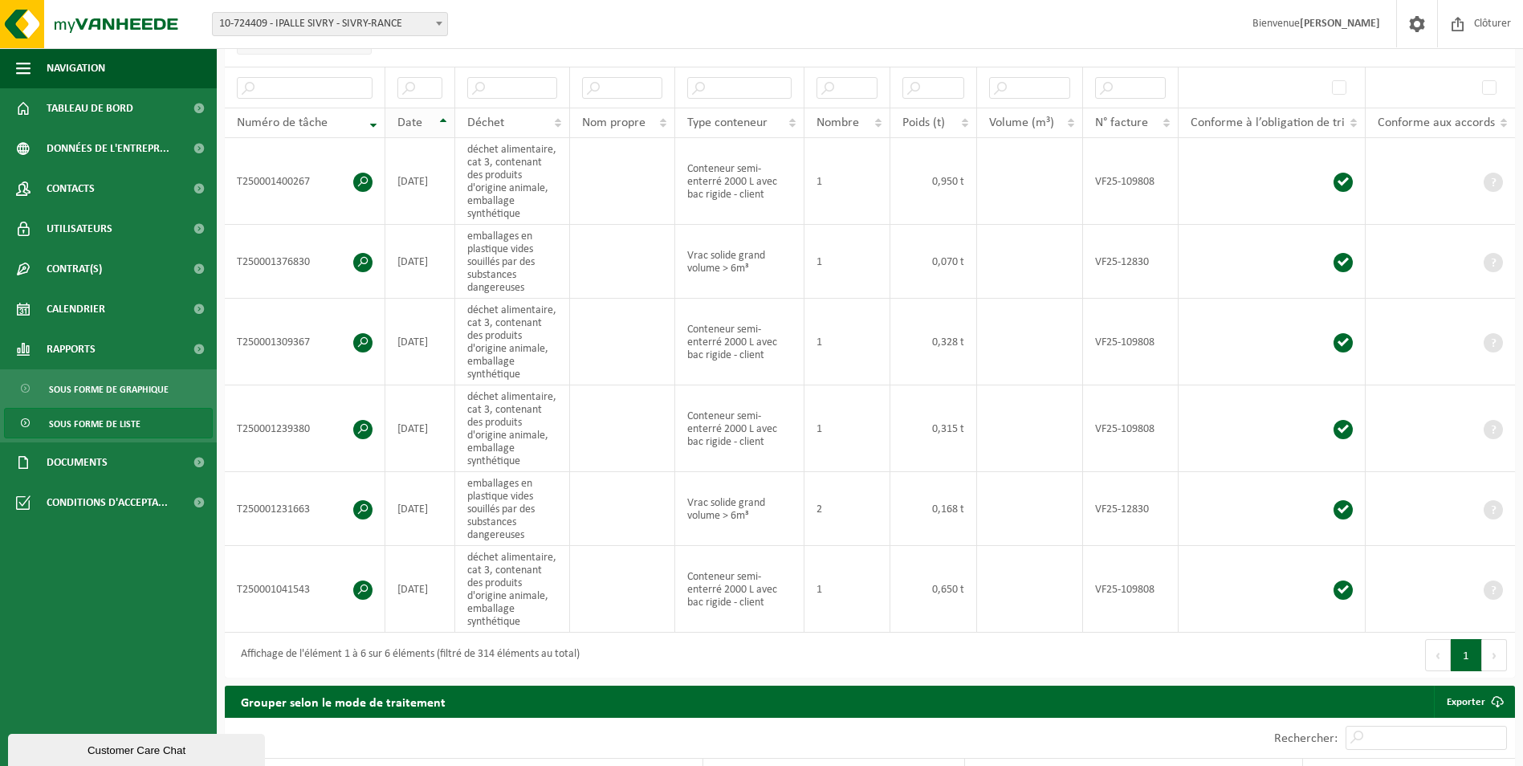
click at [435, 116] on th "Date" at bounding box center [420, 123] width 70 height 31
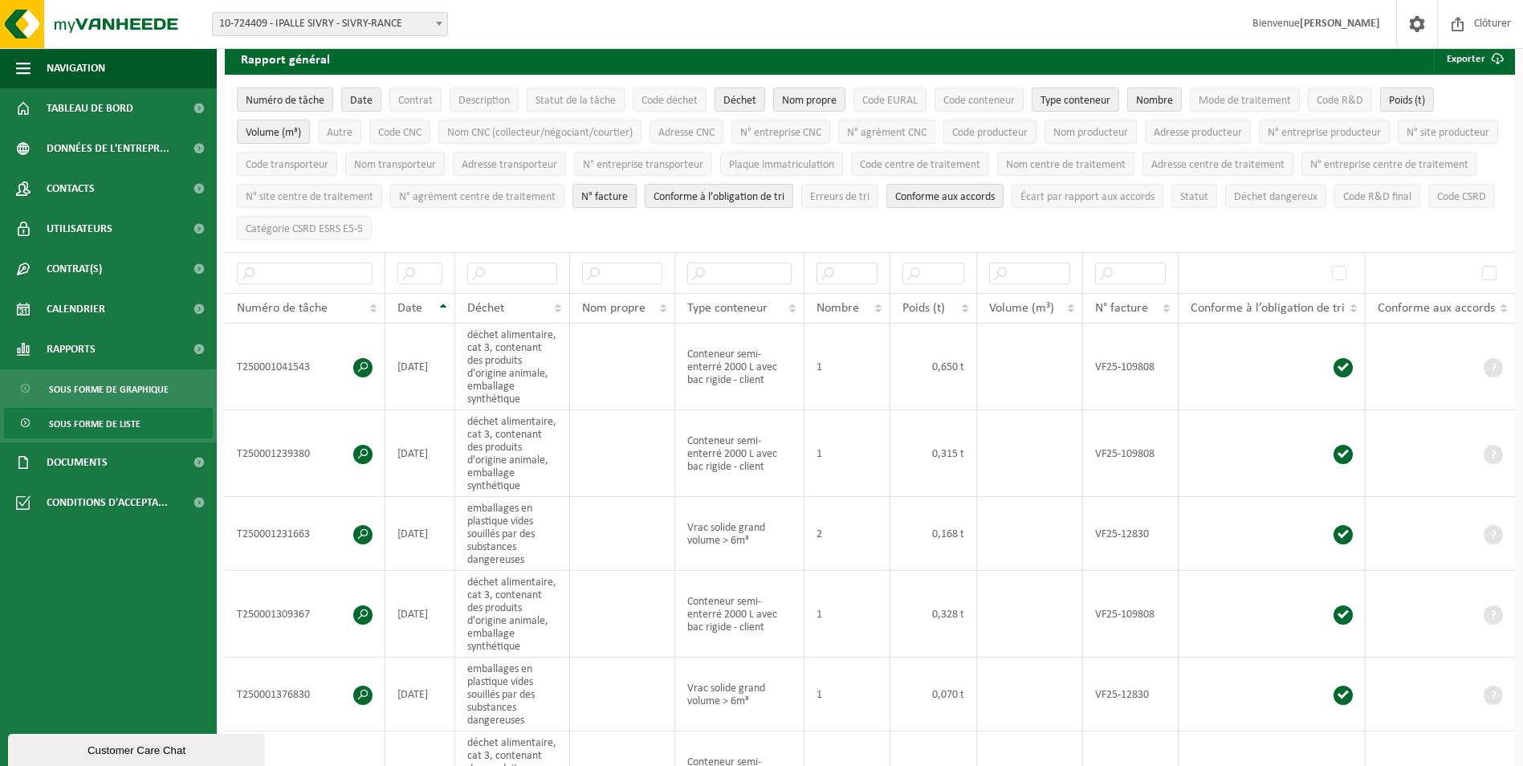
scroll to position [0, 0]
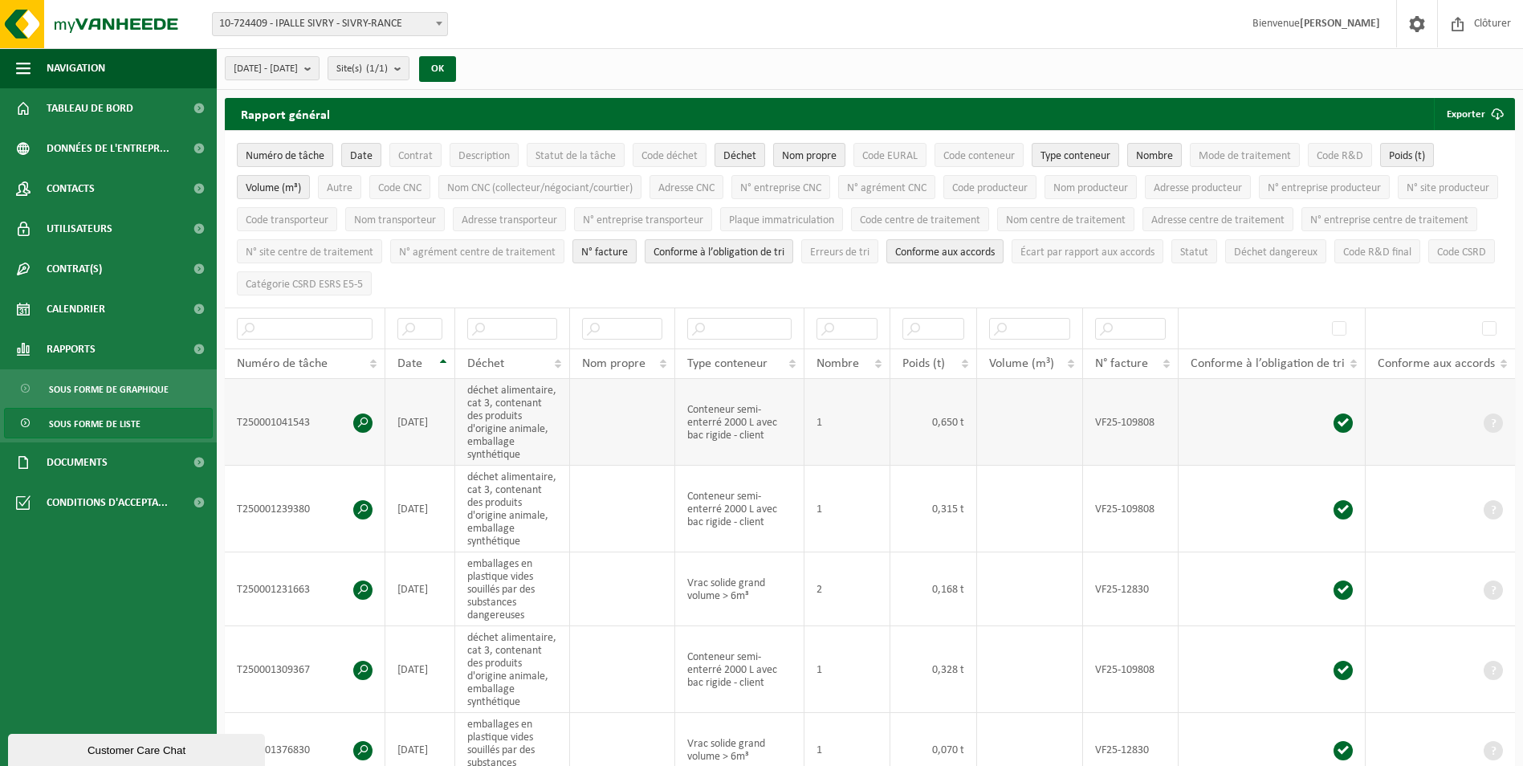
click at [947, 428] on td "0,650 t" at bounding box center [933, 422] width 87 height 87
click at [937, 499] on td "0,315 t" at bounding box center [933, 509] width 87 height 87
click at [956, 674] on td "0,328 t" at bounding box center [933, 669] width 87 height 87
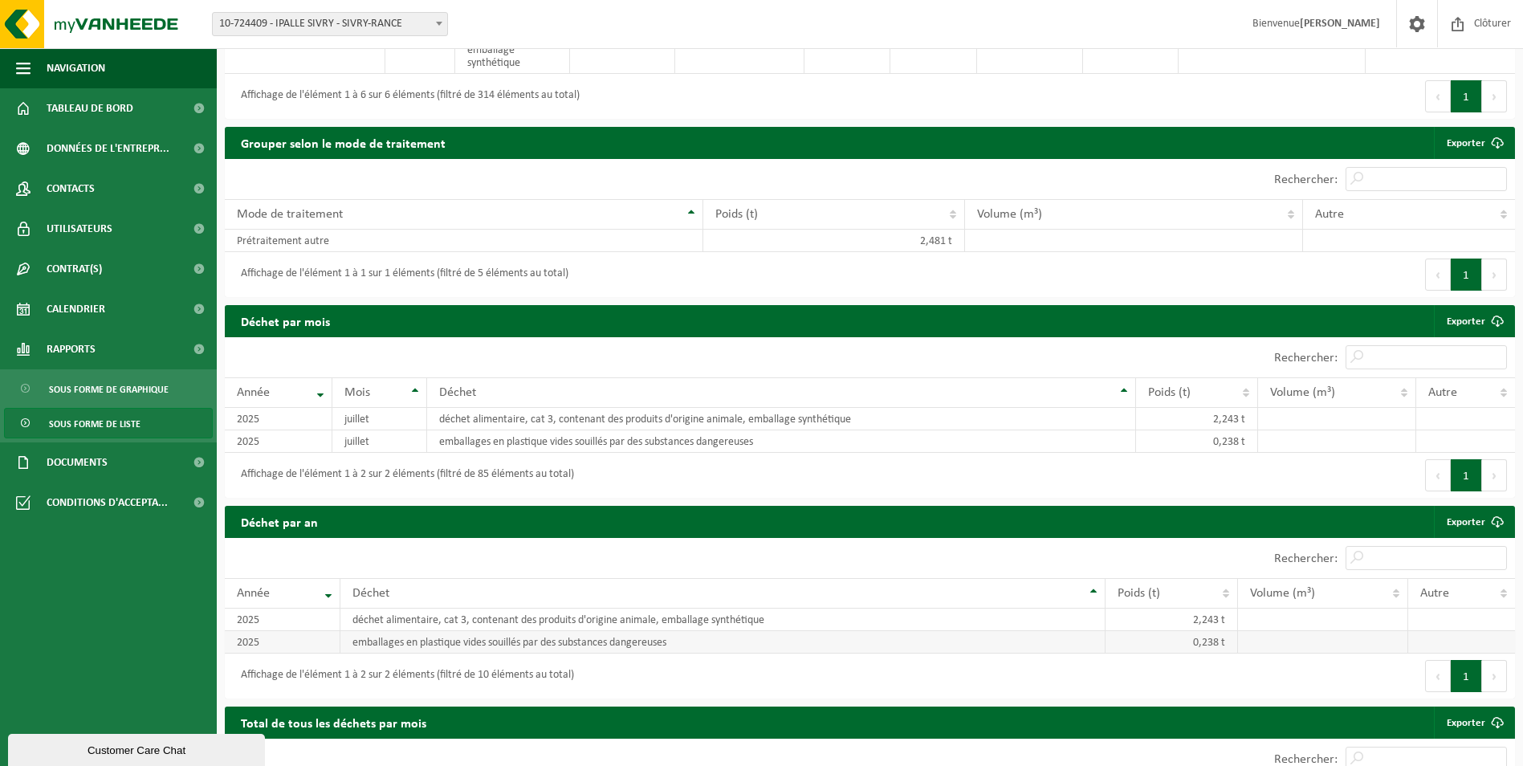
scroll to position [803, 0]
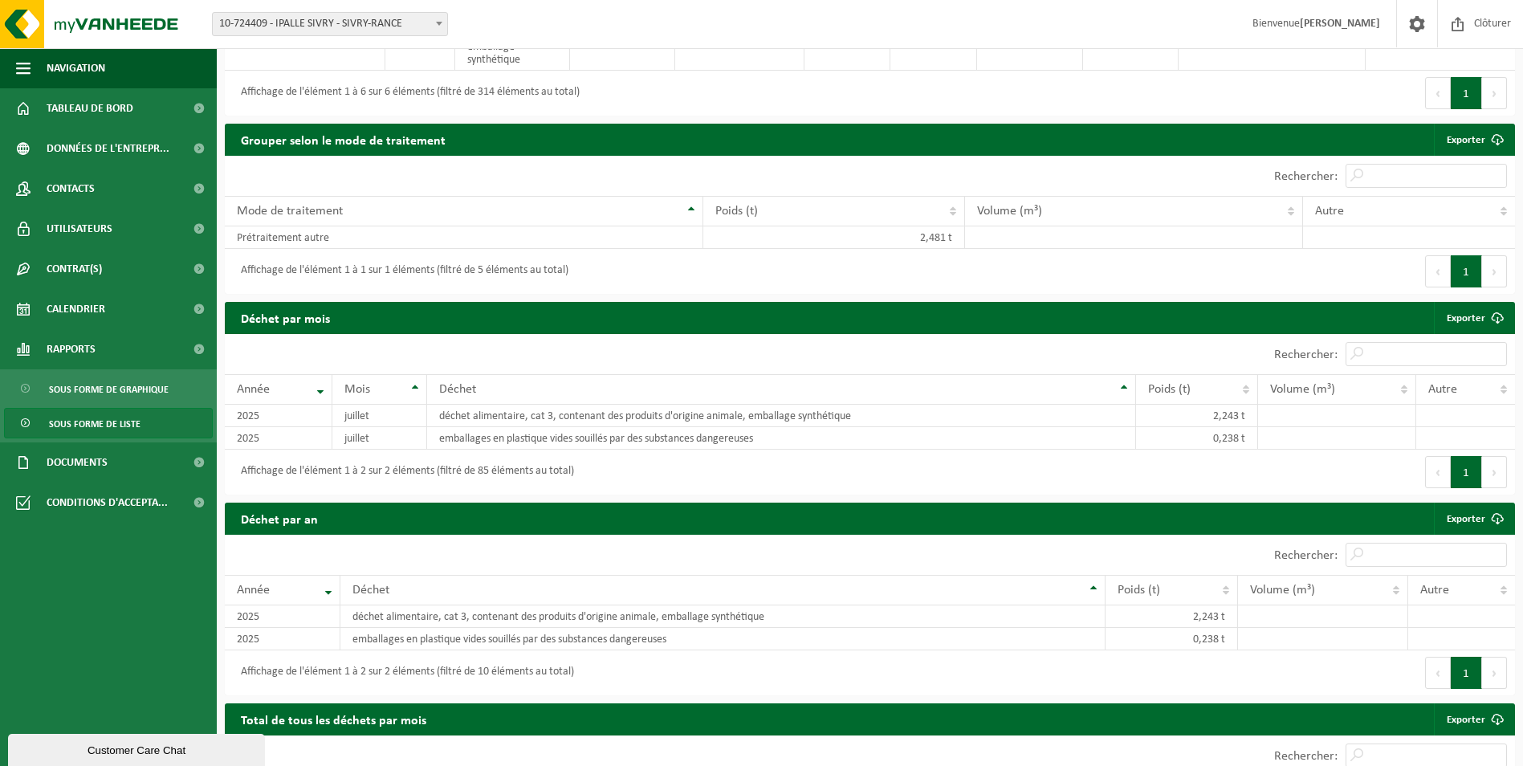
click at [375, 23] on span "10-724409 - IPALLE SIVRY - SIVRY-RANCE" at bounding box center [330, 24] width 234 height 22
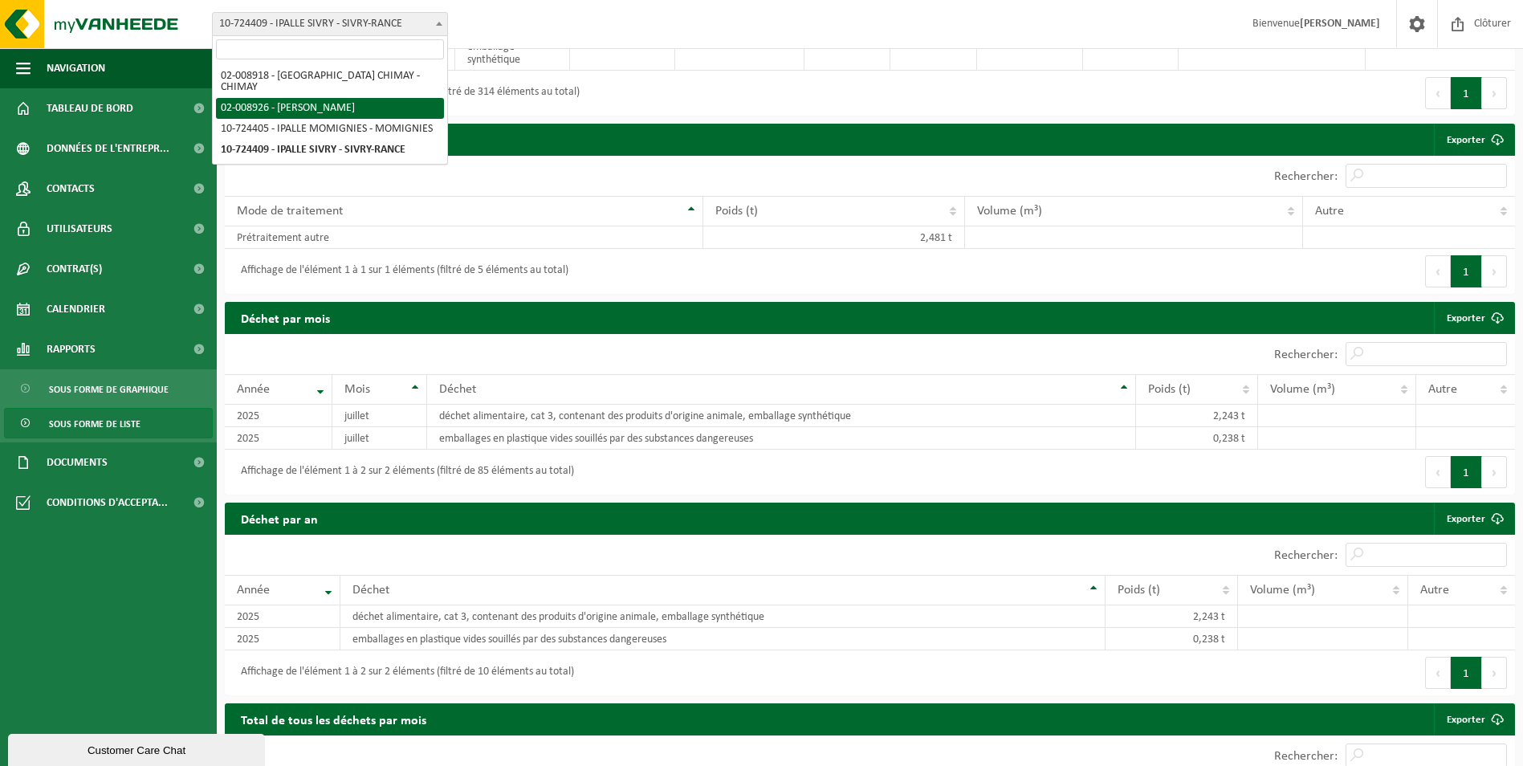
select select "9985"
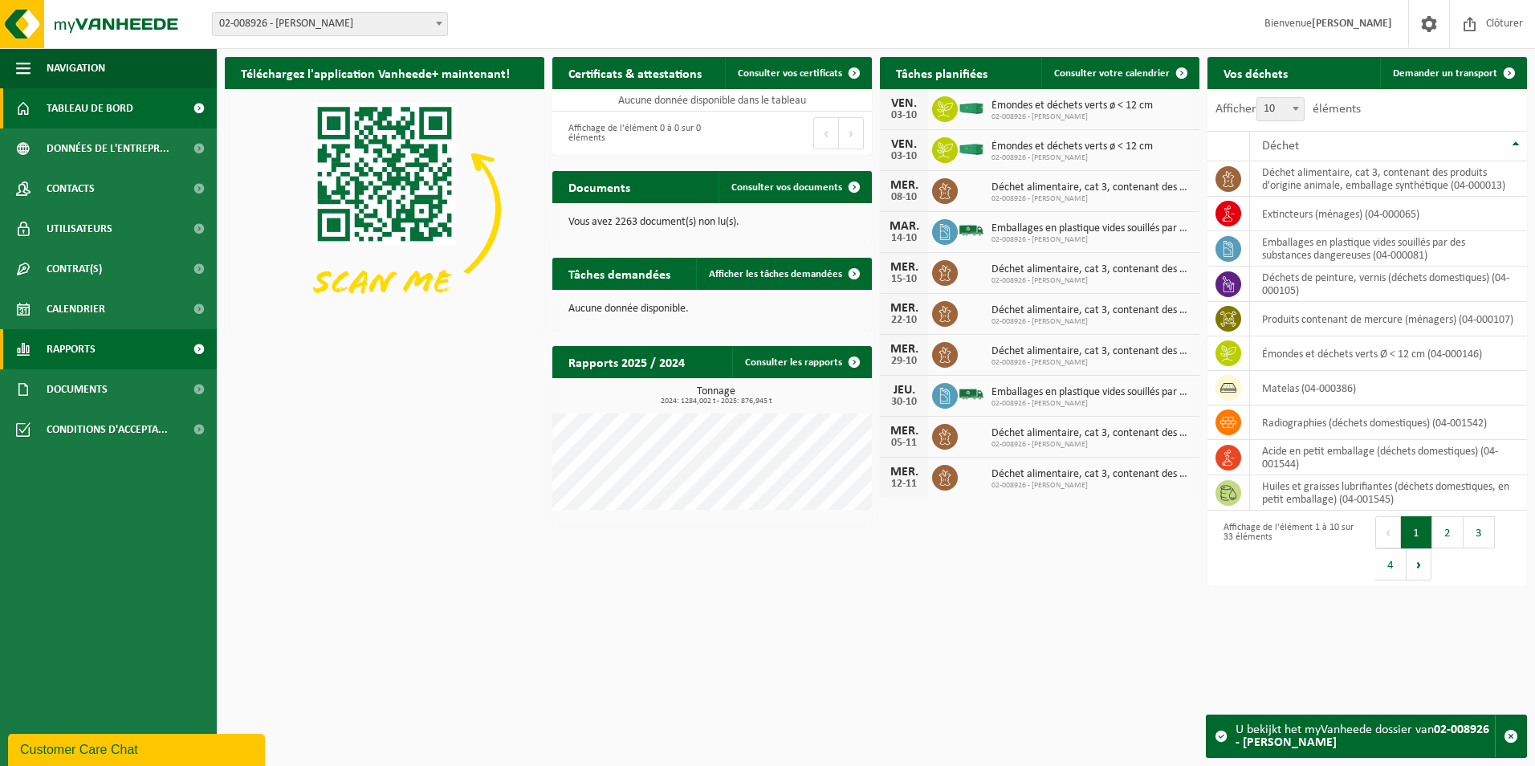
click at [78, 348] on span "Rapports" at bounding box center [71, 349] width 49 height 40
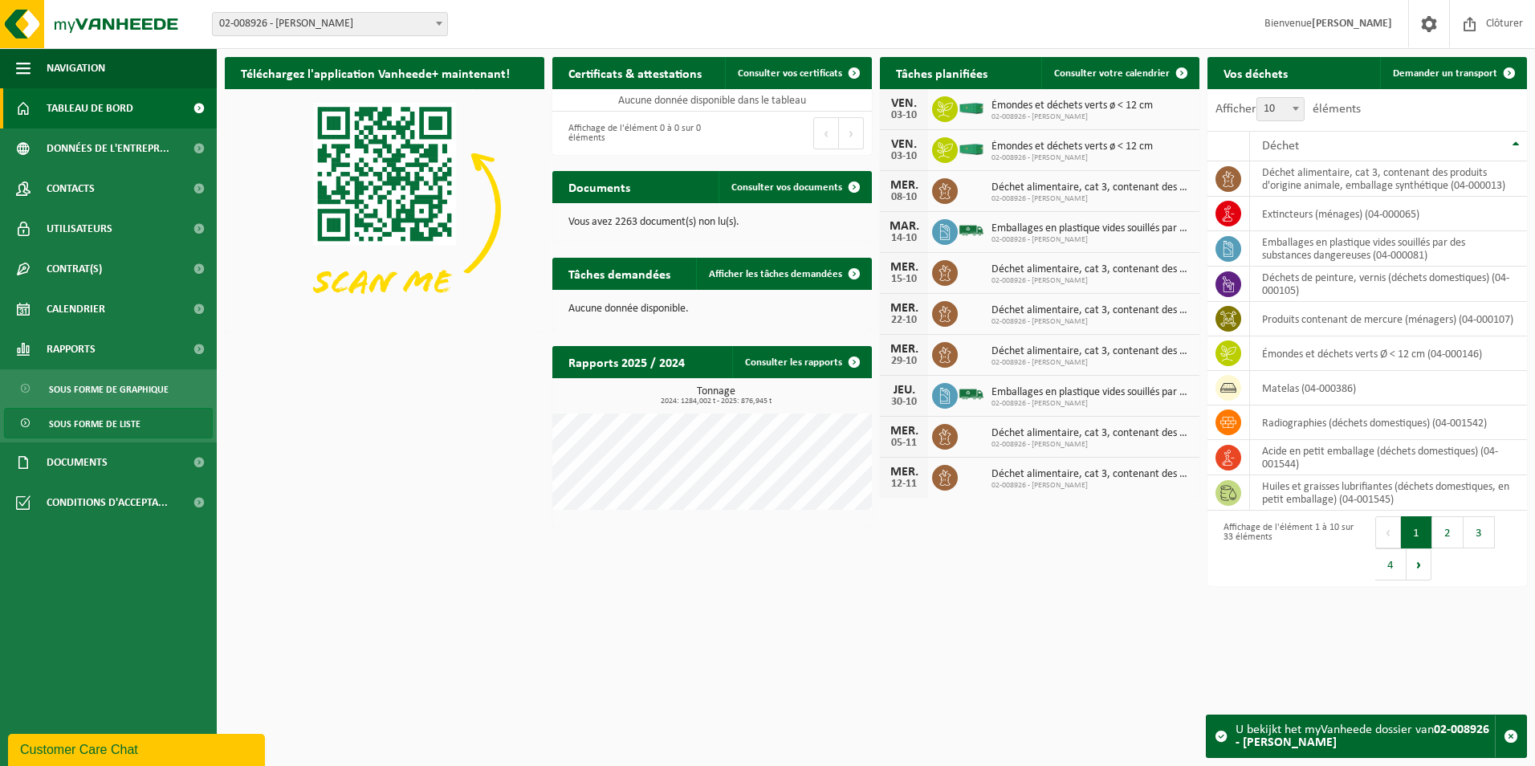
click at [120, 422] on span "Sous forme de liste" at bounding box center [95, 424] width 92 height 31
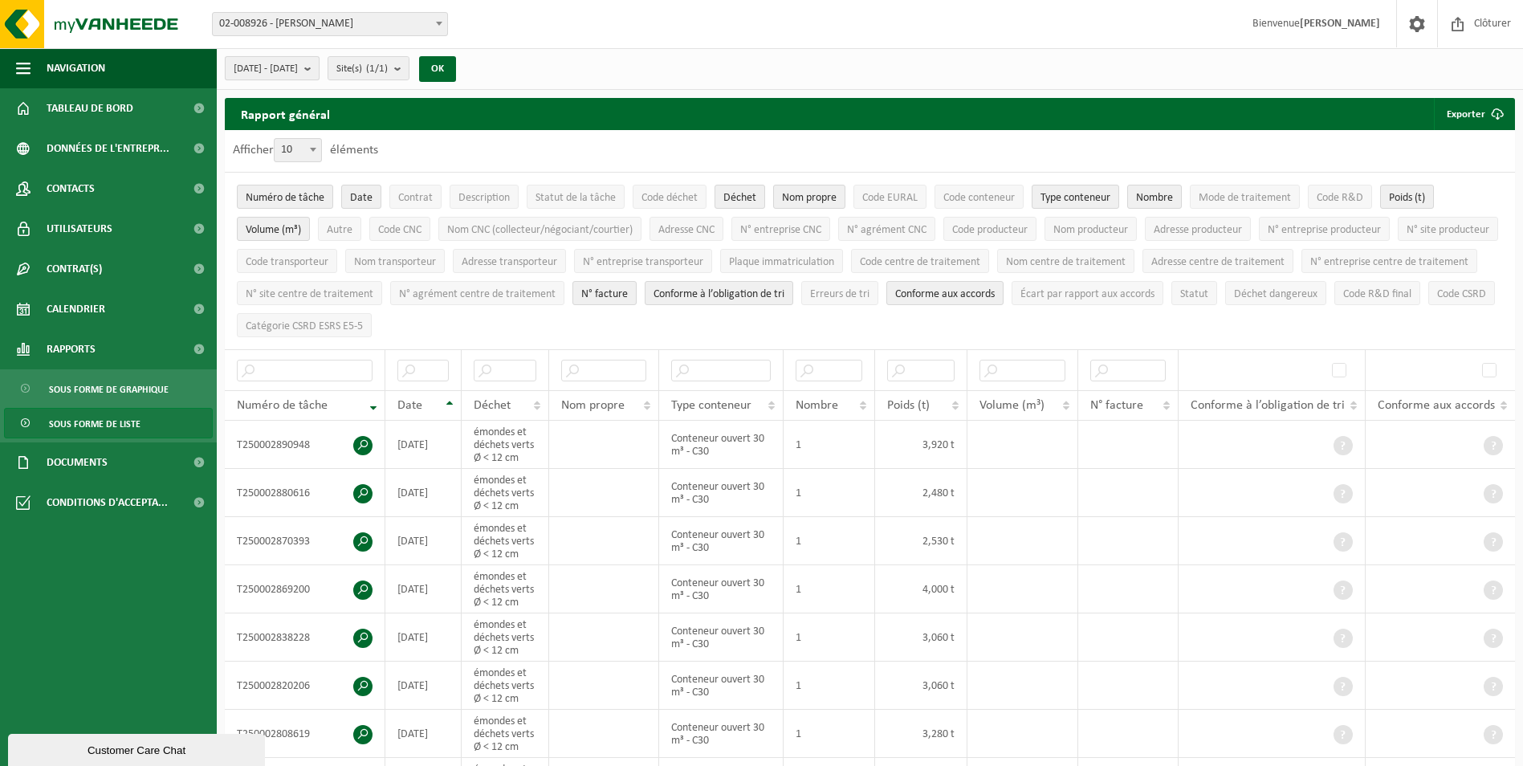
click at [298, 66] on span "[DATE] - [DATE]" at bounding box center [266, 69] width 64 height 24
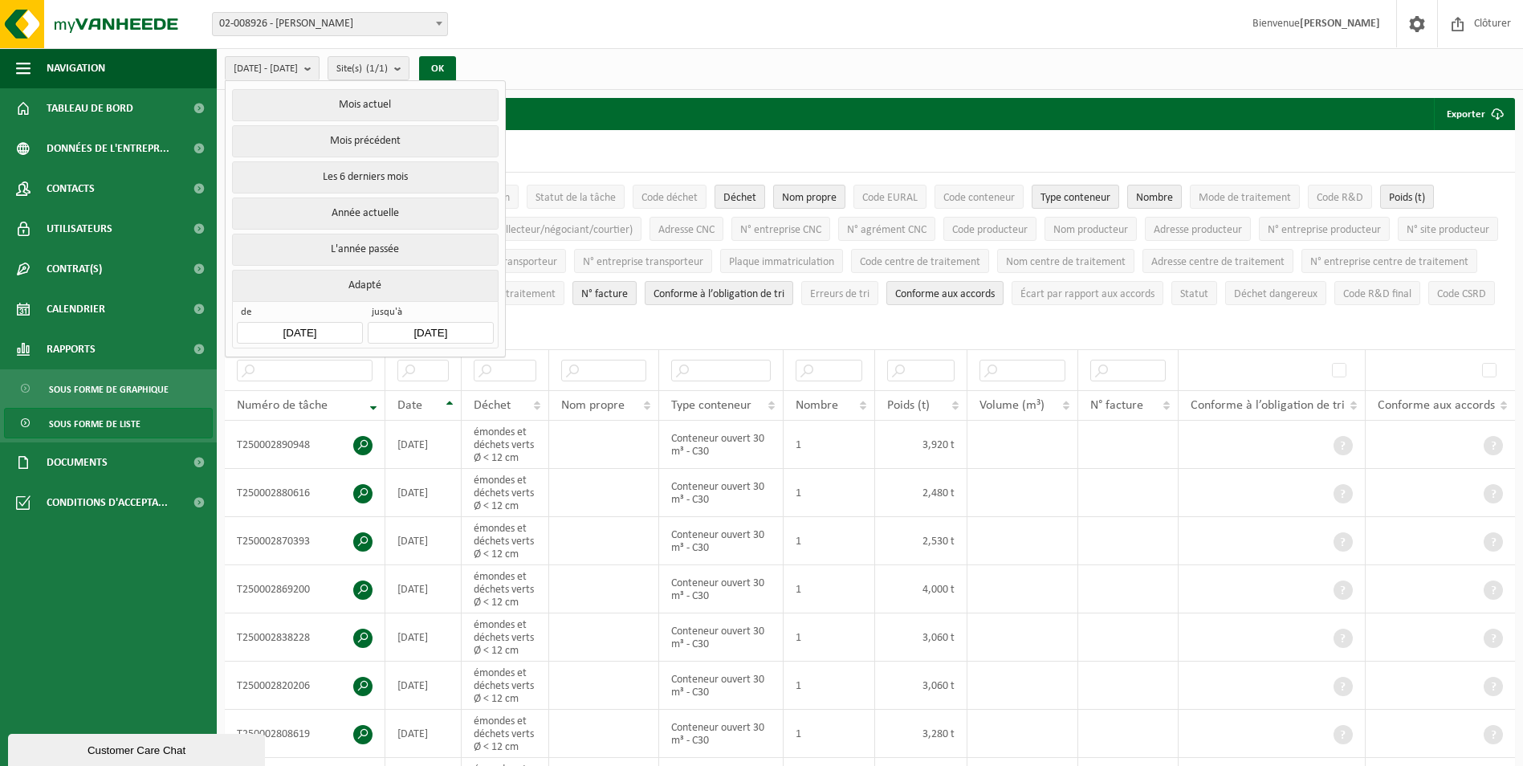
click at [328, 328] on input "[DATE]" at bounding box center [299, 333] width 125 height 22
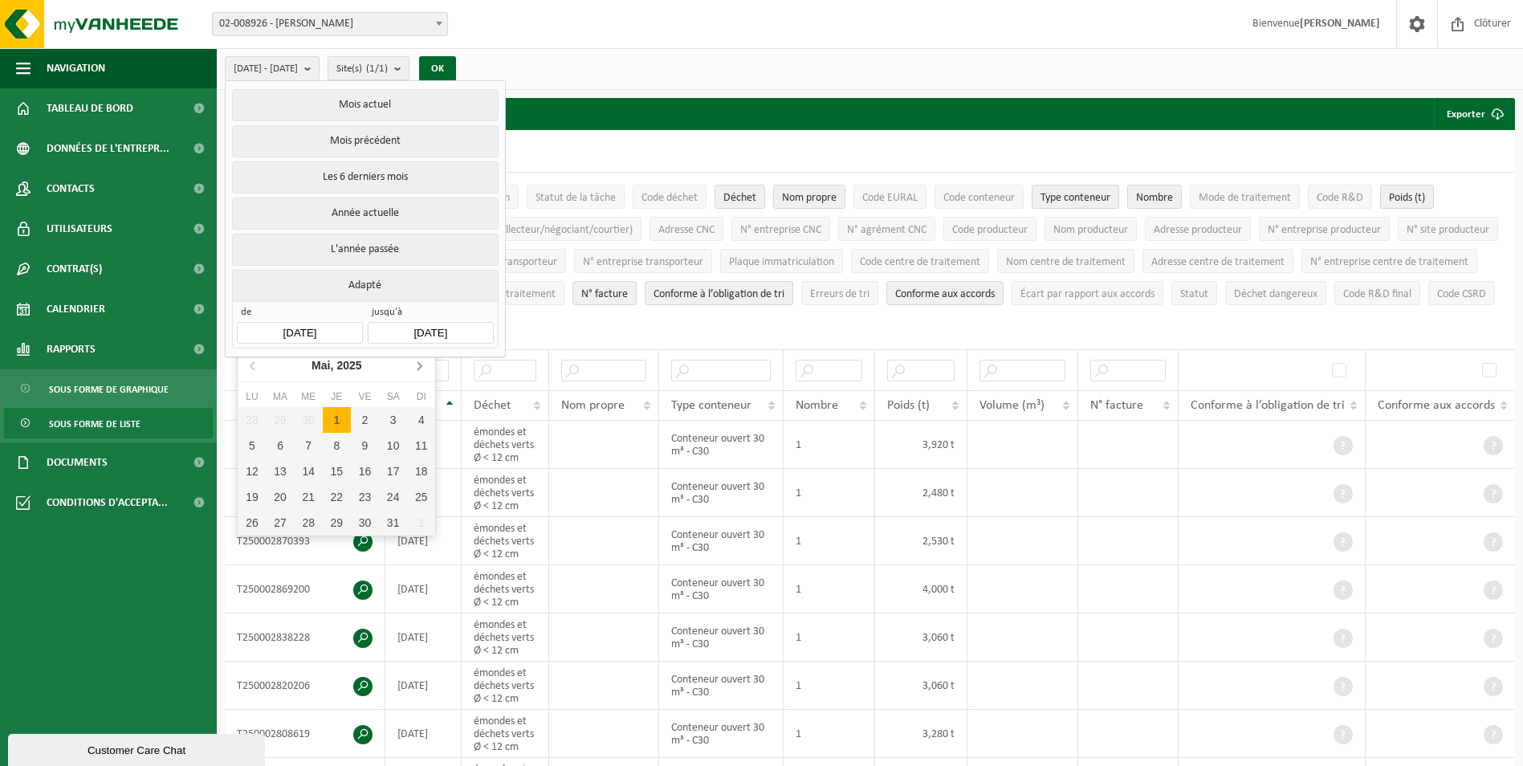
click at [415, 361] on icon at bounding box center [419, 365] width 26 height 26
click at [276, 415] on div "1" at bounding box center [281, 420] width 28 height 26
type input "2025-07-01"
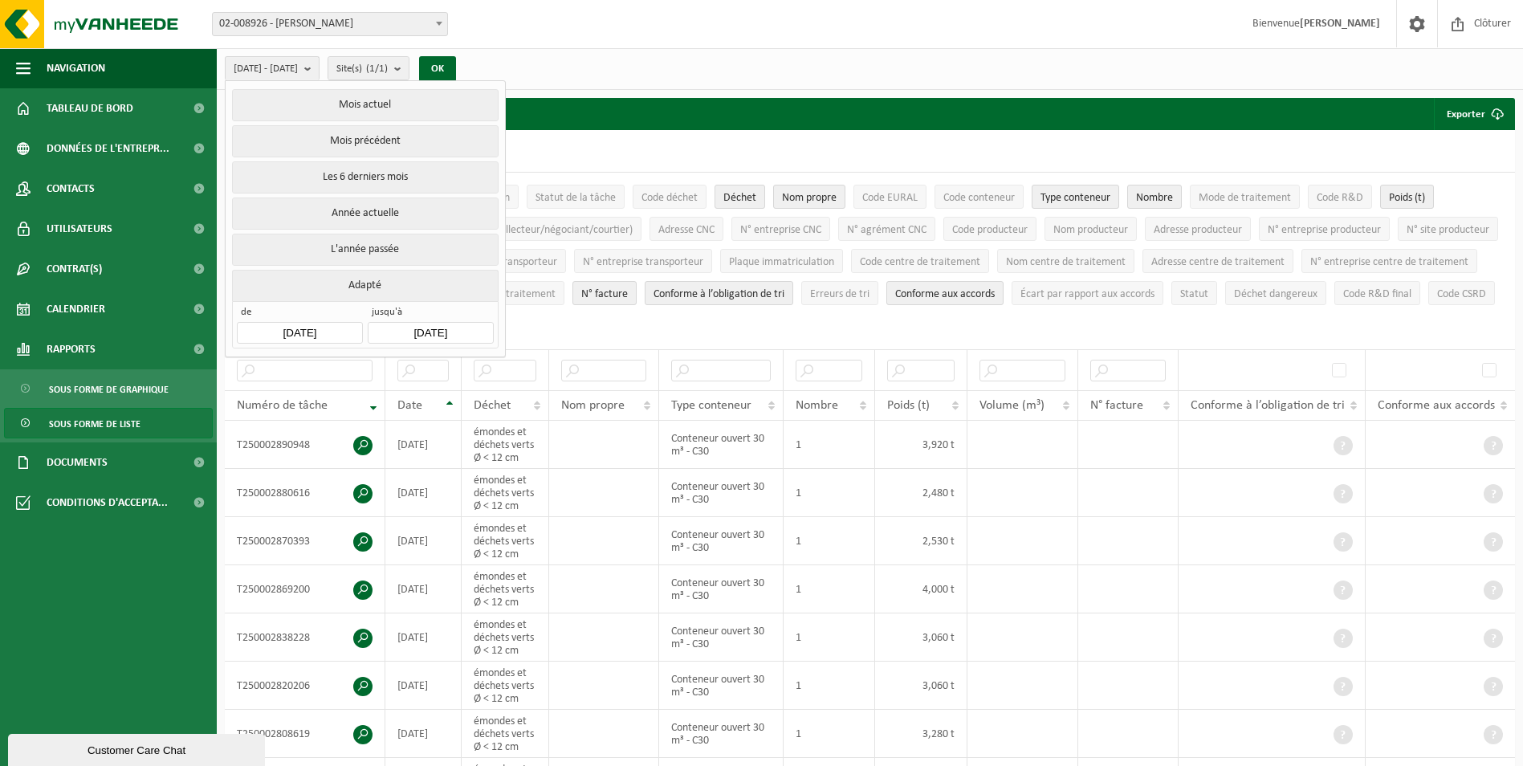
click at [461, 322] on input "2025-10-03" at bounding box center [430, 333] width 125 height 22
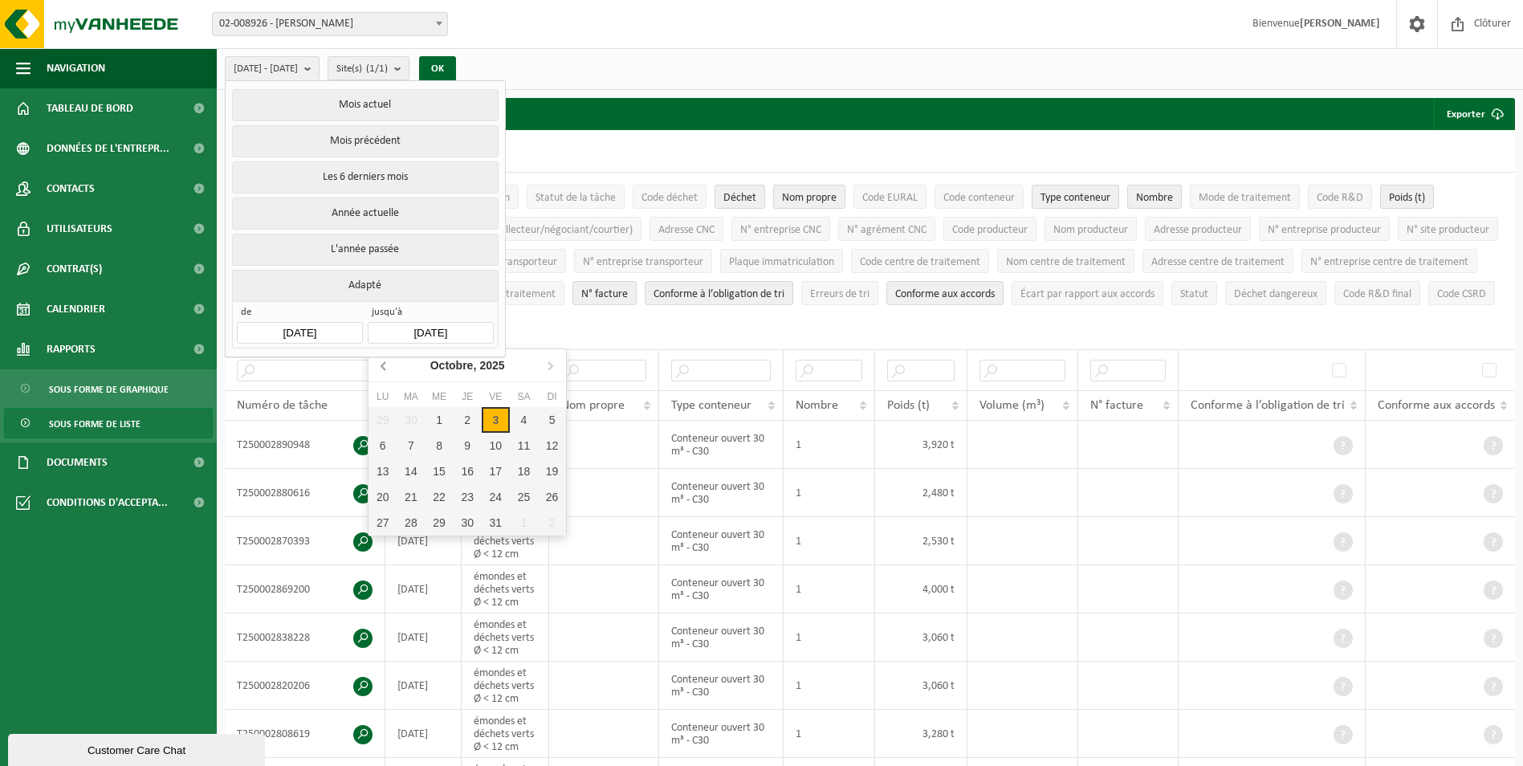
click at [377, 365] on icon at bounding box center [385, 365] width 26 height 26
click at [381, 365] on icon at bounding box center [385, 365] width 26 height 26
click at [463, 519] on div "31" at bounding box center [468, 523] width 28 height 26
type input "2025-07-31"
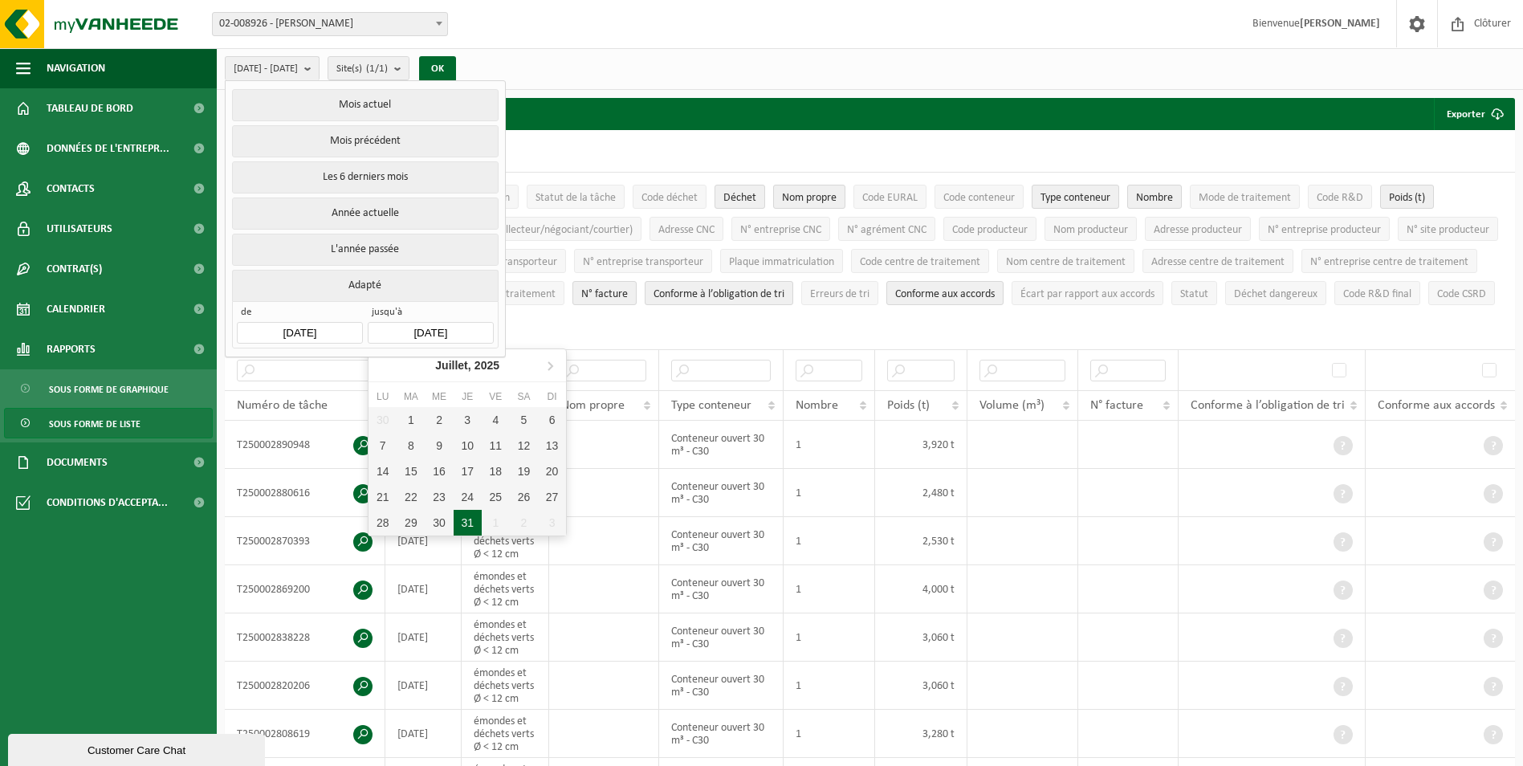
type input "2025-07-01"
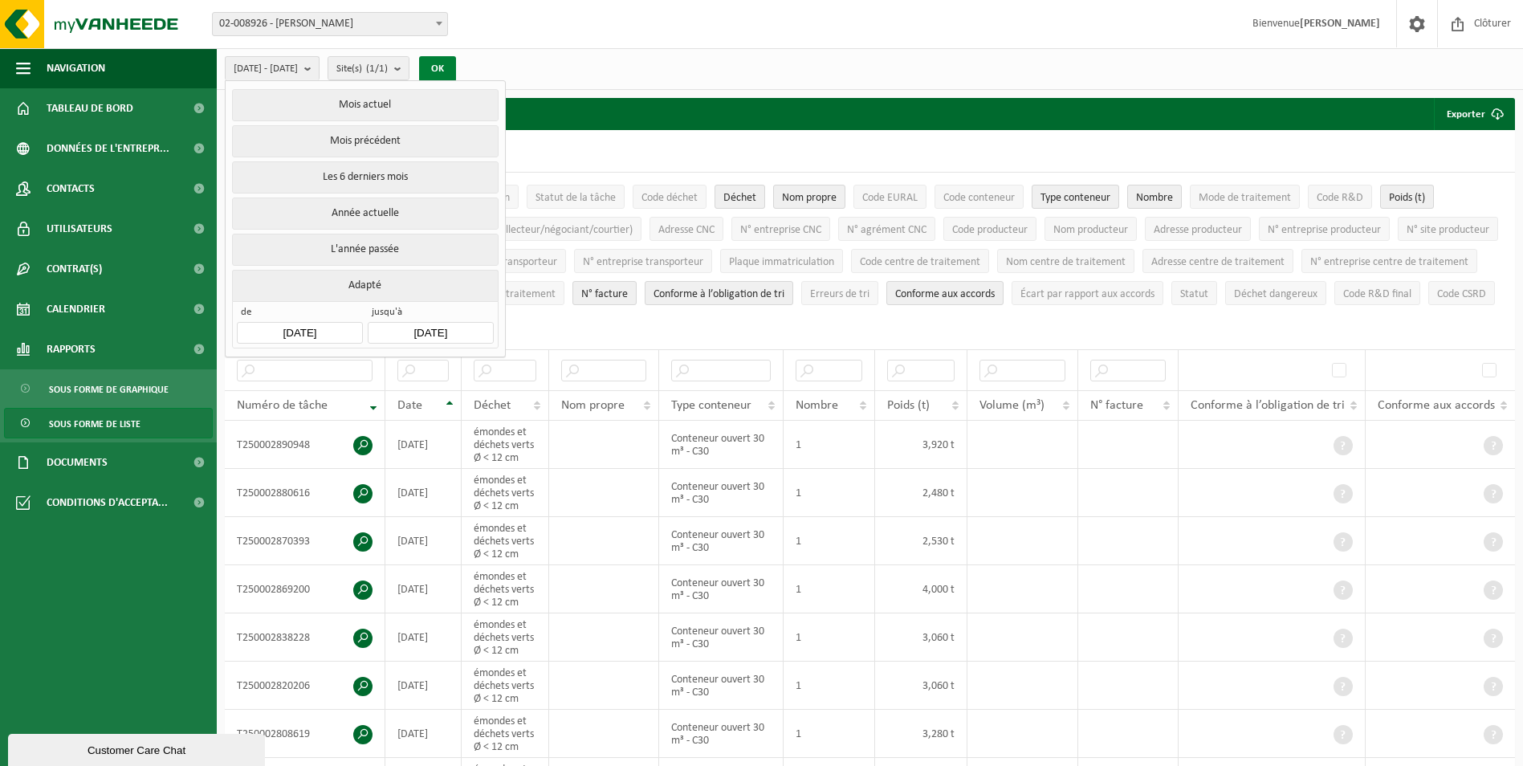
click at [456, 62] on button "OK" at bounding box center [437, 69] width 37 height 26
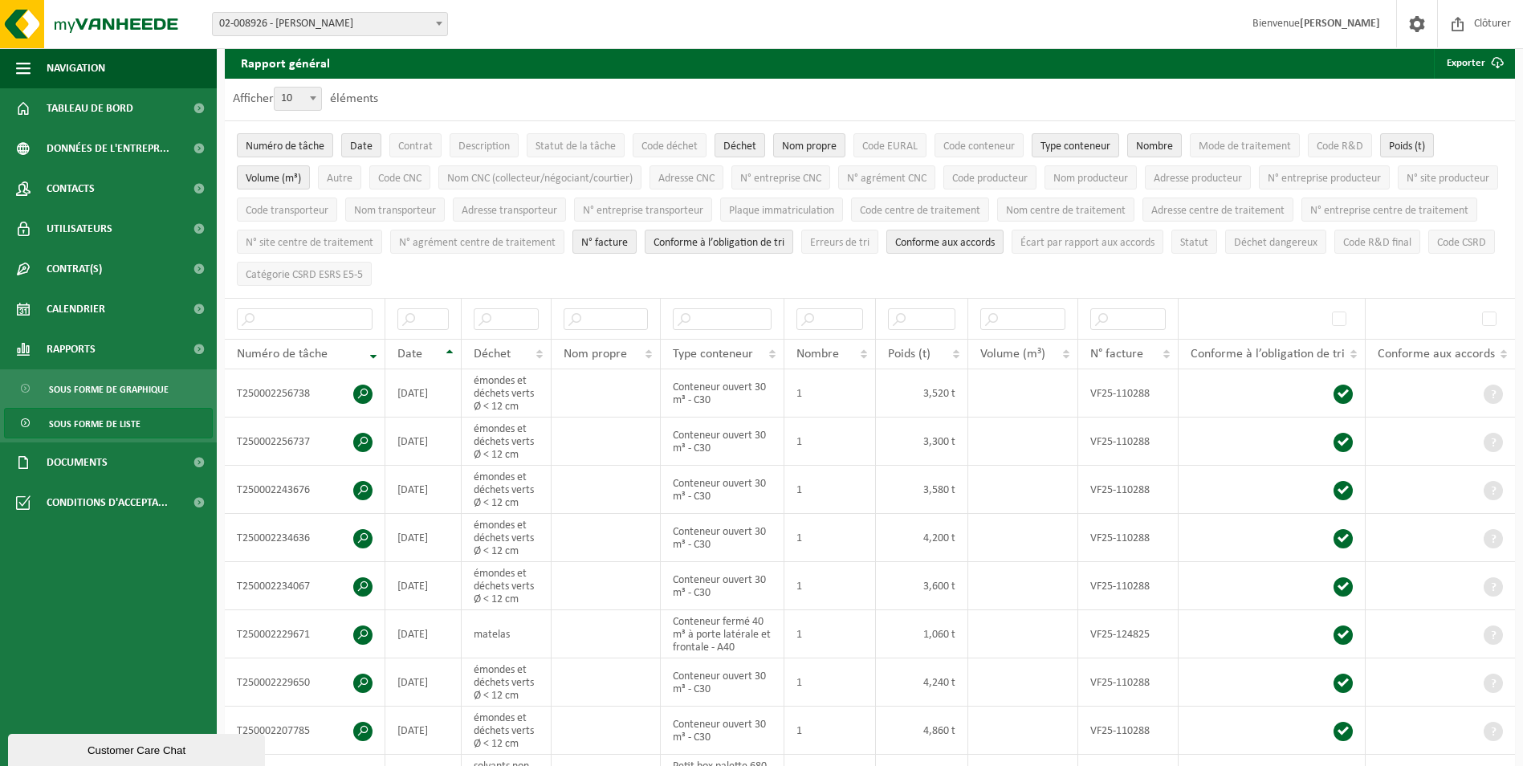
scroll to position [80, 0]
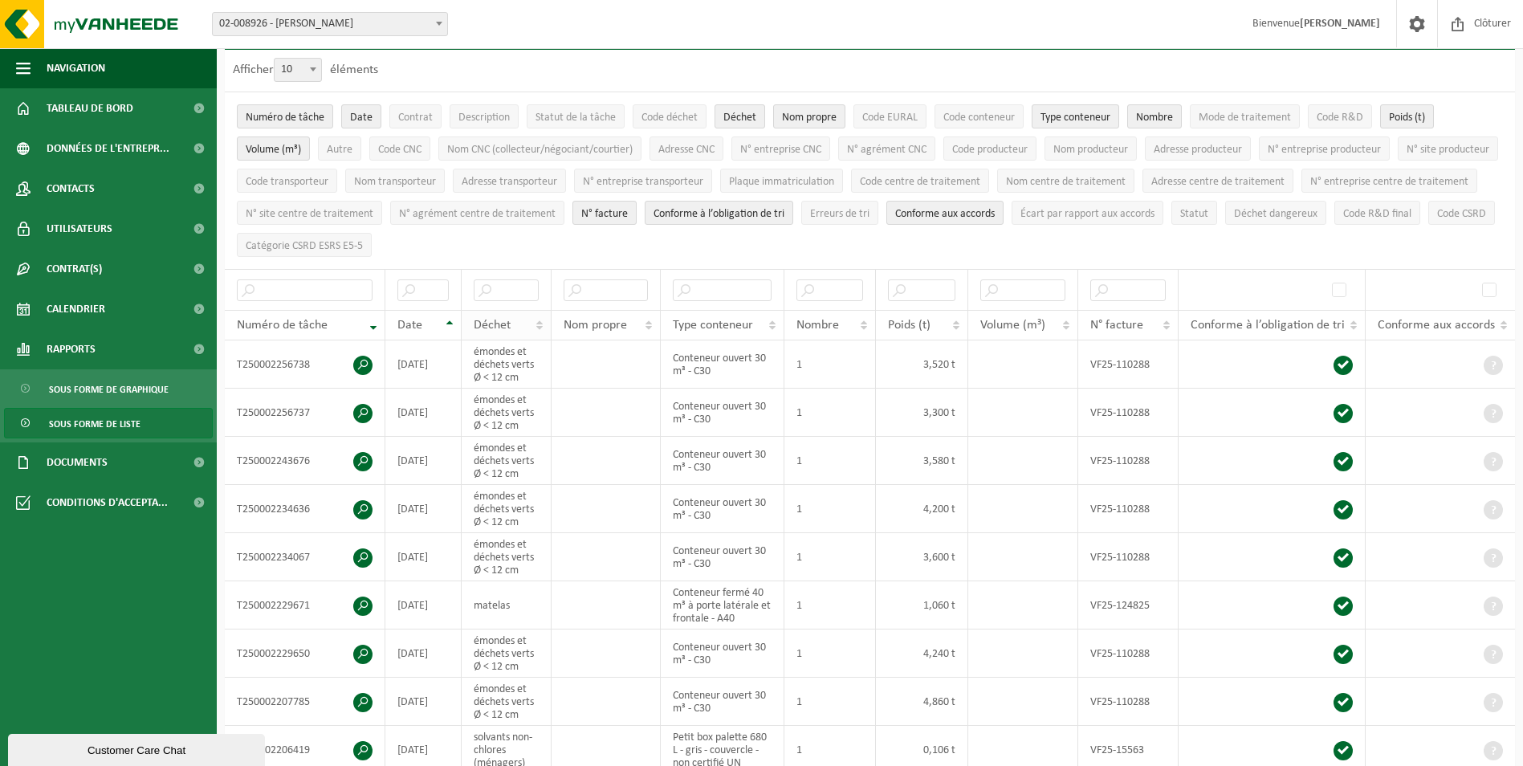
click at [516, 319] on div "Déchet" at bounding box center [502, 325] width 57 height 13
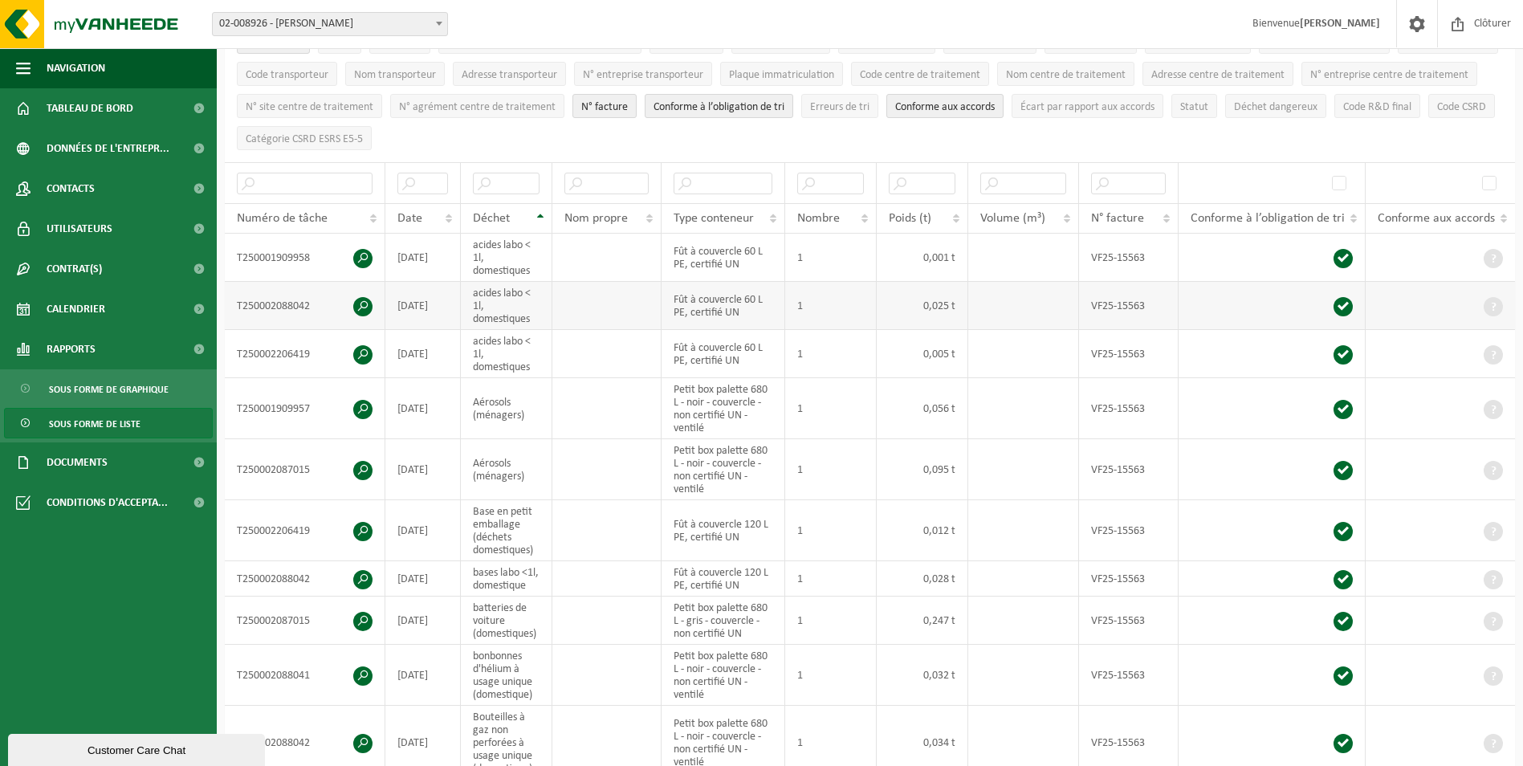
scroll to position [401, 0]
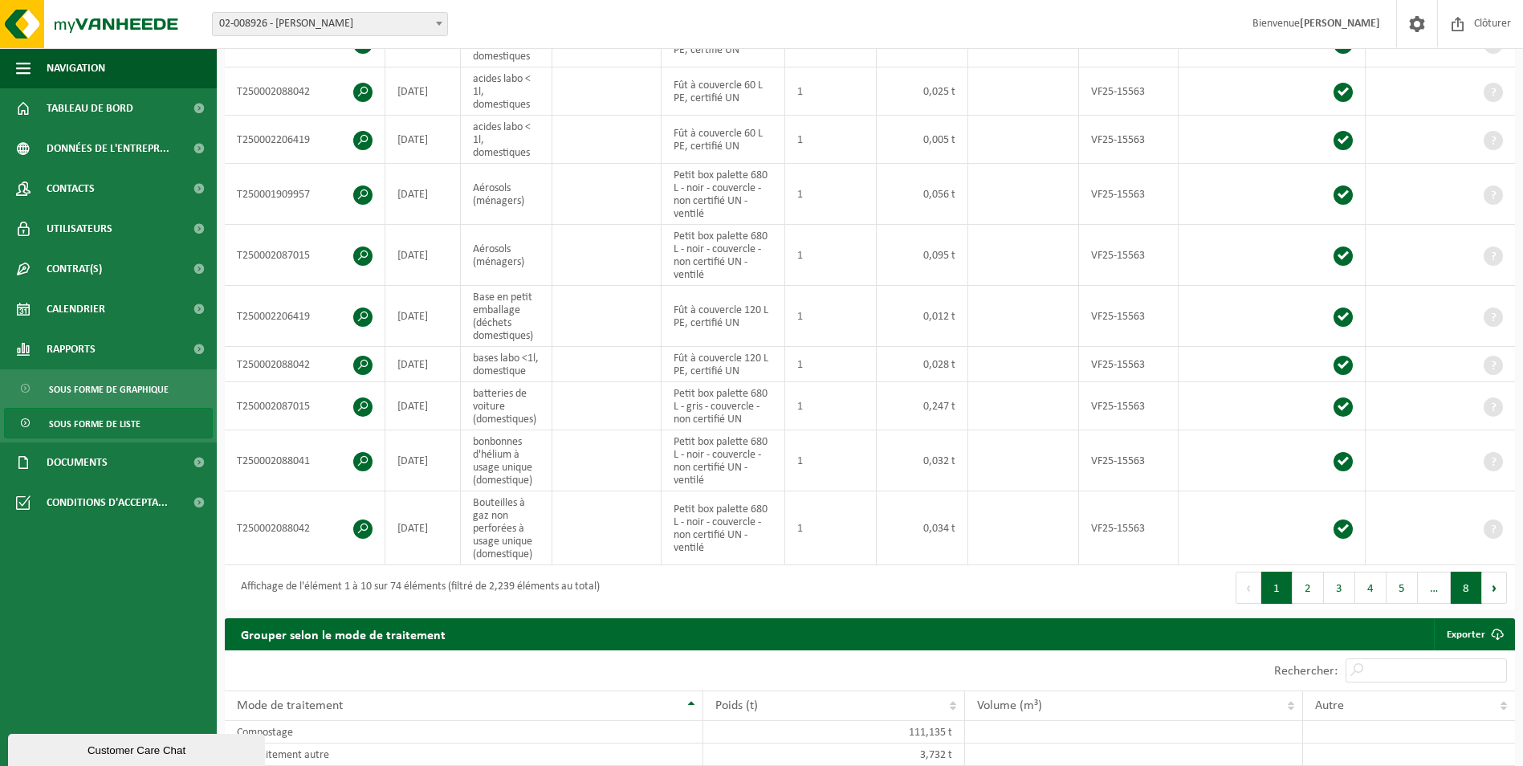
click at [1460, 601] on button "8" at bounding box center [1466, 588] width 31 height 32
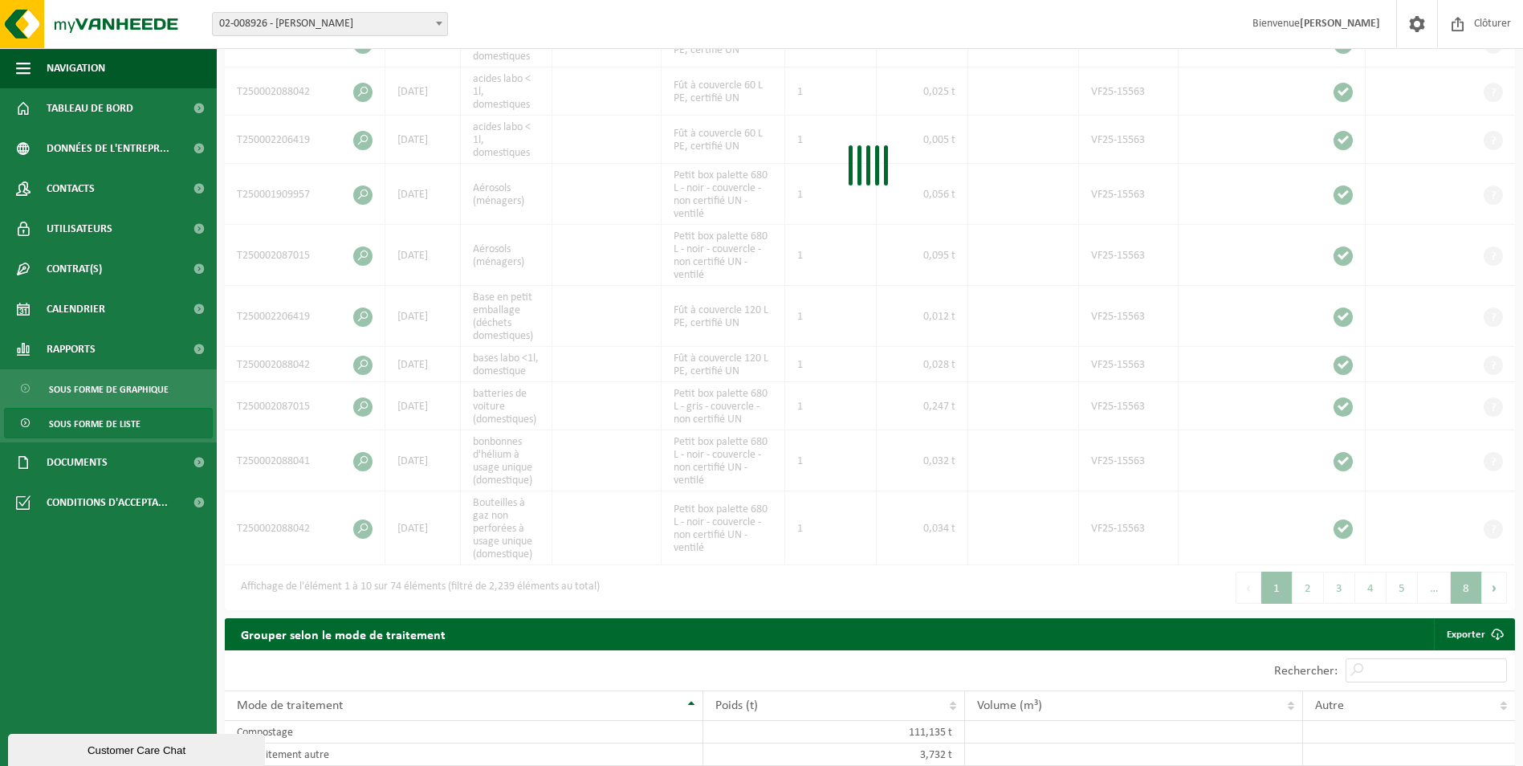
scroll to position [218, 0]
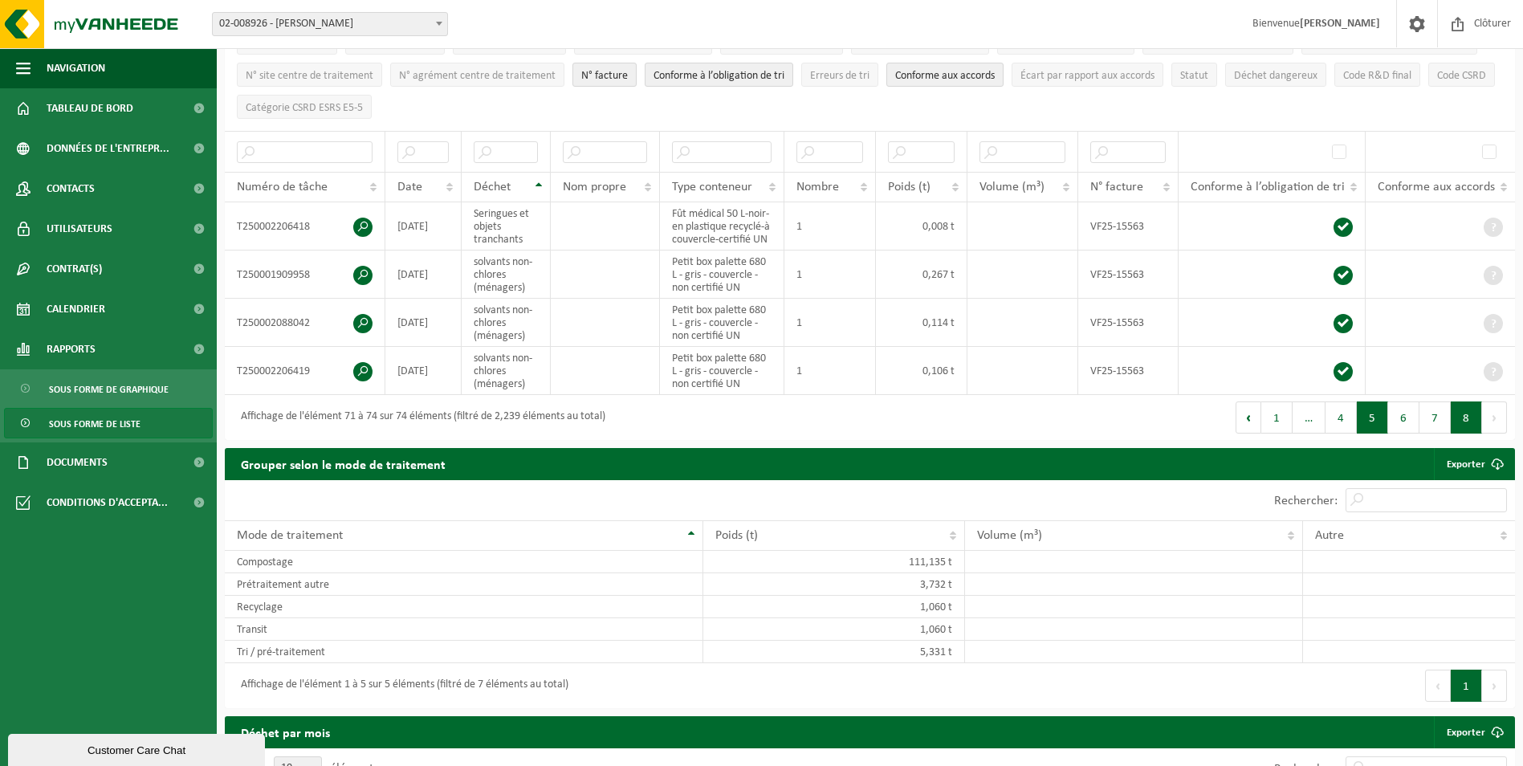
click at [1367, 424] on button "5" at bounding box center [1372, 417] width 31 height 32
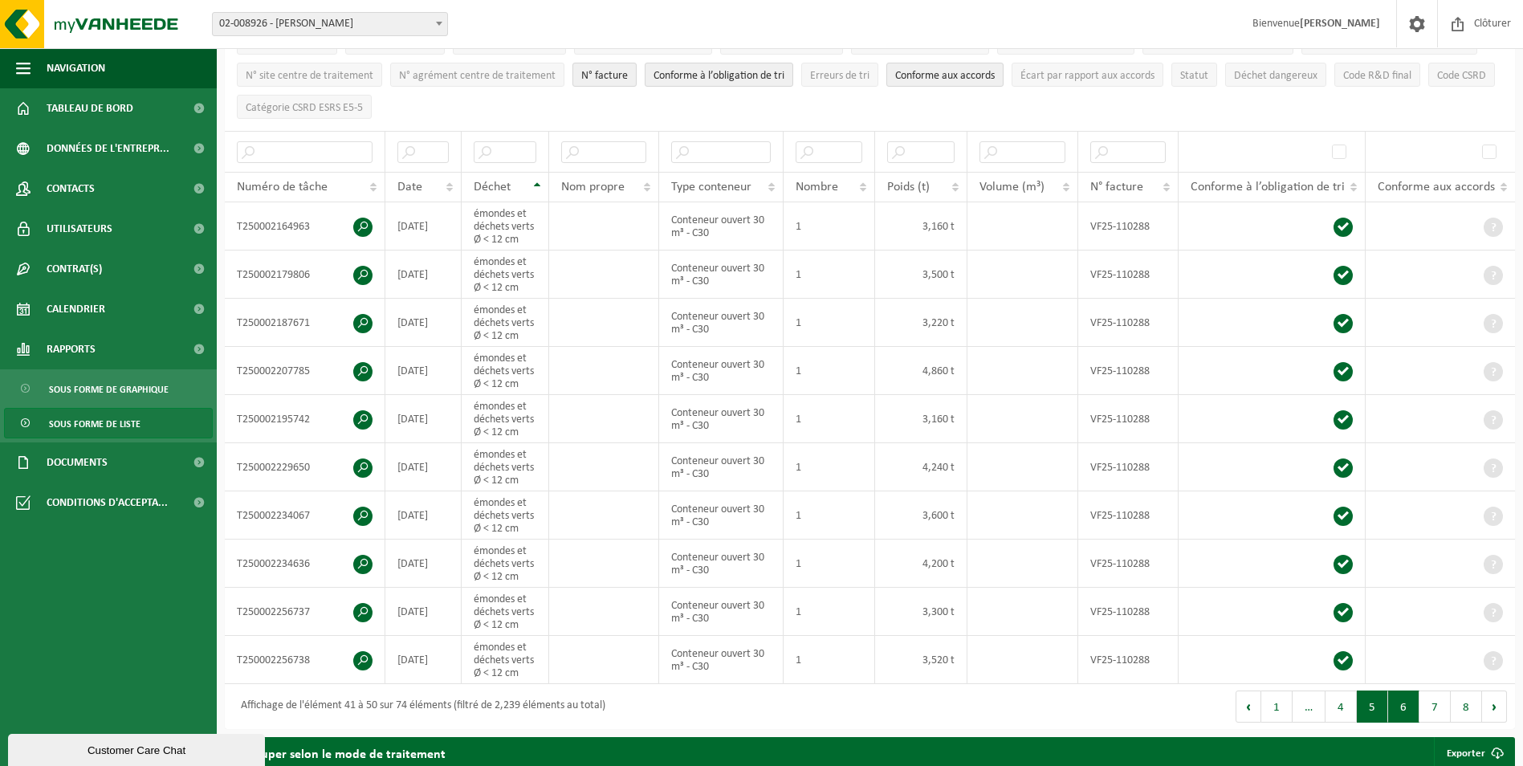
click at [1398, 707] on button "6" at bounding box center [1403, 706] width 31 height 32
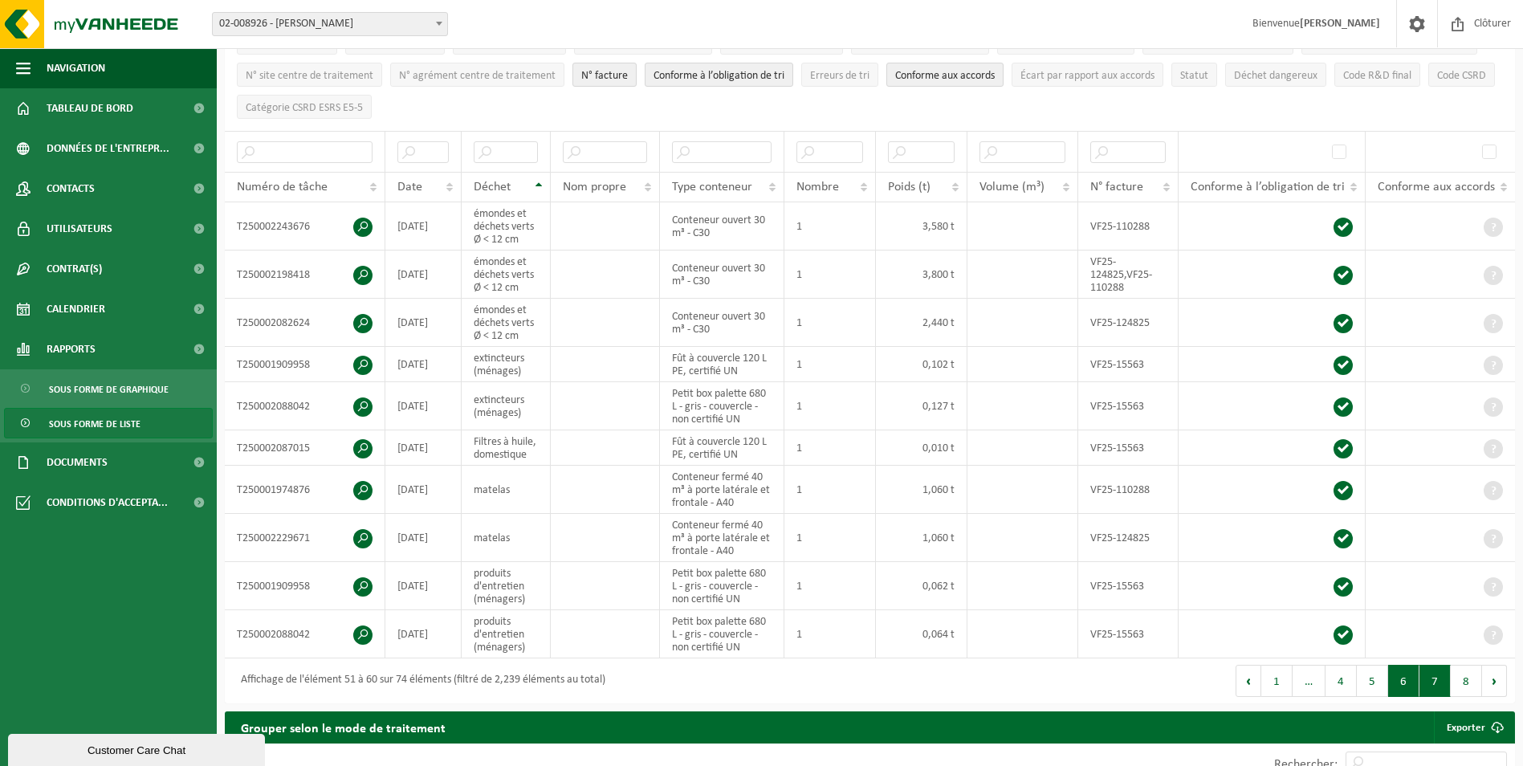
click at [1438, 677] on button "7" at bounding box center [1435, 681] width 31 height 32
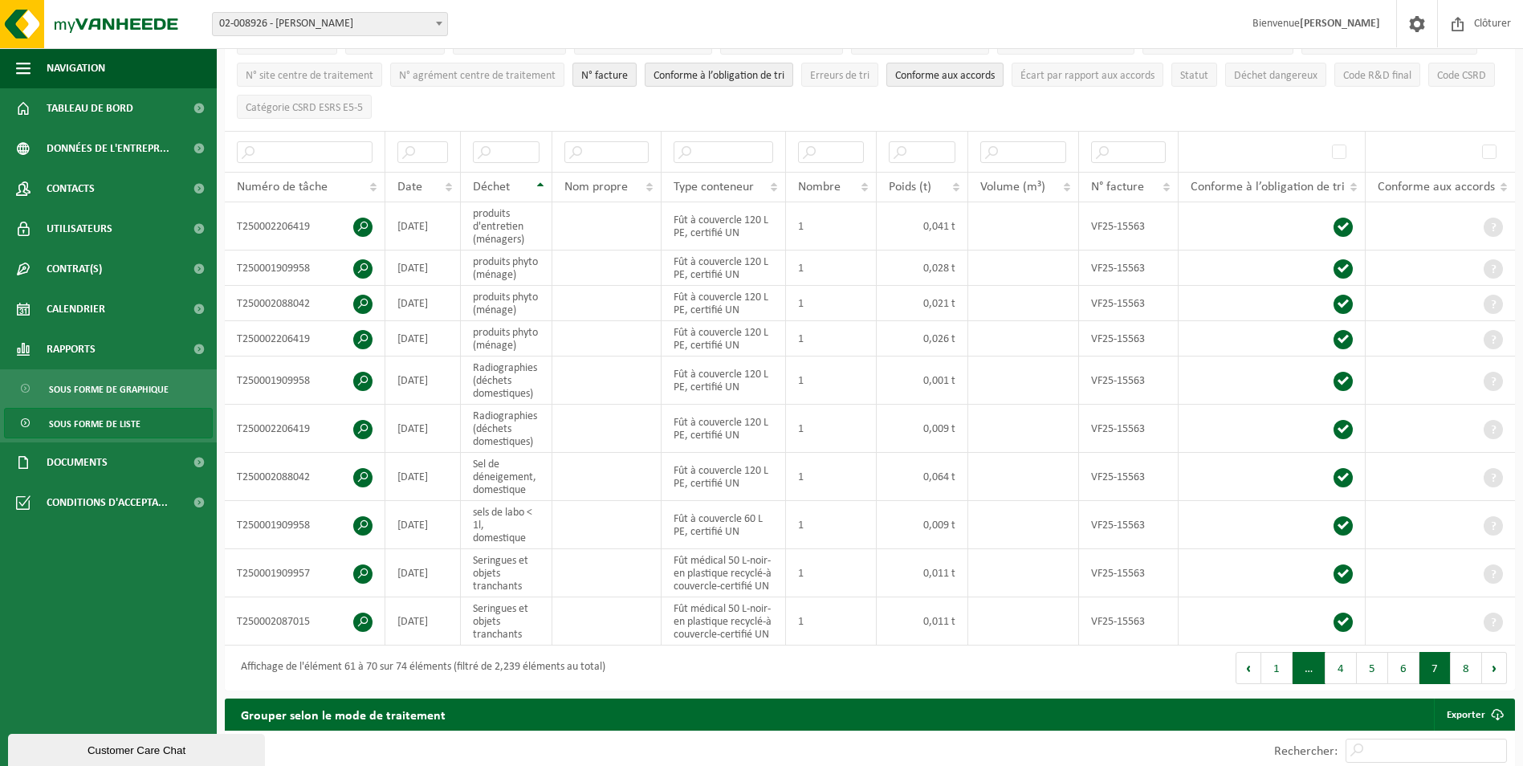
click at [1313, 684] on span "…" at bounding box center [1309, 668] width 33 height 32
click at [1340, 684] on button "4" at bounding box center [1341, 668] width 31 height 32
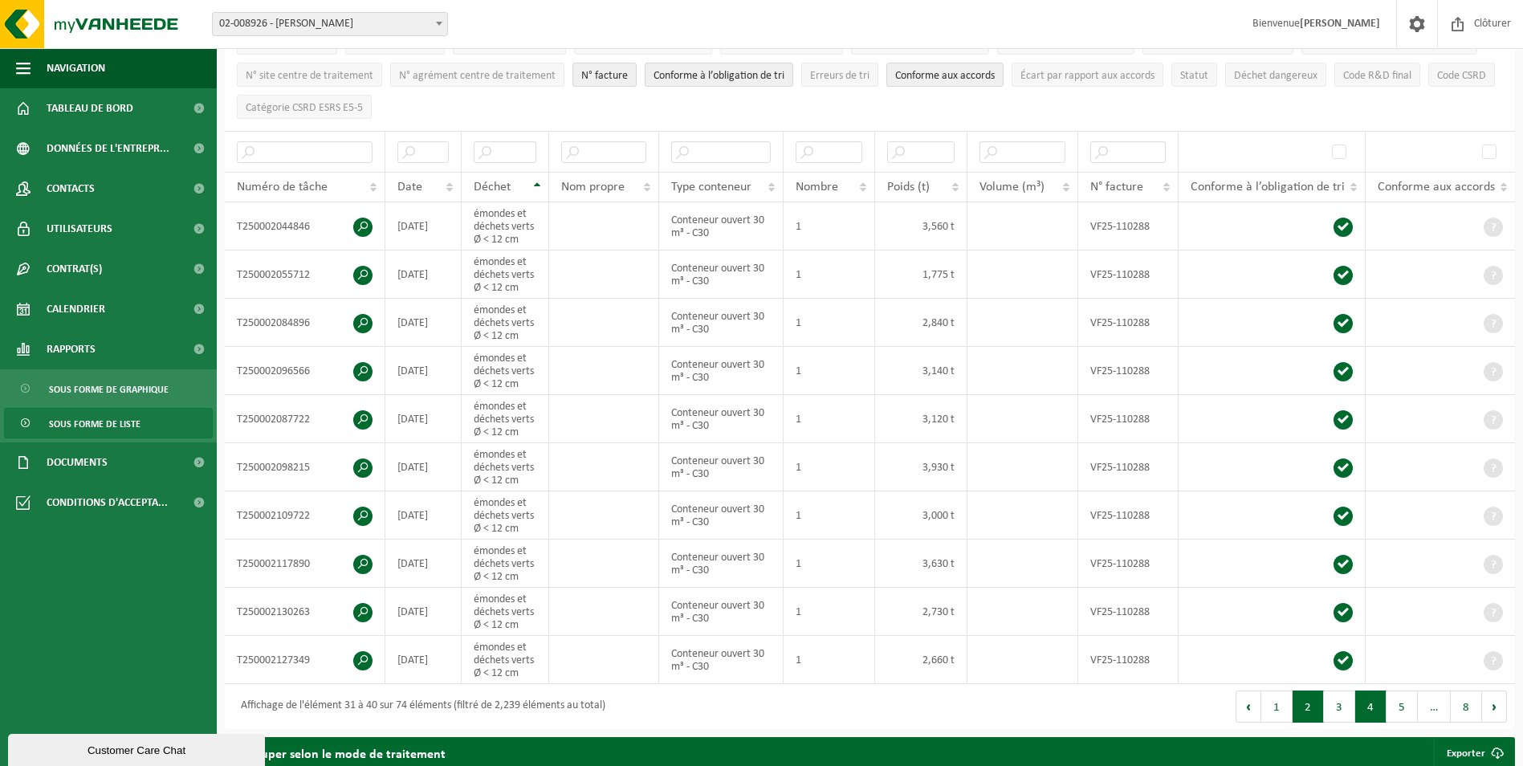
click at [1306, 707] on button "2" at bounding box center [1308, 706] width 31 height 32
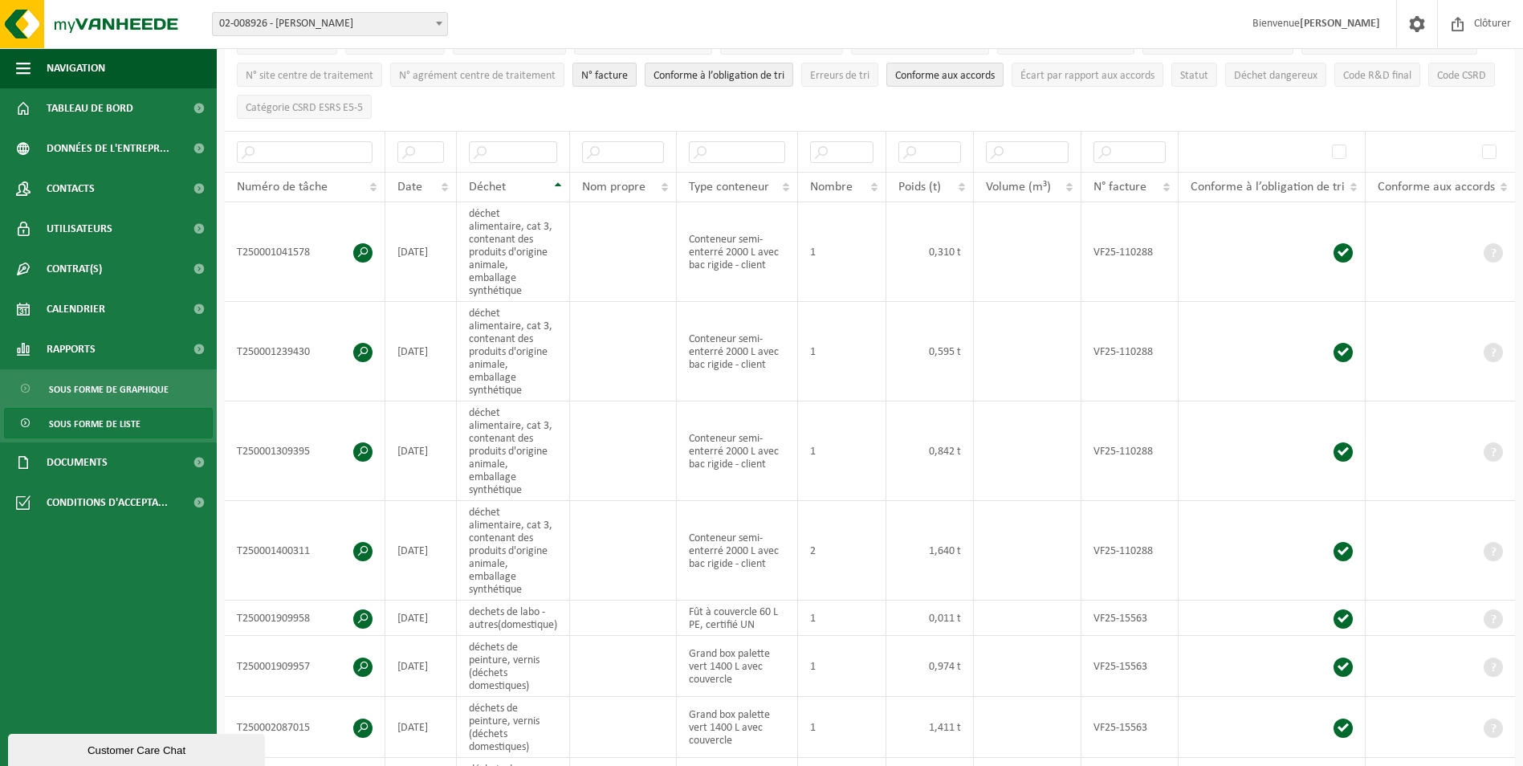
scroll to position [768, 0]
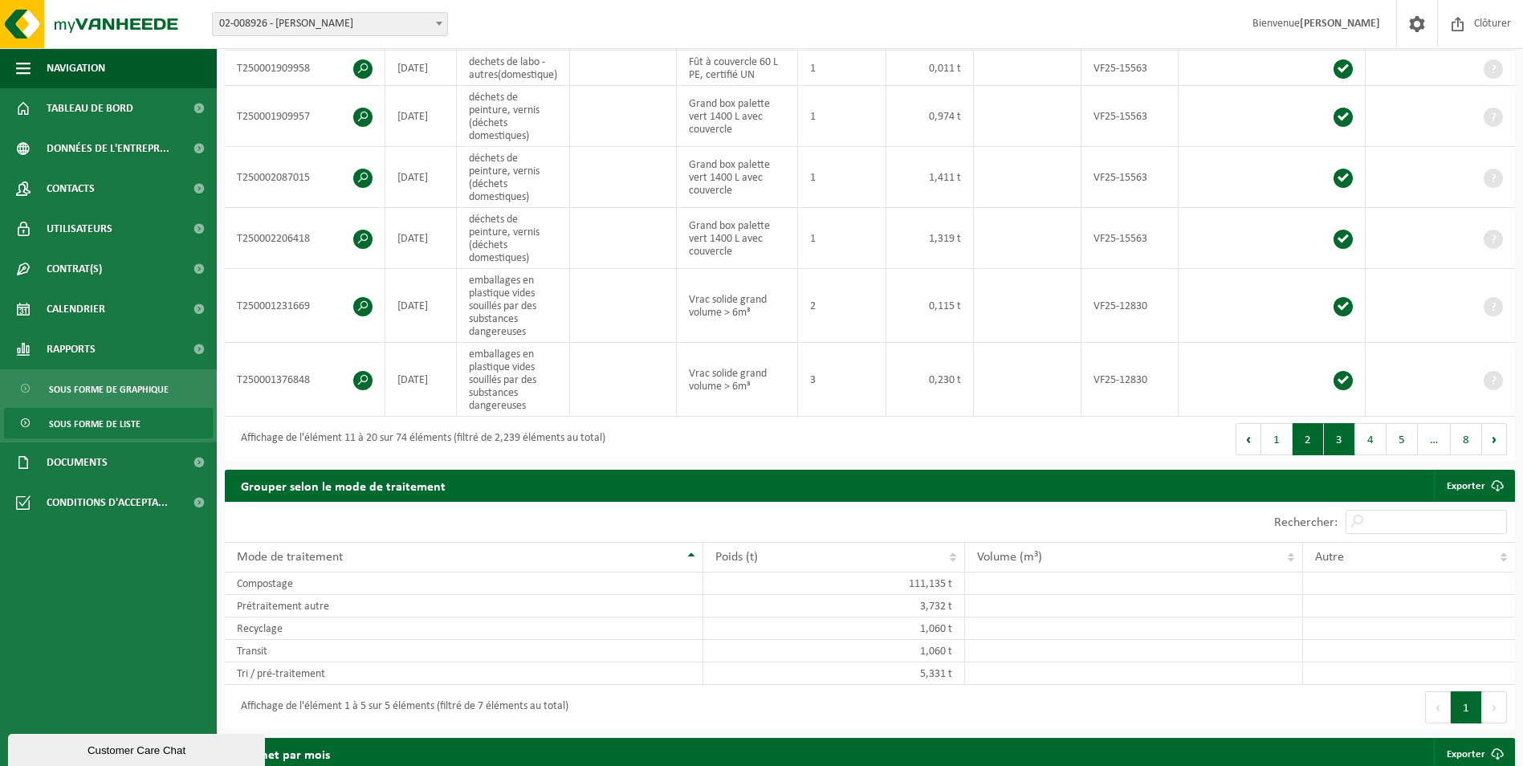
click at [1338, 423] on button "3" at bounding box center [1339, 439] width 31 height 32
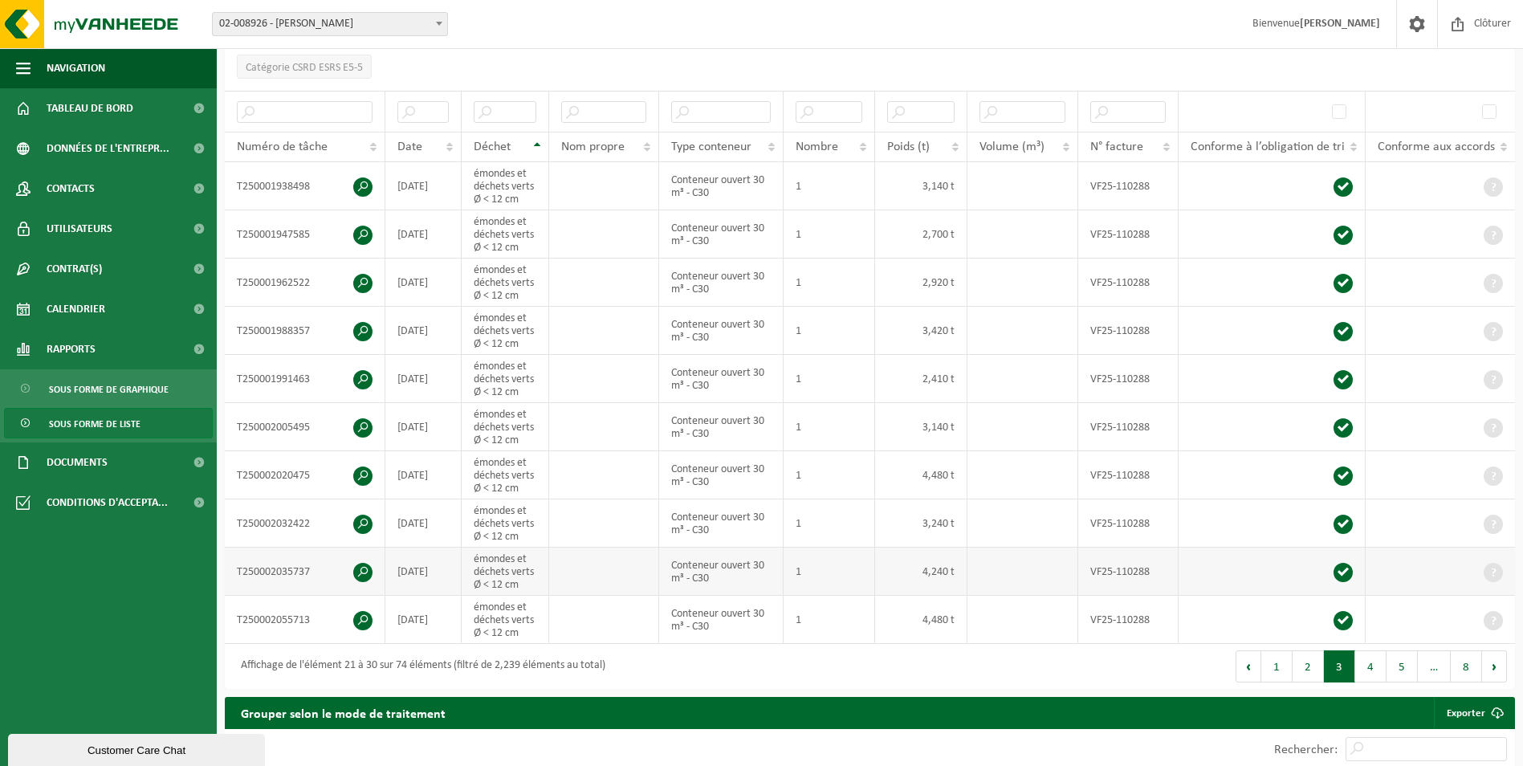
scroll to position [367, 0]
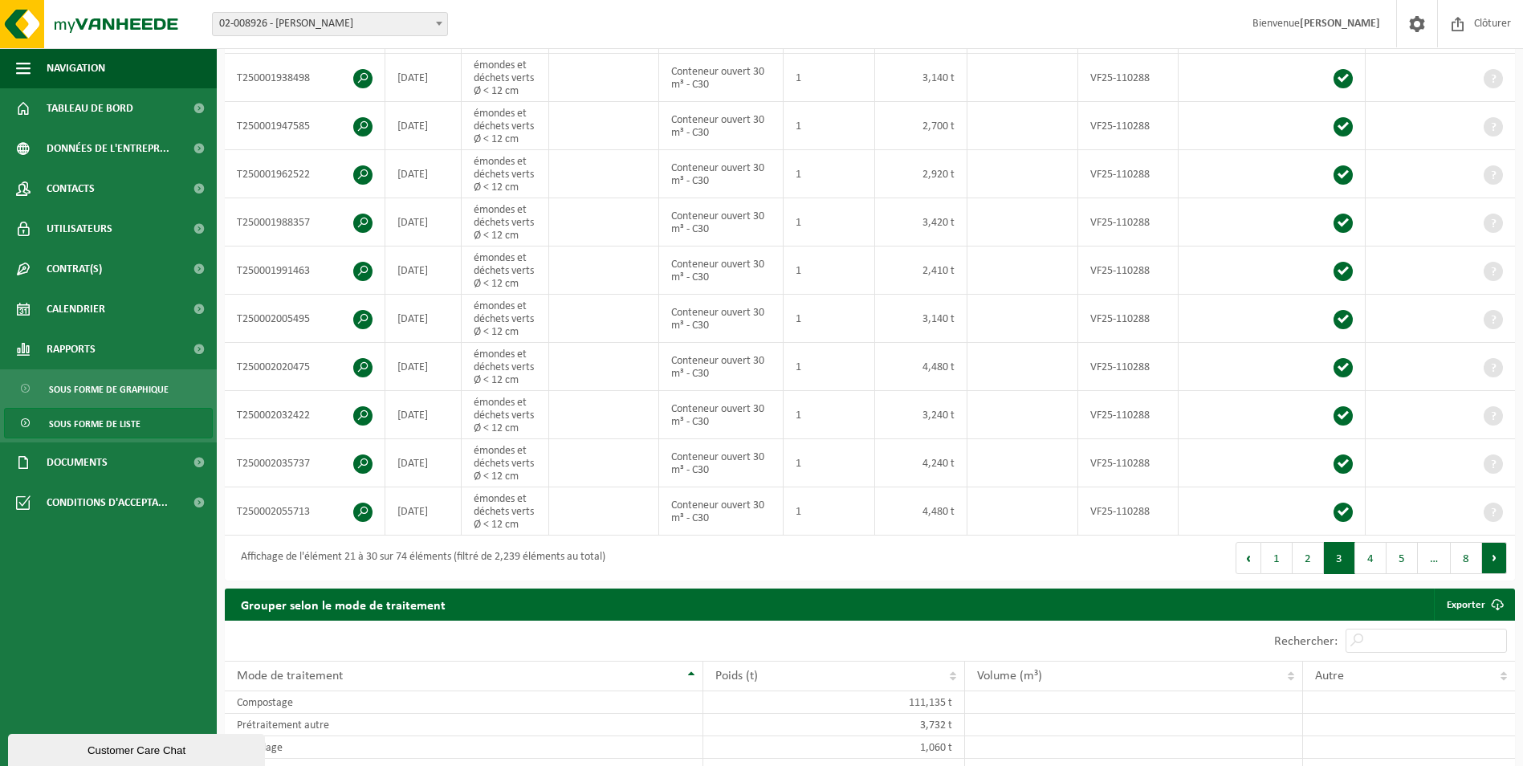
click at [1504, 556] on button "Suivant" at bounding box center [1494, 558] width 25 height 32
click at [1501, 553] on button "Suivant" at bounding box center [1494, 558] width 25 height 32
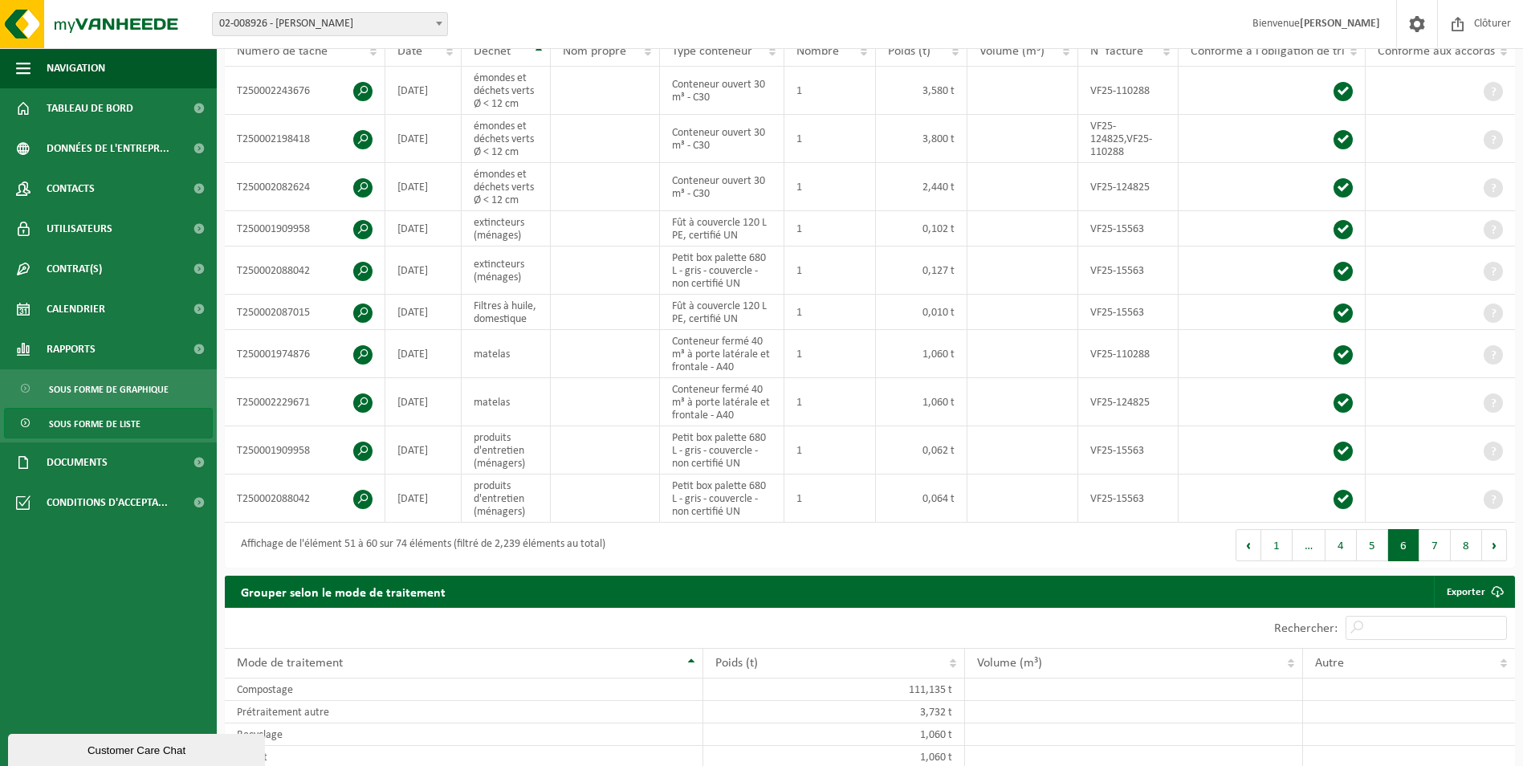
click at [1501, 553] on button "Suivant" at bounding box center [1494, 545] width 25 height 32
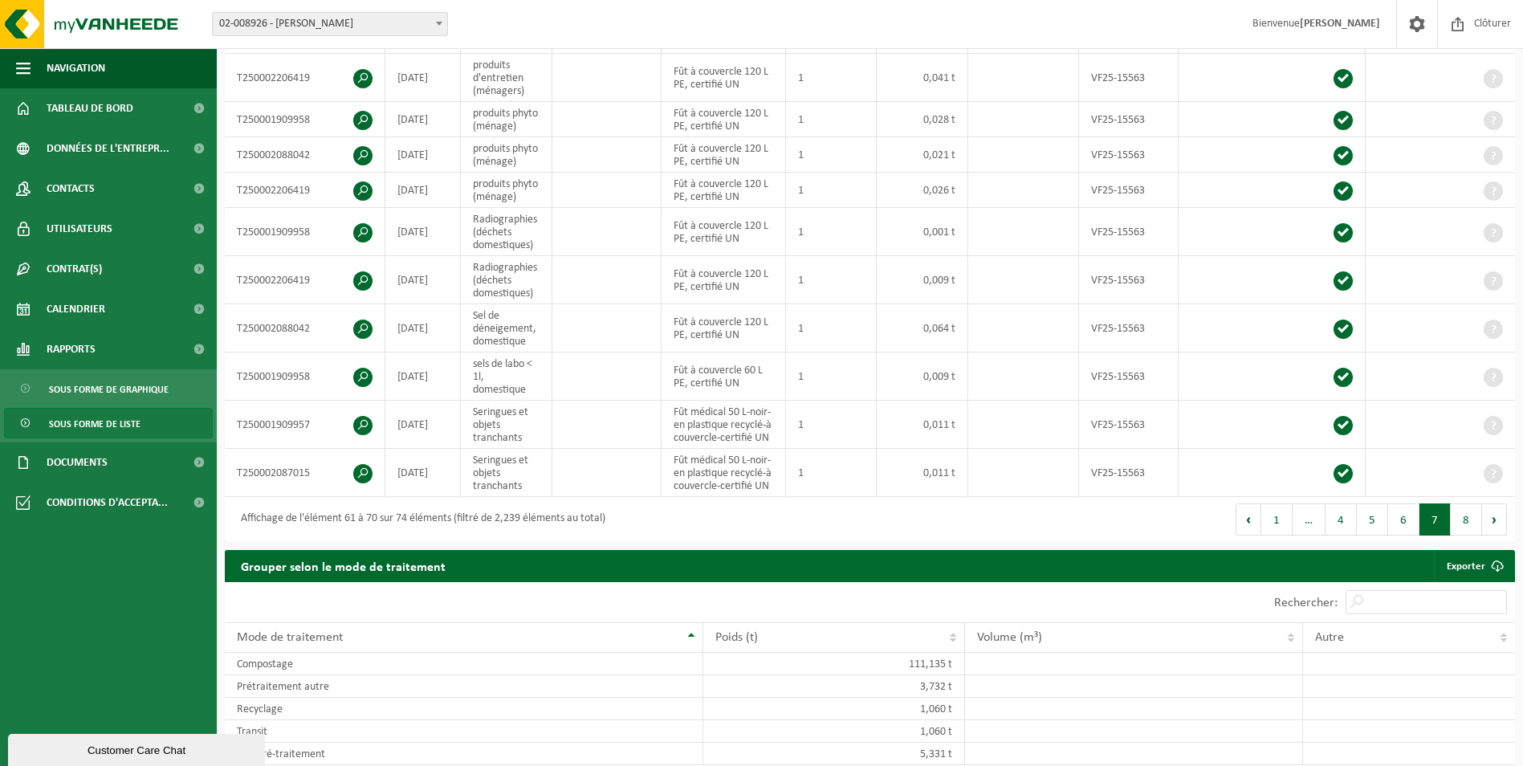
click at [1501, 536] on button "Suivant" at bounding box center [1494, 519] width 25 height 32
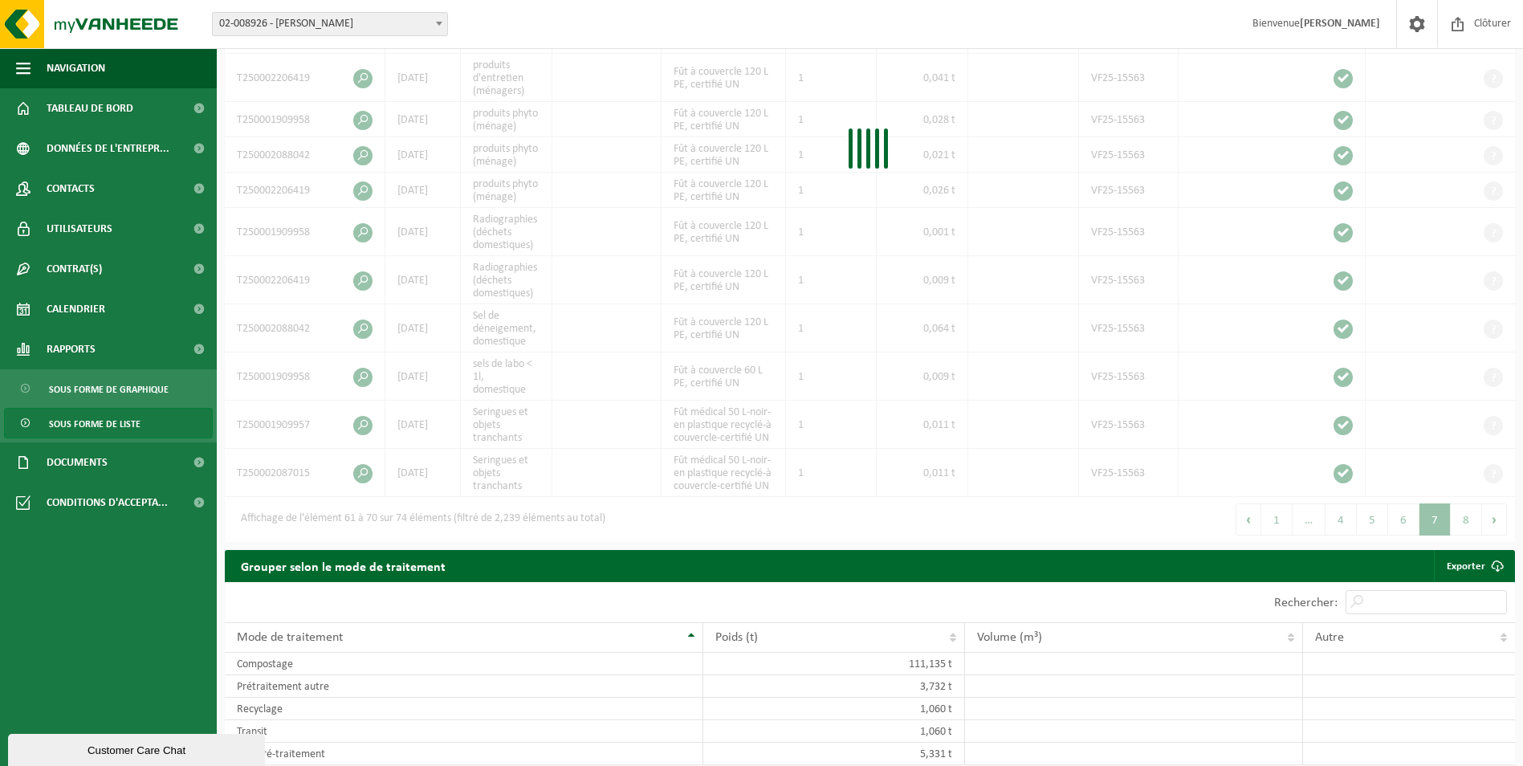
scroll to position [222, 0]
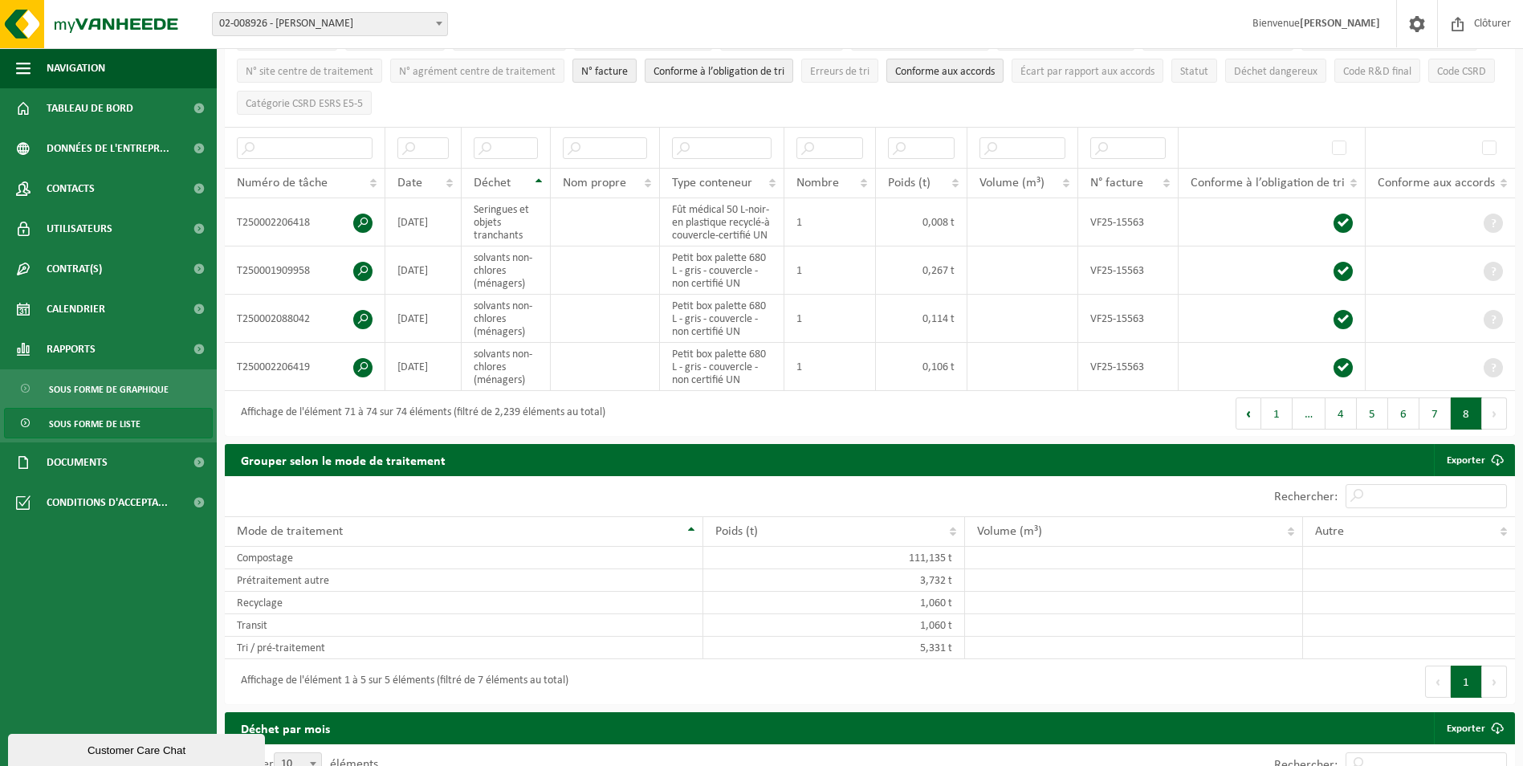
click at [1501, 553] on td at bounding box center [1409, 558] width 212 height 22
click at [1493, 407] on button "Suivant" at bounding box center [1494, 413] width 25 height 32
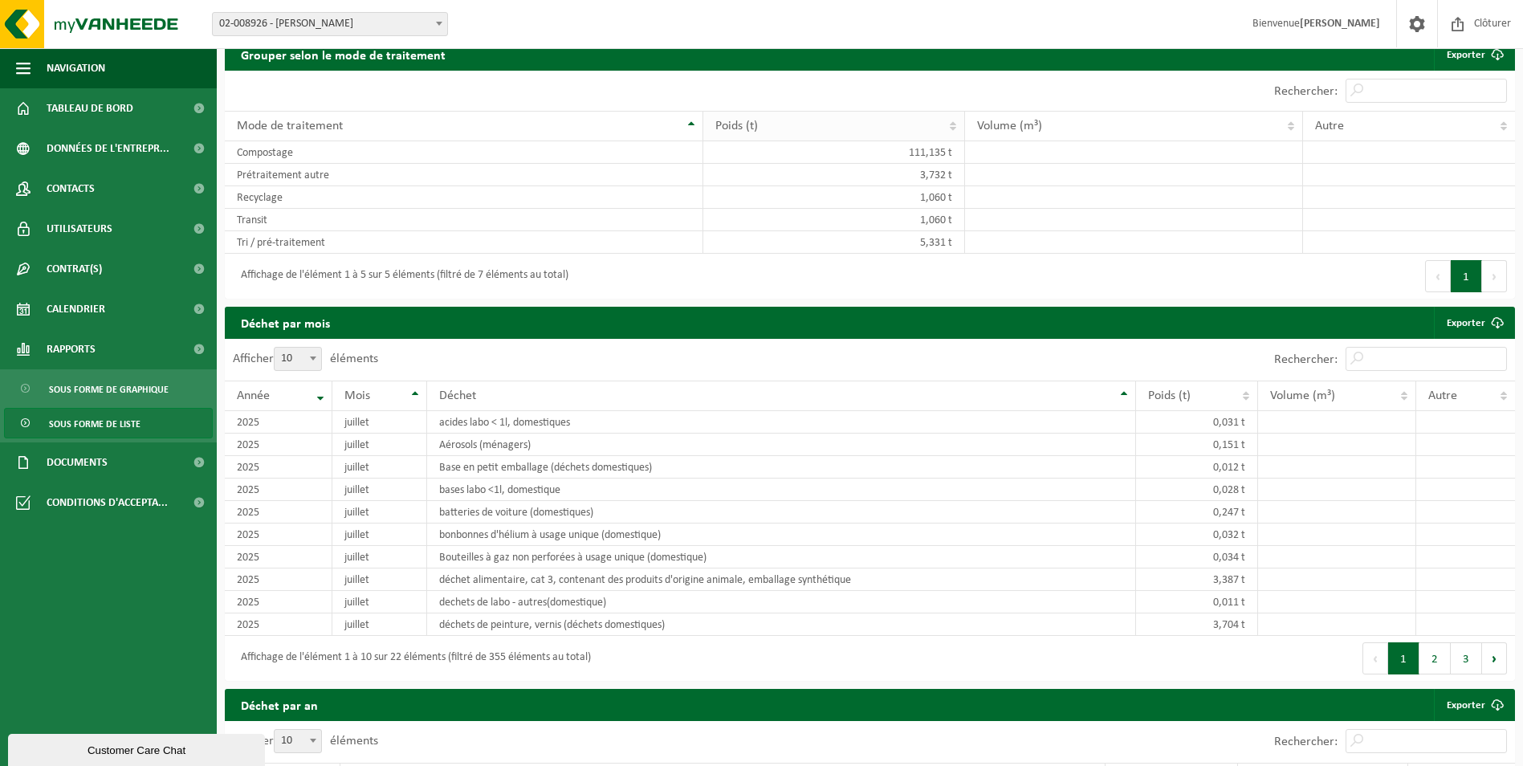
scroll to position [642, 0]
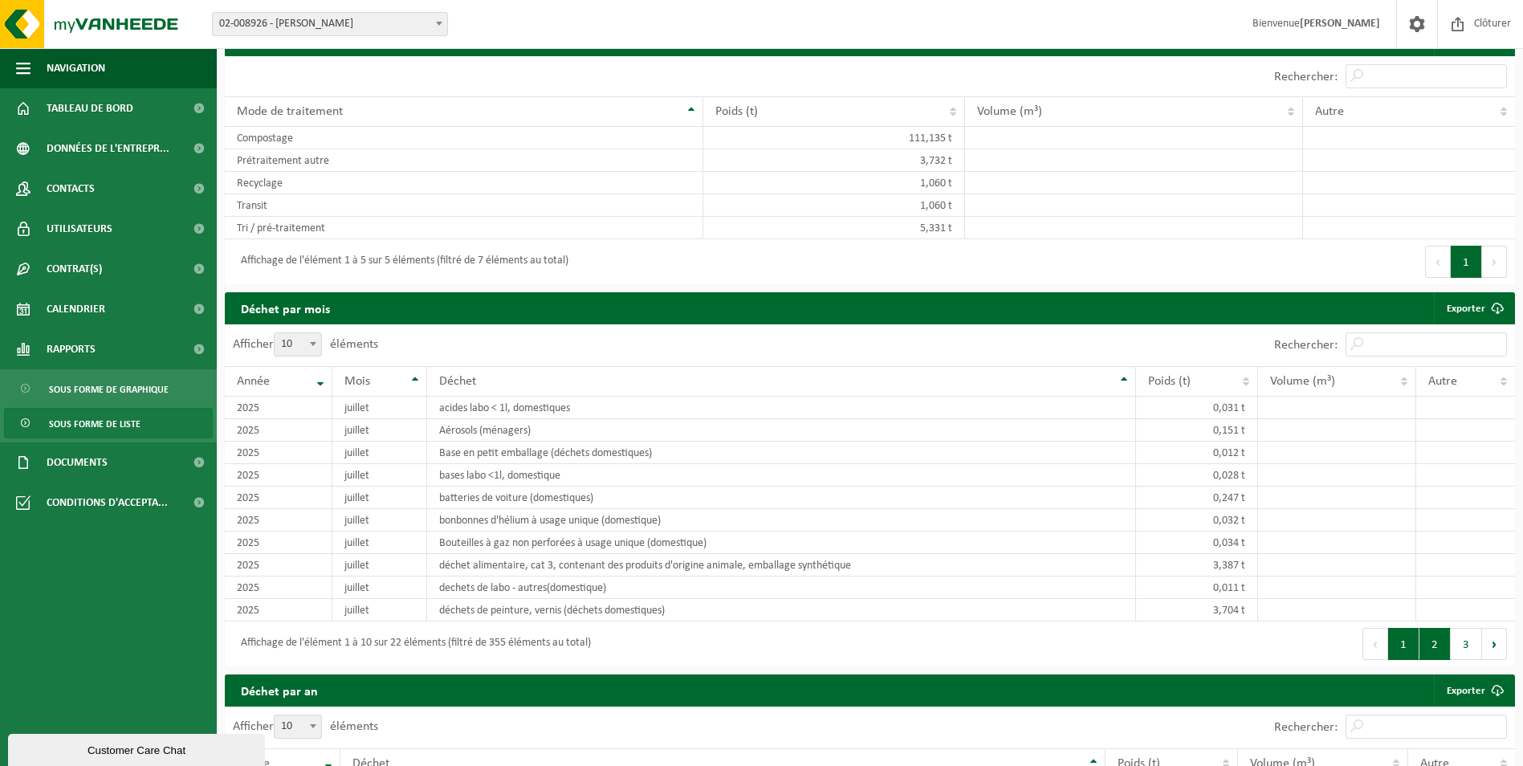
click at [1429, 637] on button "2" at bounding box center [1435, 644] width 31 height 32
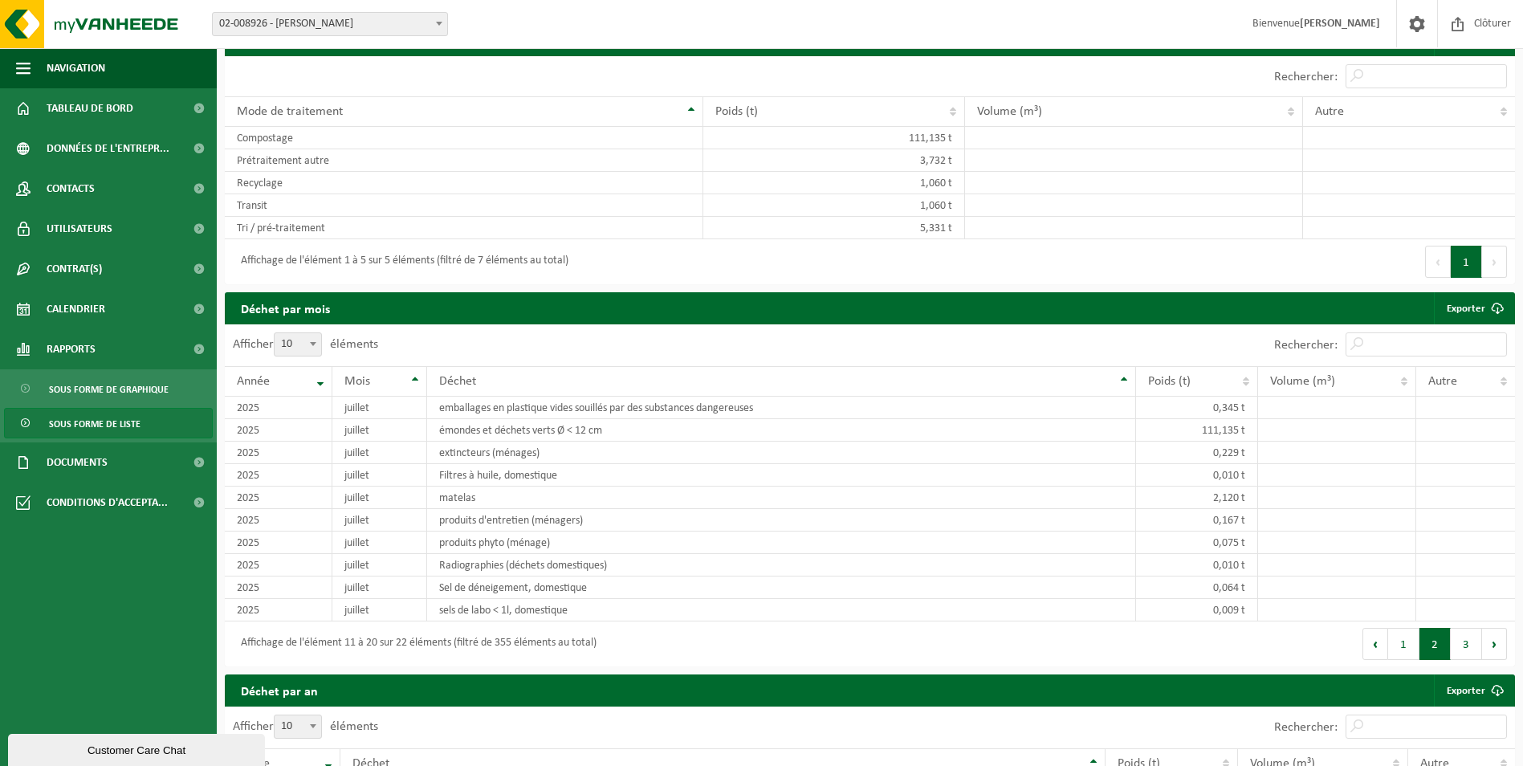
click at [1429, 637] on button "2" at bounding box center [1435, 644] width 31 height 32
click at [1459, 637] on button "3" at bounding box center [1466, 644] width 31 height 32
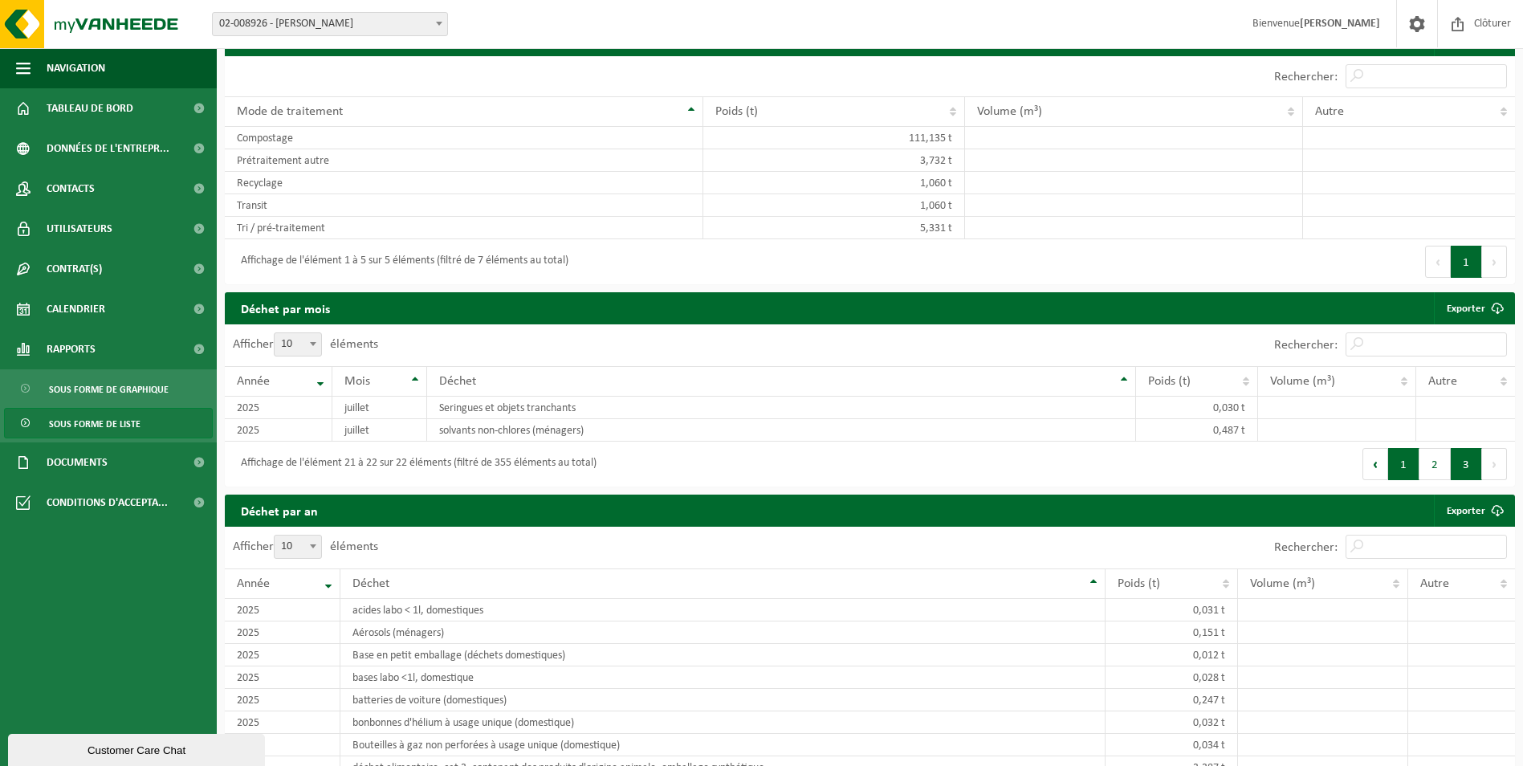
click at [1398, 455] on button "1" at bounding box center [1403, 464] width 31 height 32
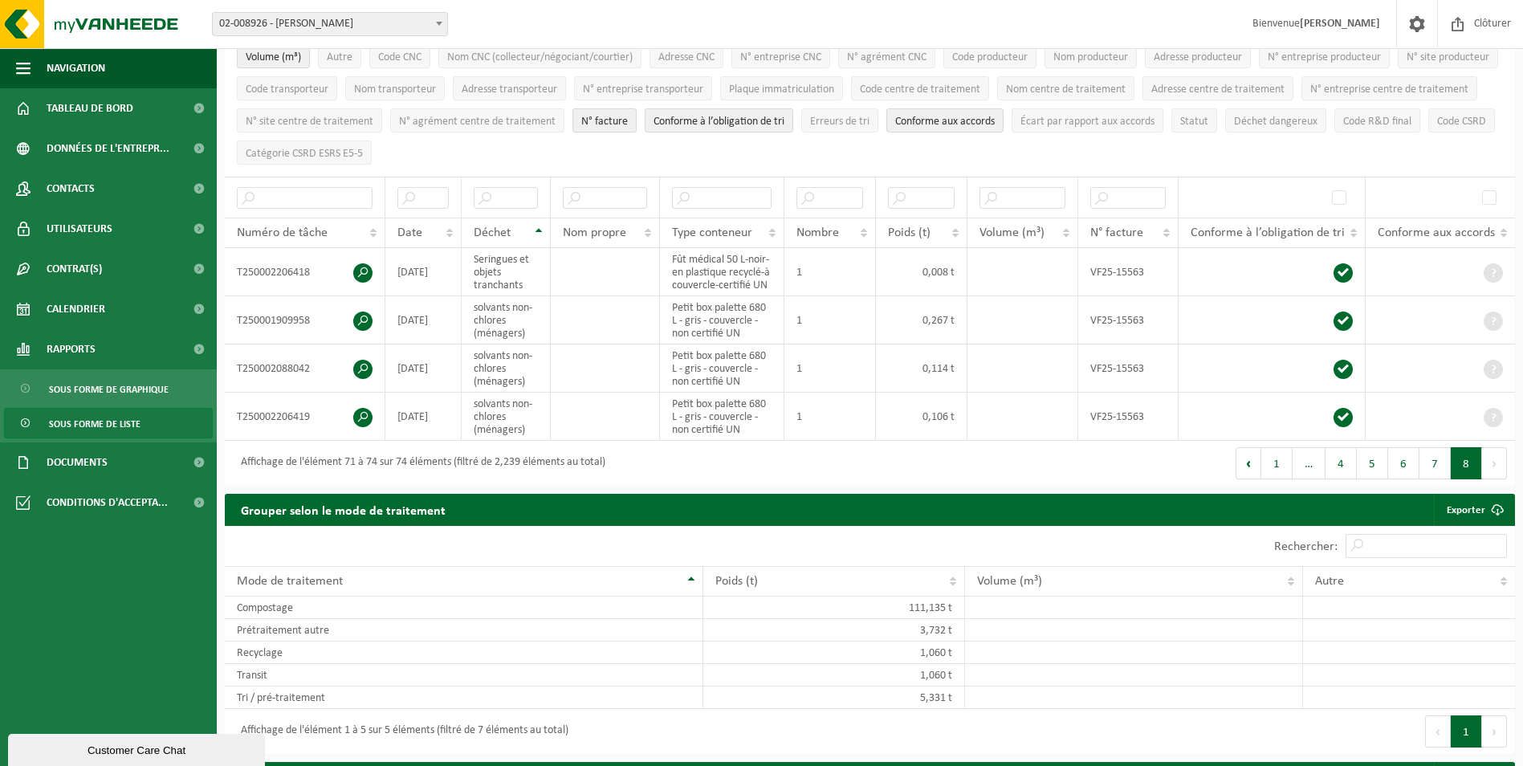
scroll to position [161, 0]
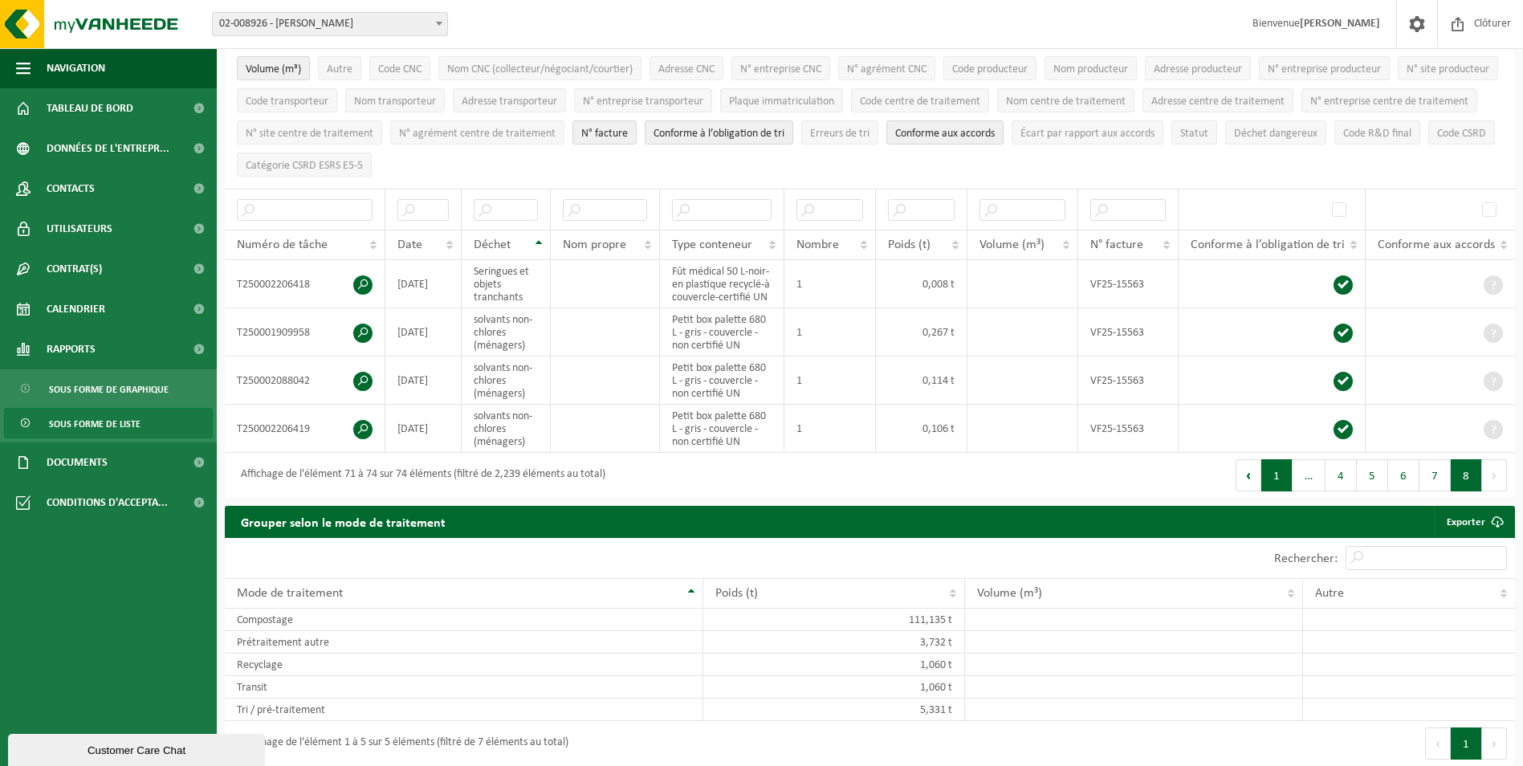
click at [1284, 465] on button "1" at bounding box center [1276, 475] width 31 height 32
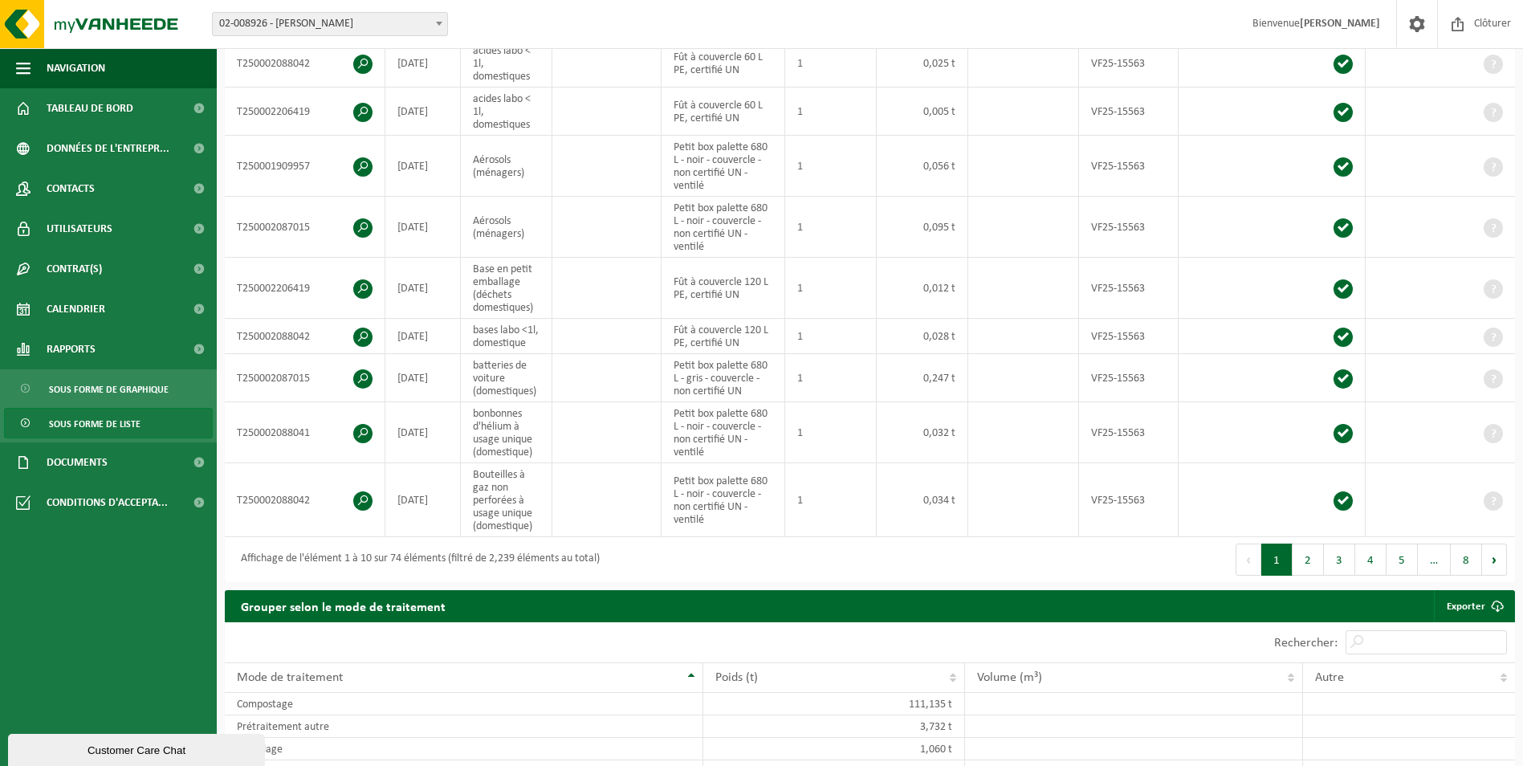
scroll to position [695, 0]
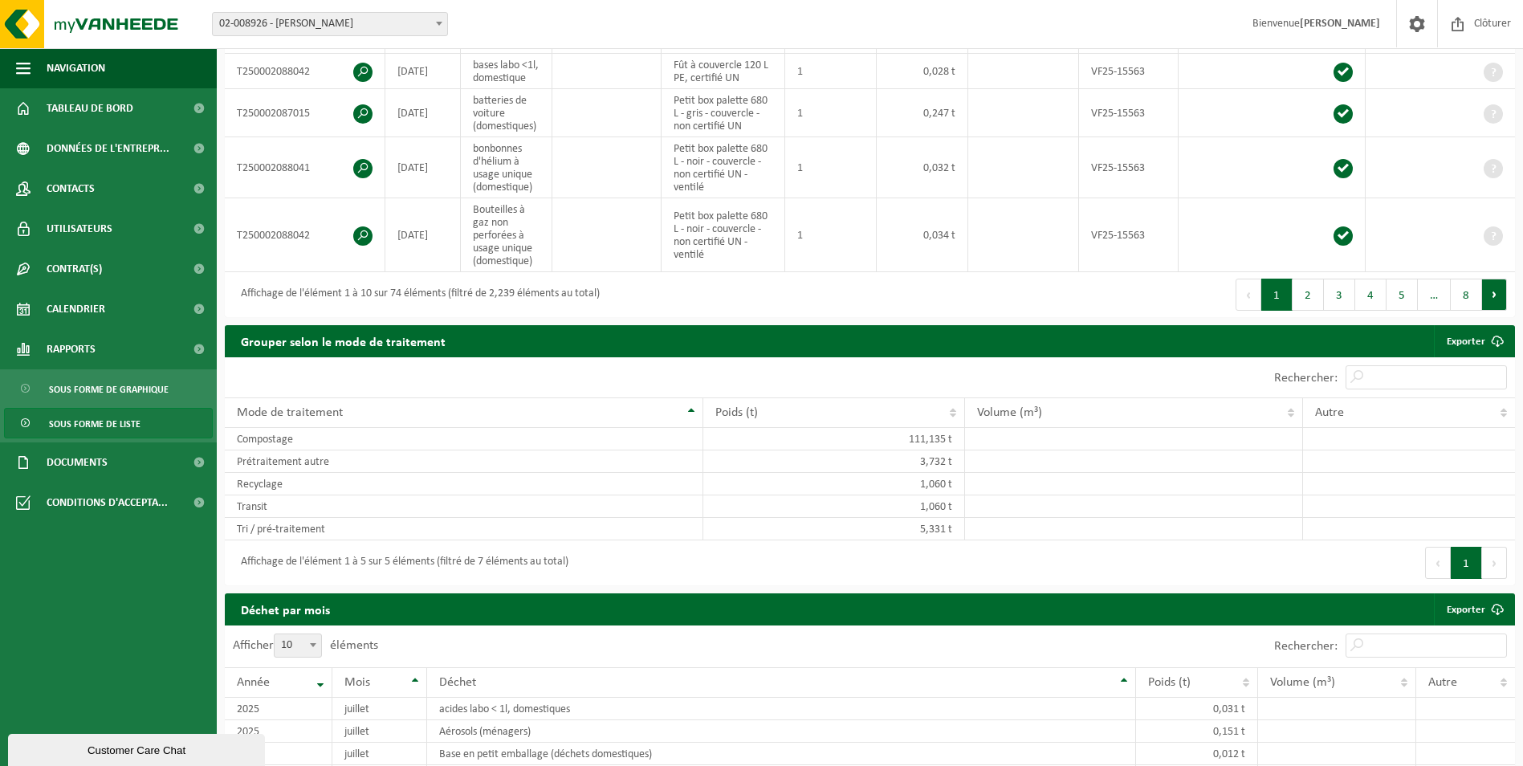
click at [1490, 308] on button "Suivant" at bounding box center [1494, 295] width 25 height 32
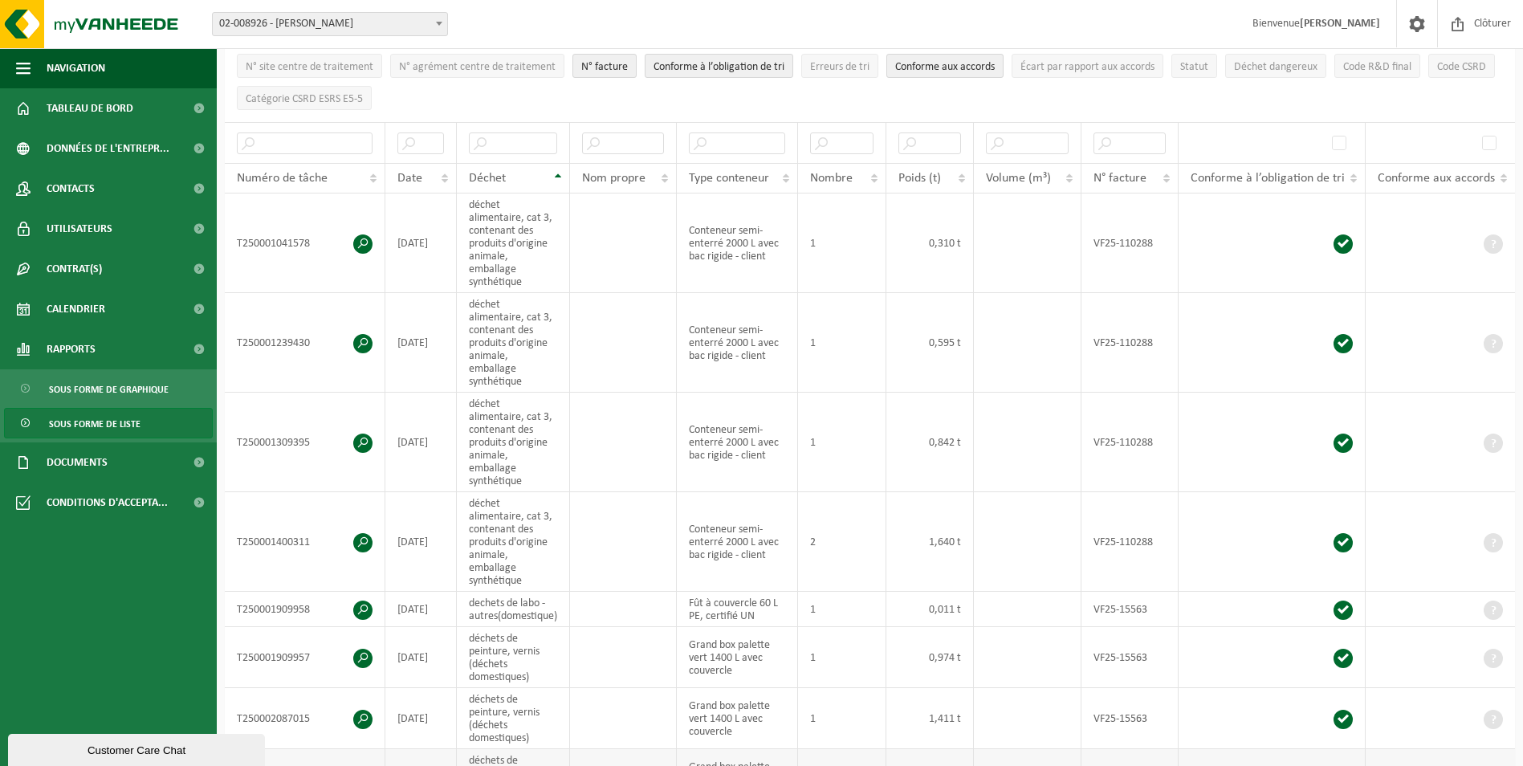
scroll to position [213, 0]
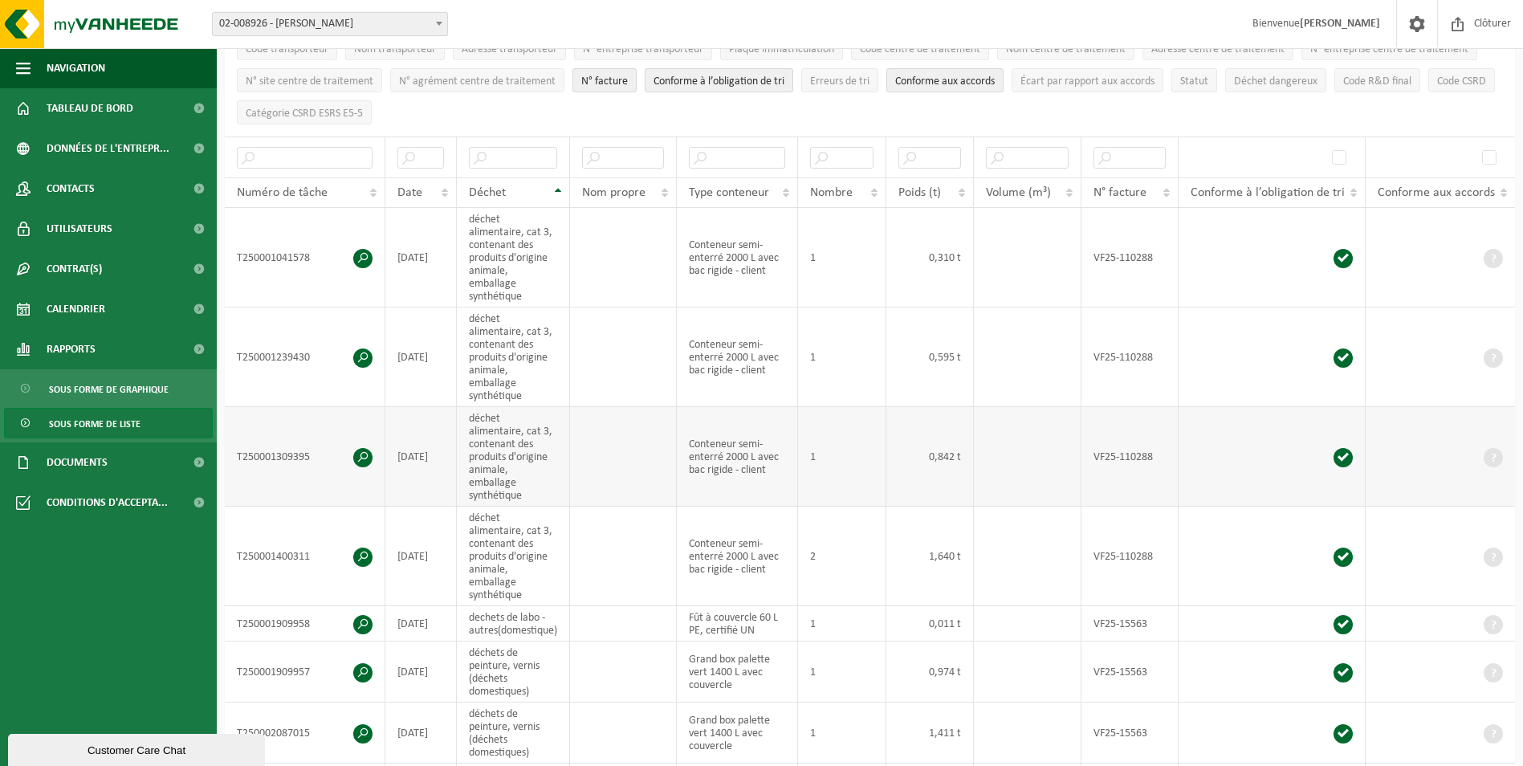
click at [920, 433] on td "0,842 t" at bounding box center [930, 457] width 88 height 100
click at [909, 507] on td "1,640 t" at bounding box center [930, 557] width 88 height 100
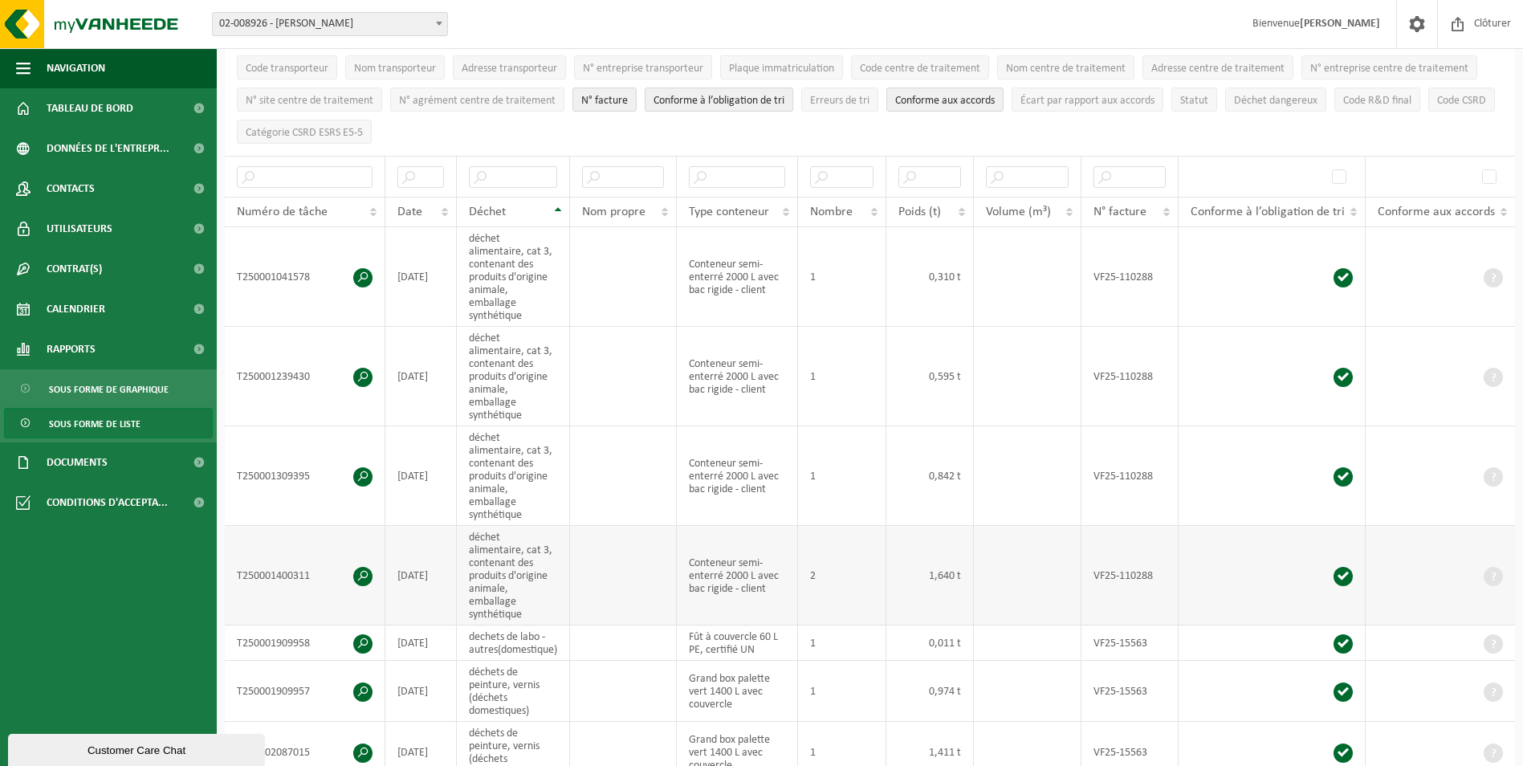
scroll to position [0, 0]
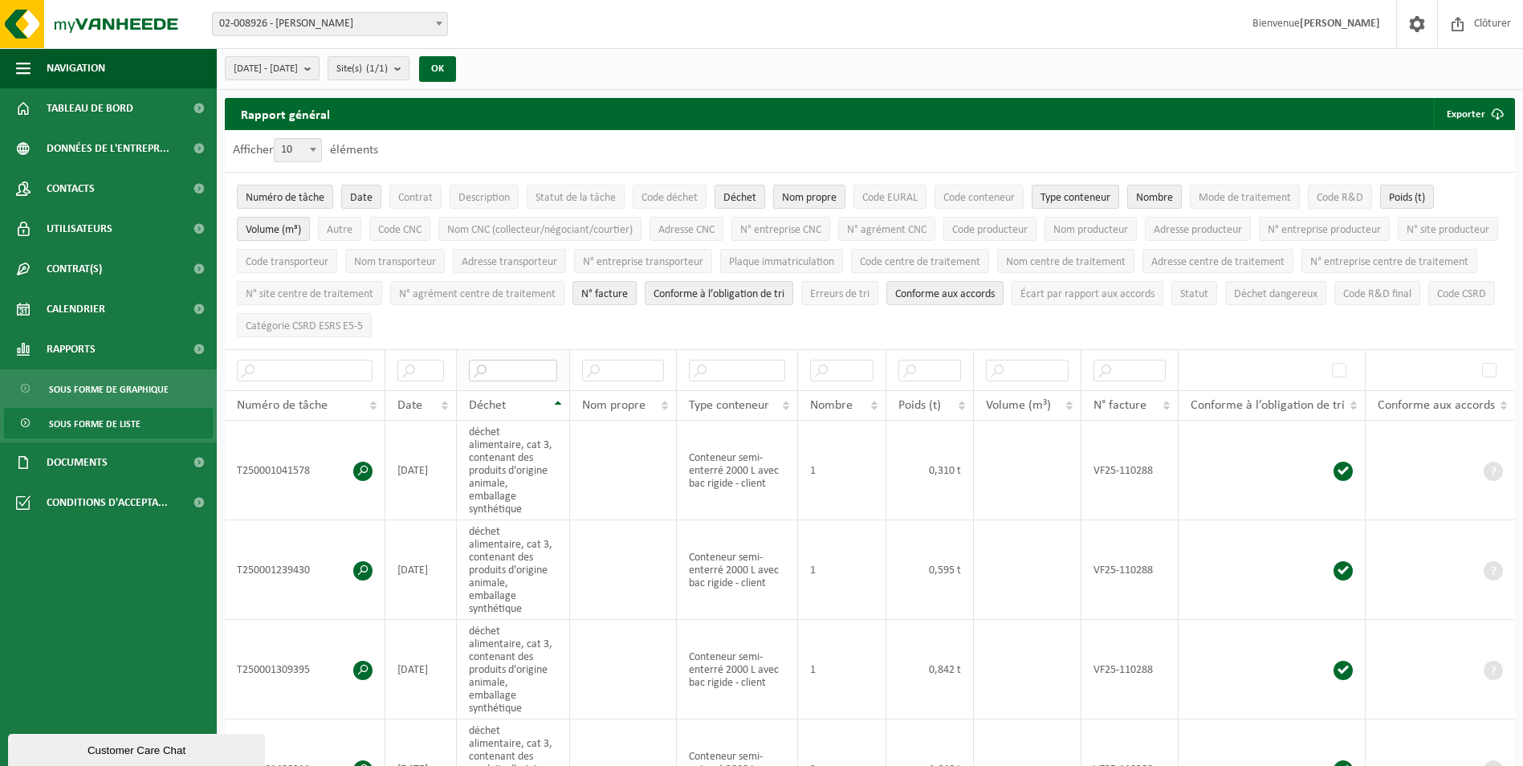
click at [521, 363] on input "text" at bounding box center [513, 371] width 88 height 22
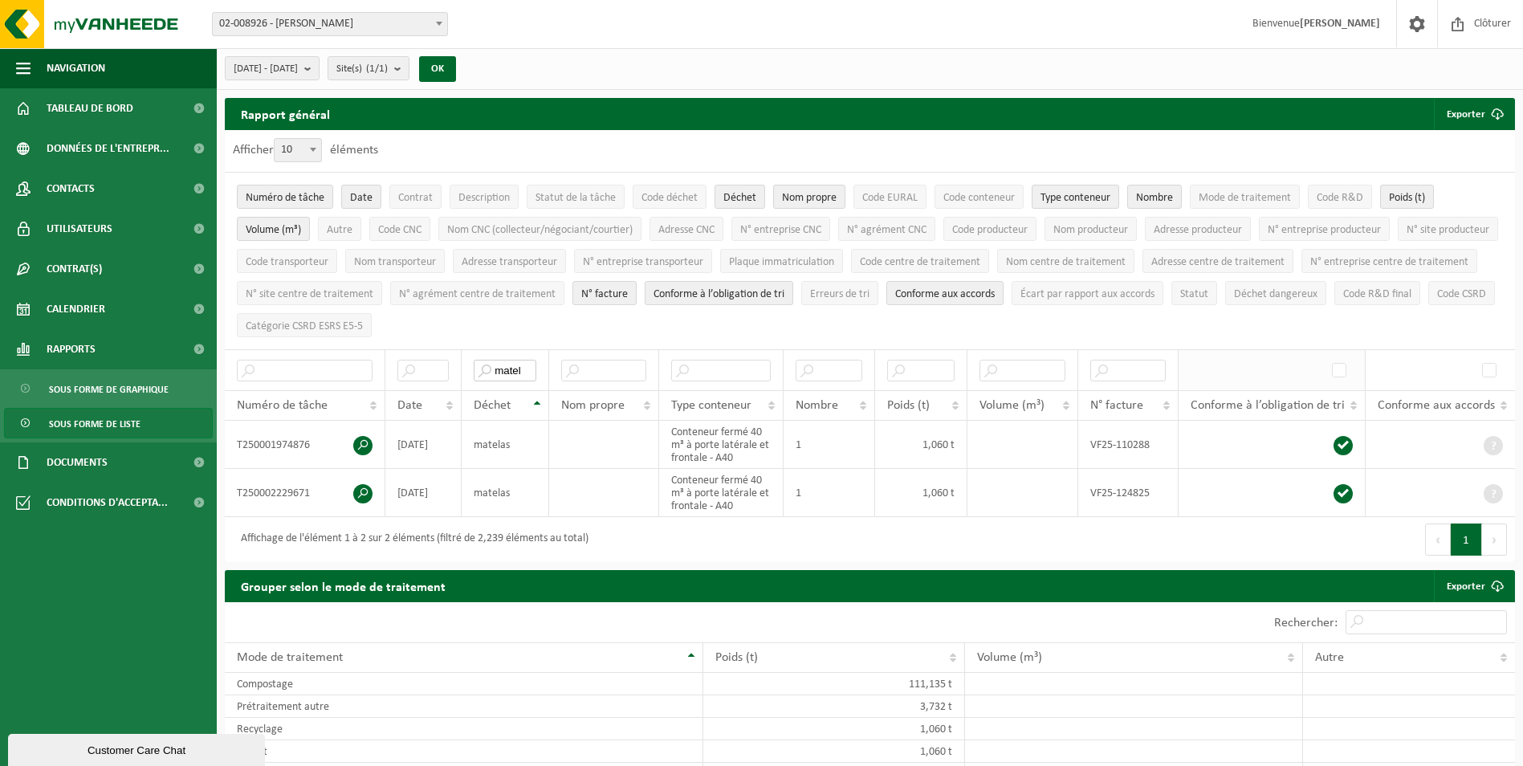
type input "matel"
click at [123, 353] on link "Rapports" at bounding box center [108, 349] width 217 height 40
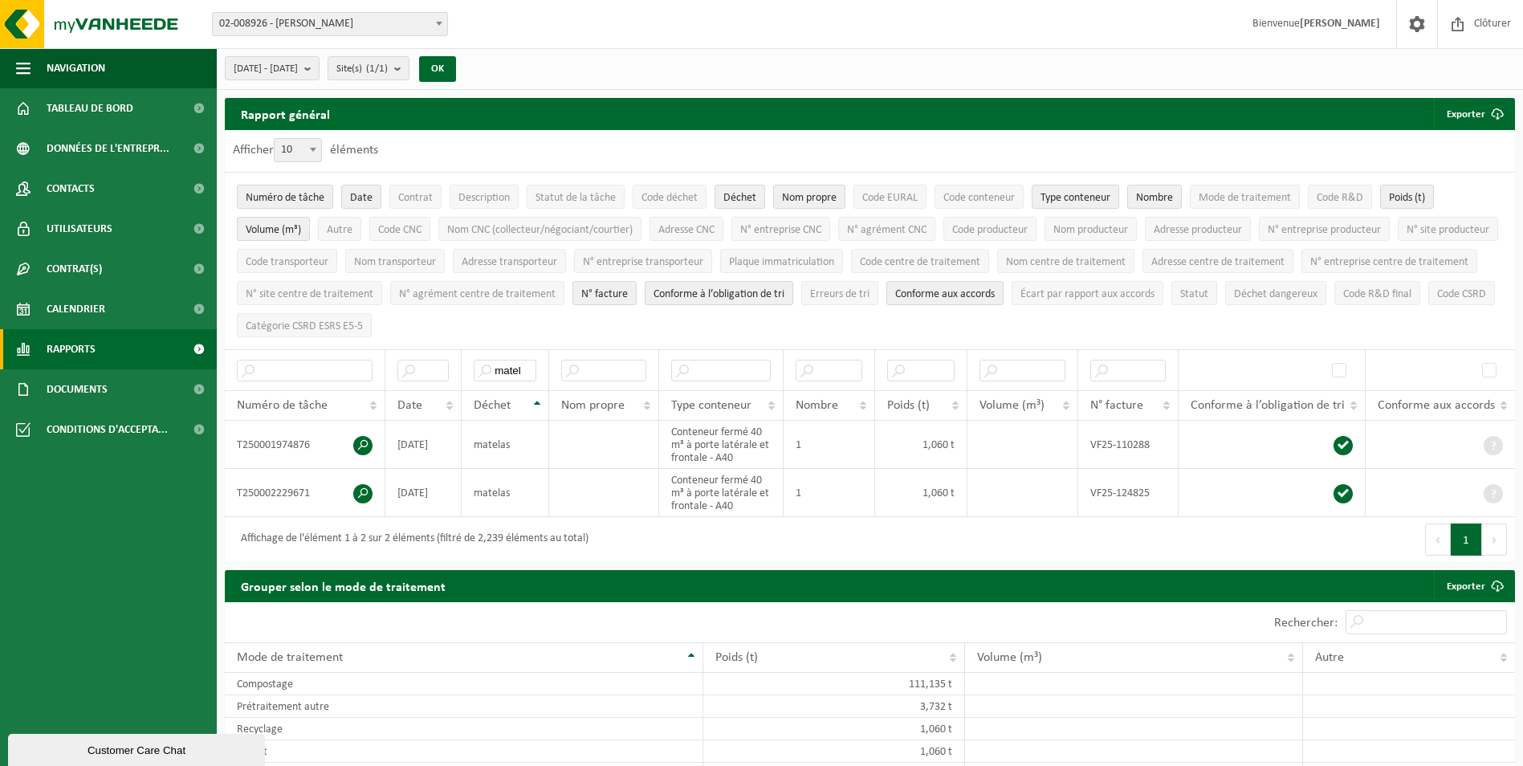
click at [194, 342] on span at bounding box center [199, 349] width 36 height 40
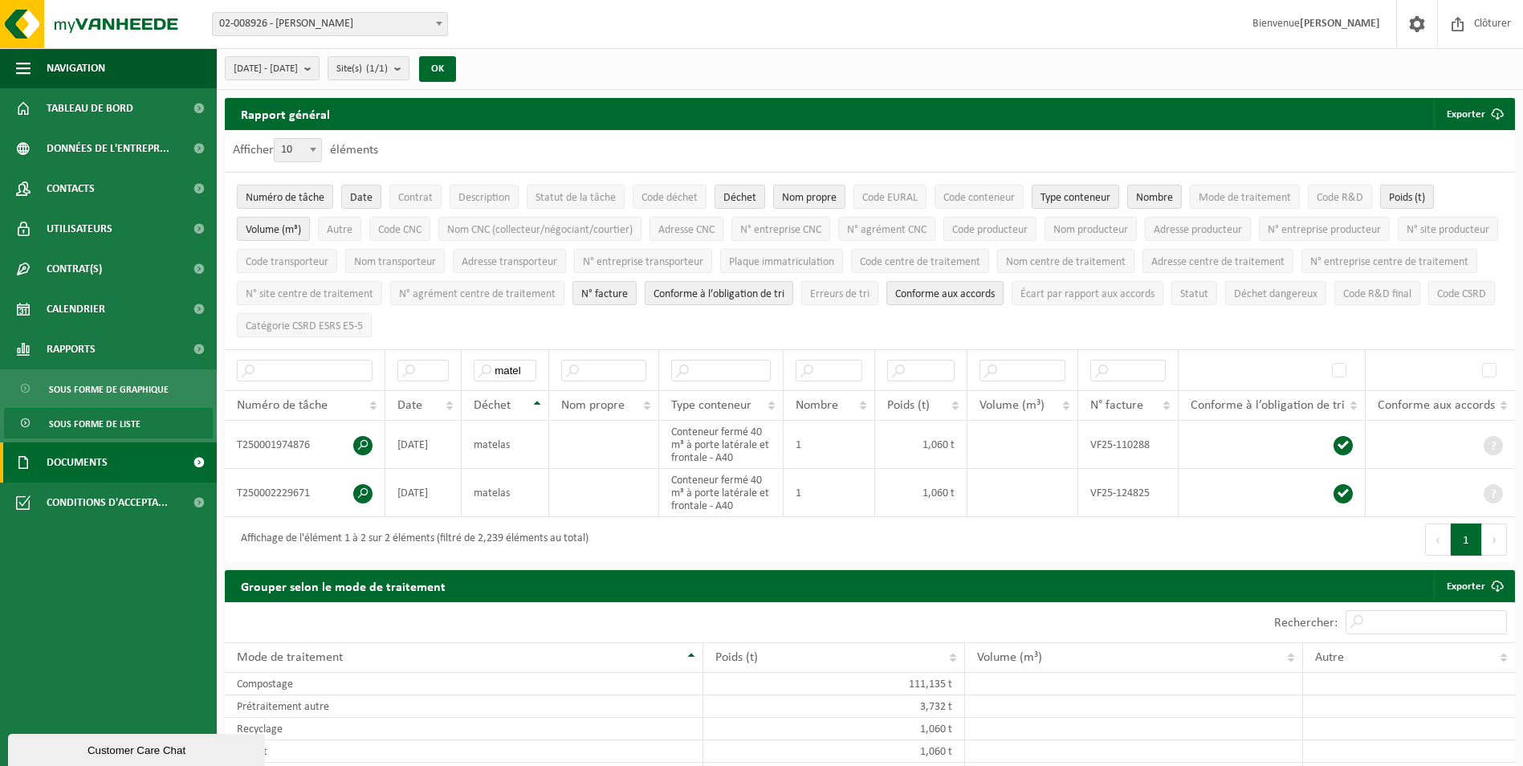
click at [132, 468] on link "Documents" at bounding box center [108, 462] width 217 height 40
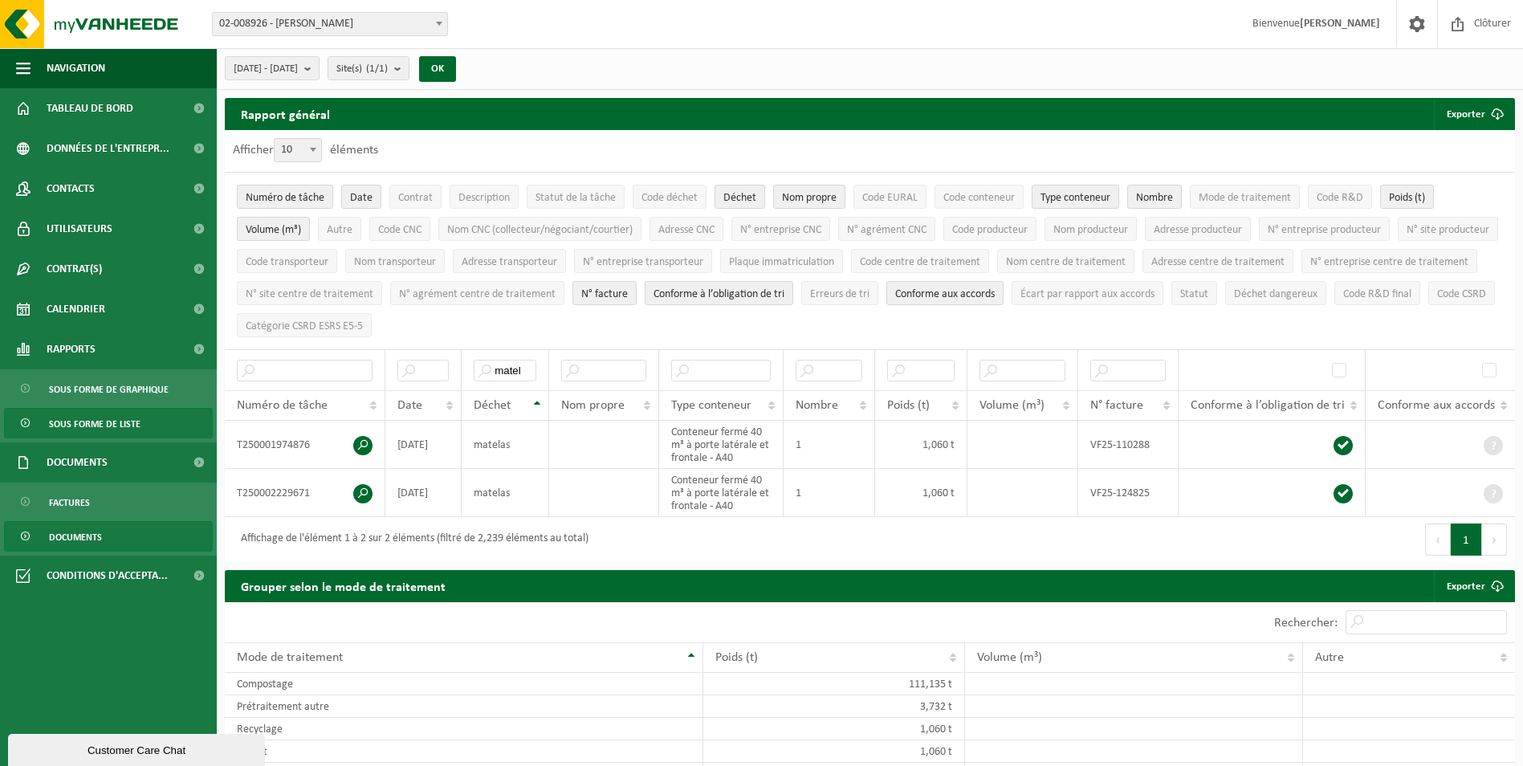
click at [128, 530] on link "Documents" at bounding box center [108, 536] width 209 height 31
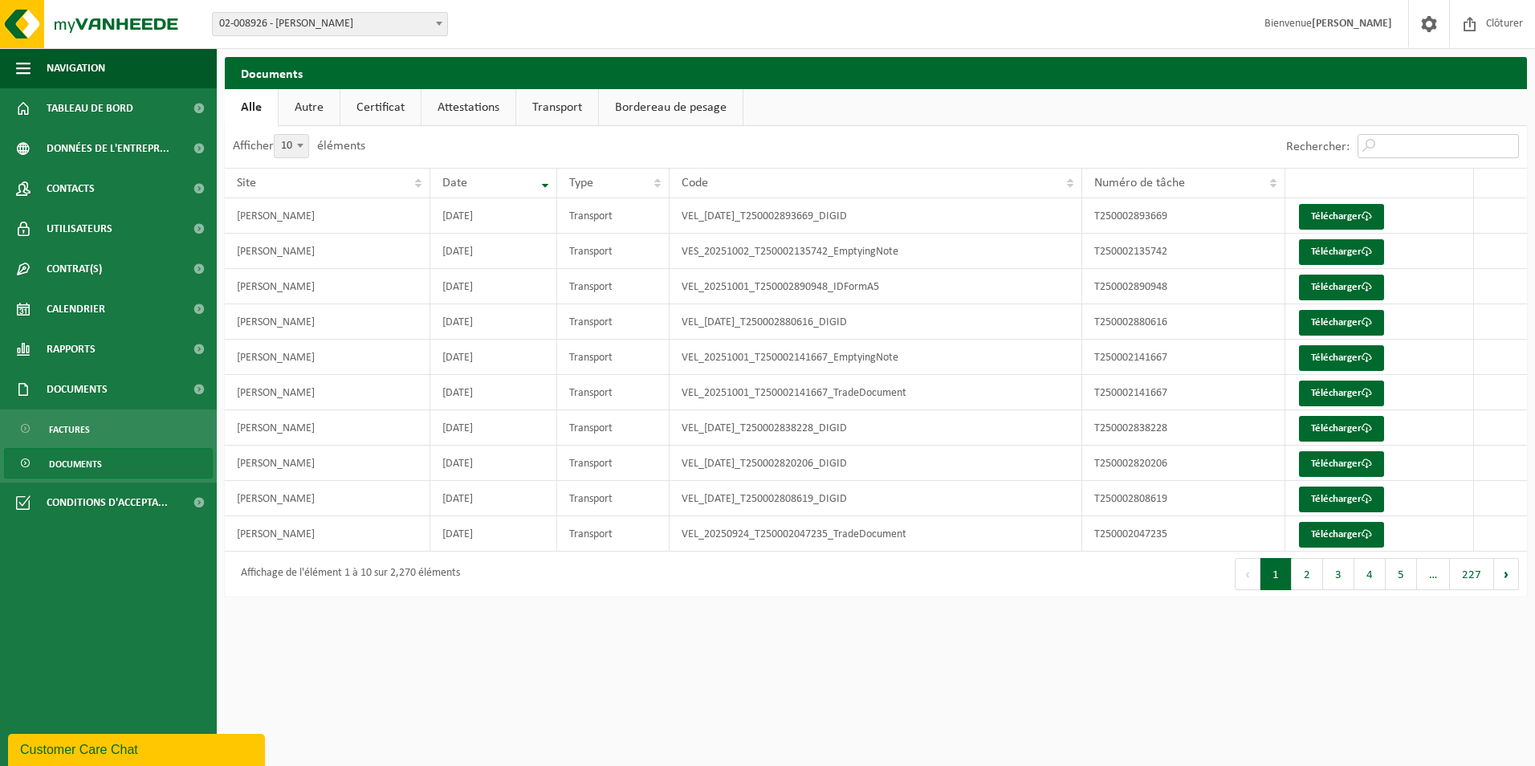
click at [1421, 140] on input "Rechercher:" at bounding box center [1438, 146] width 161 height 24
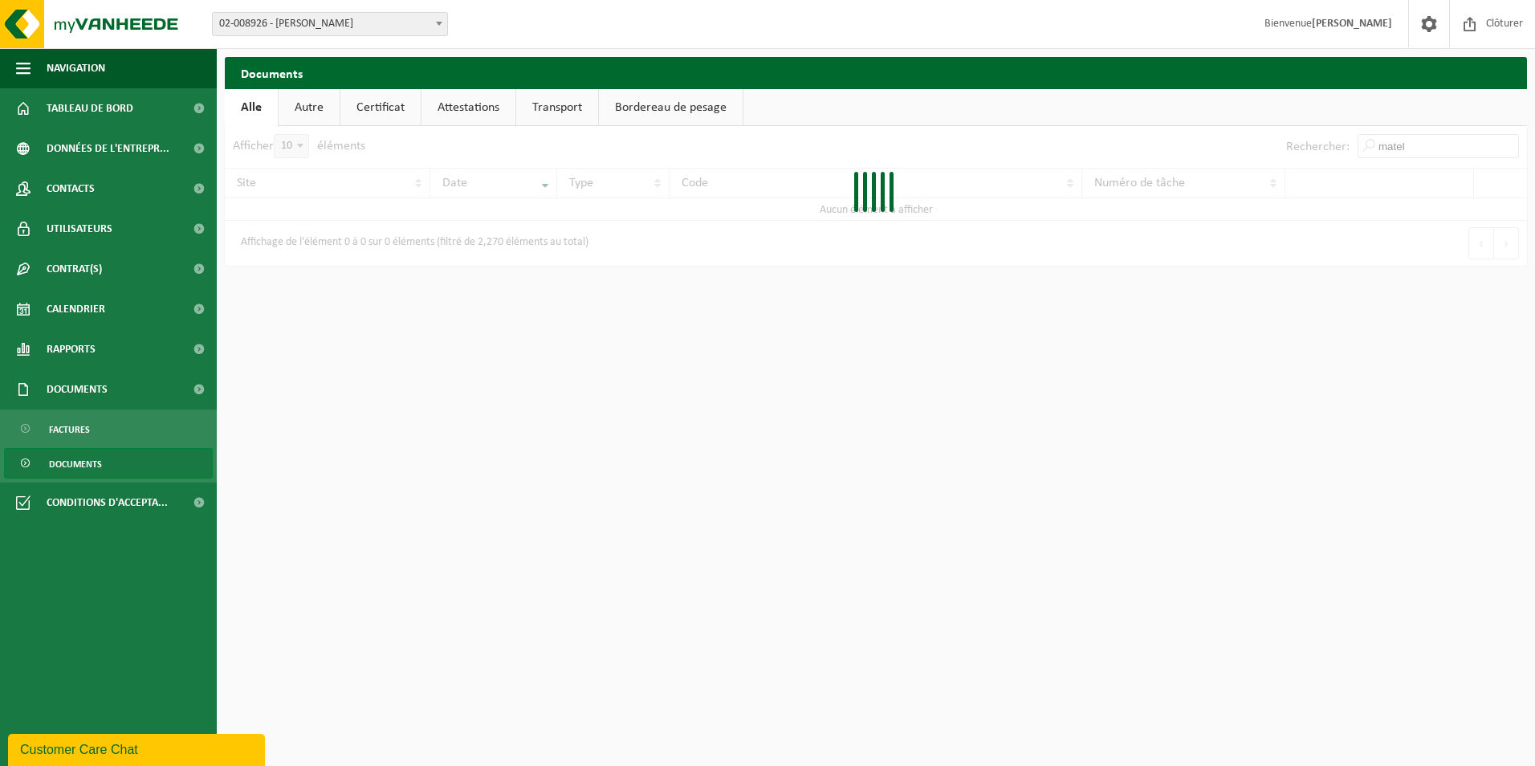
type input "matels"
click at [1510, 148] on input "matels" at bounding box center [1438, 146] width 161 height 24
click at [1420, 146] on div at bounding box center [876, 196] width 1302 height 140
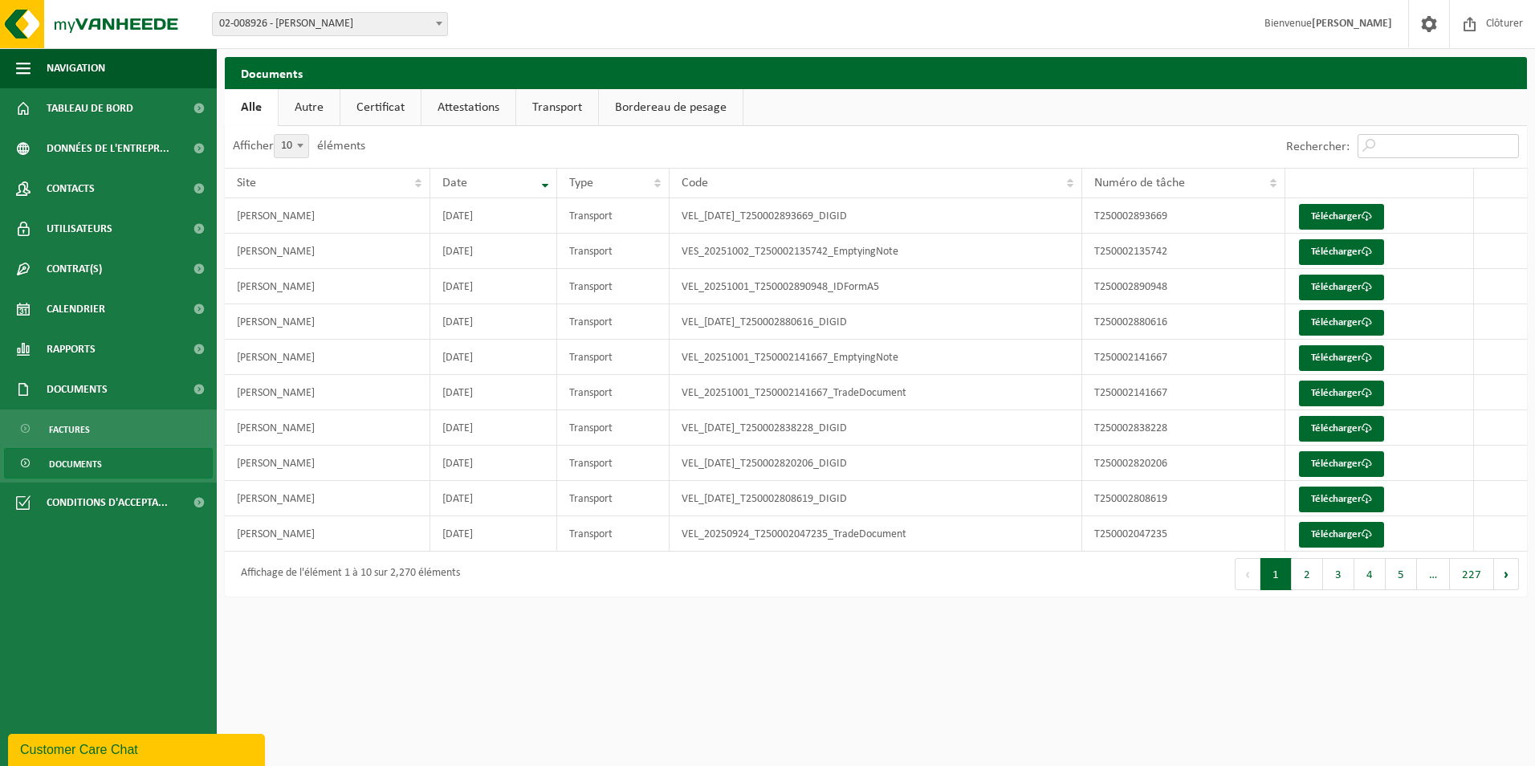
click at [1420, 146] on input "Rechercher:" at bounding box center [1438, 146] width 161 height 24
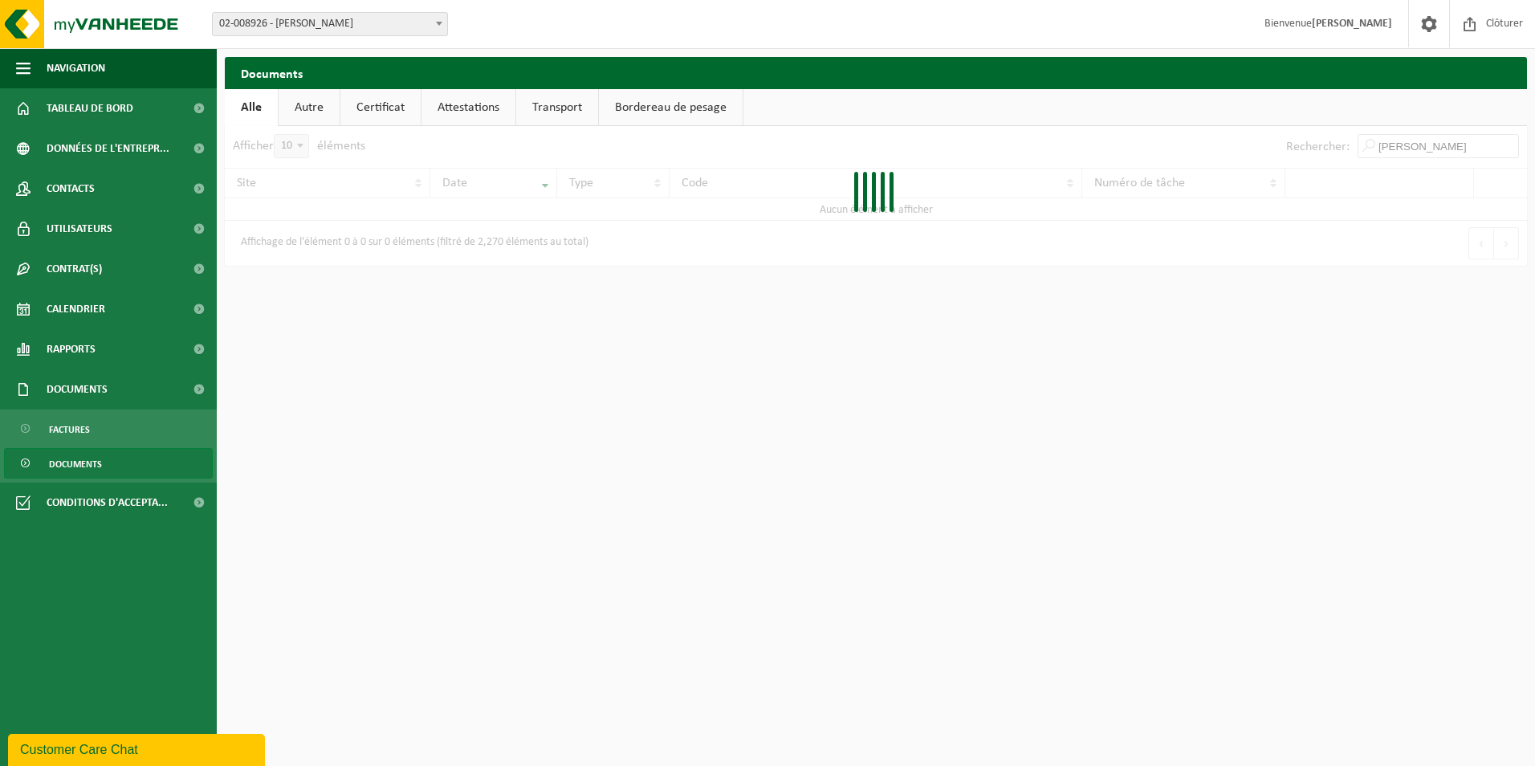
type input "matelas"
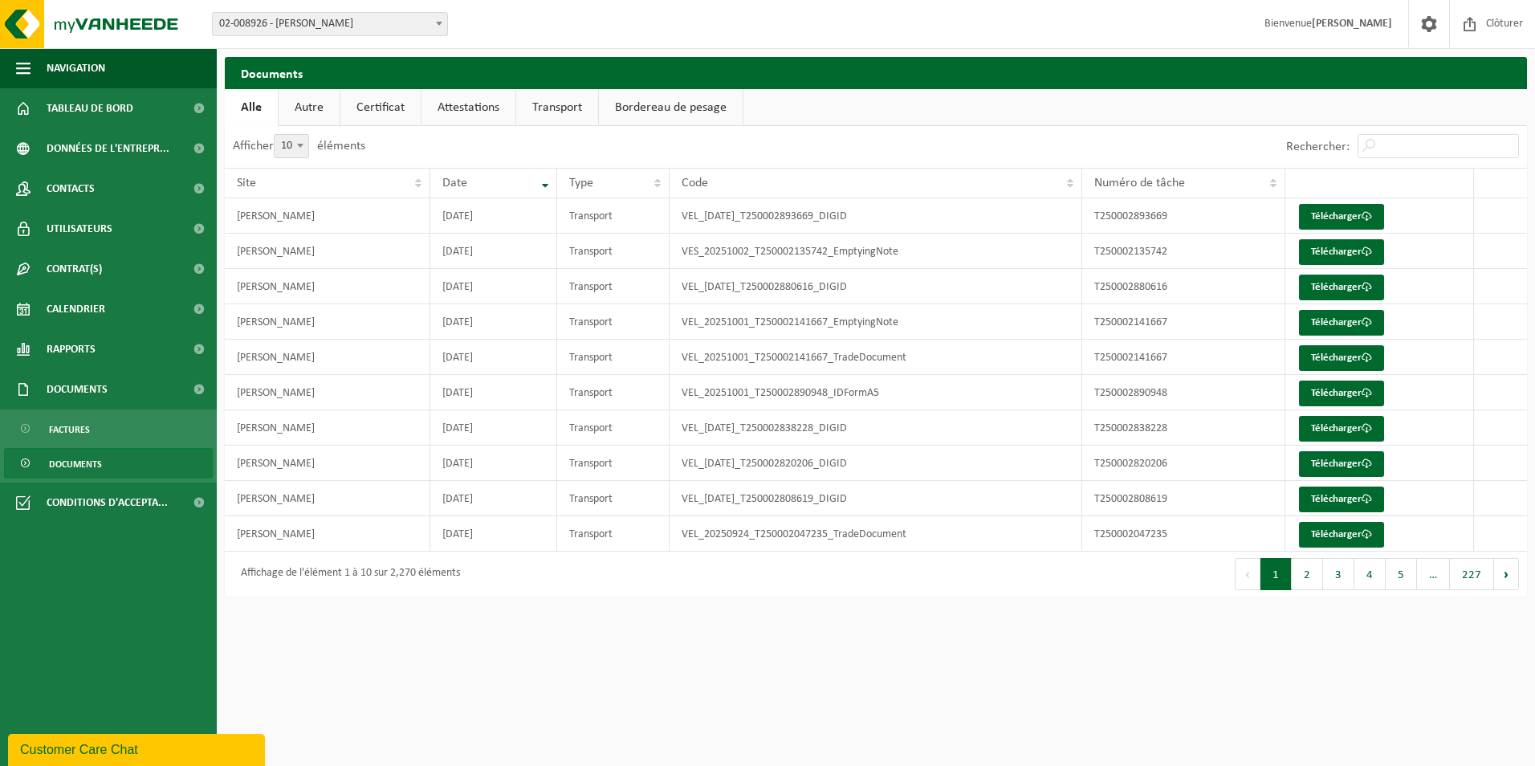
click at [132, 468] on link "Documents" at bounding box center [108, 463] width 209 height 31
